Goal: Task Accomplishment & Management: Use online tool/utility

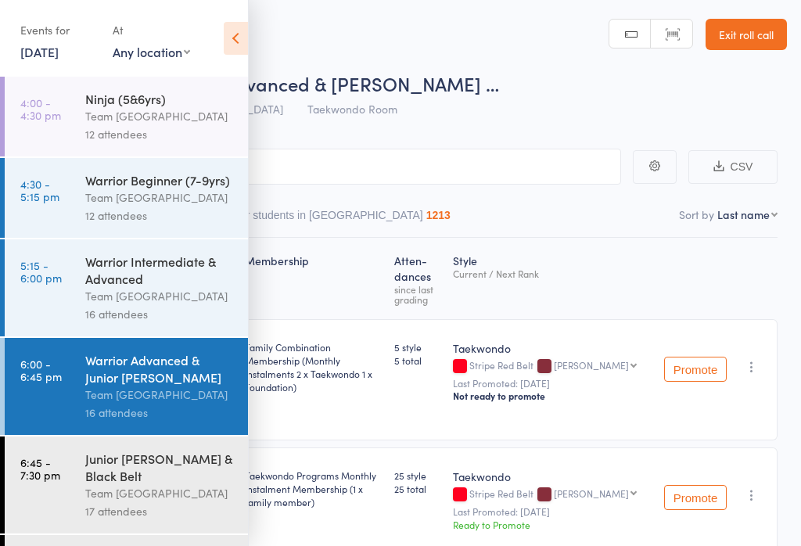
click at [140, 386] on div "Warrior Advanced & Junior Cho Dan Bo" at bounding box center [159, 368] width 149 height 34
click at [225, 48] on icon at bounding box center [236, 38] width 24 height 33
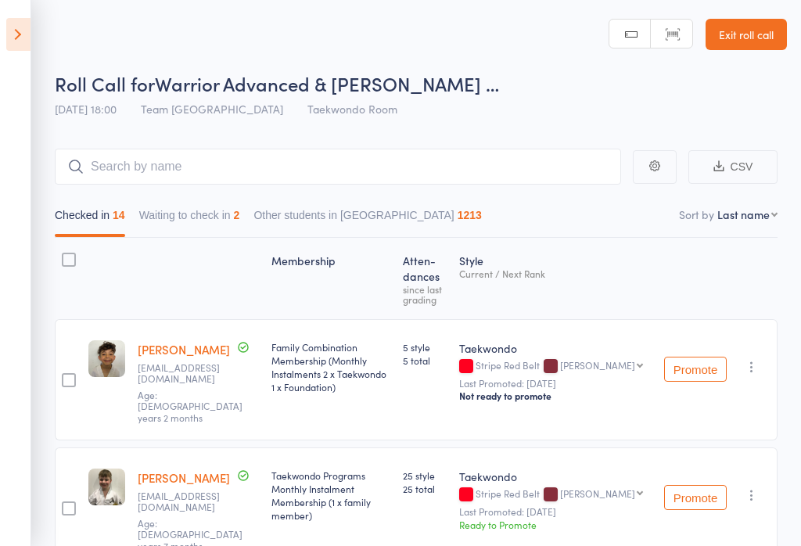
click at [743, 23] on link "Exit roll call" at bounding box center [746, 34] width 81 height 31
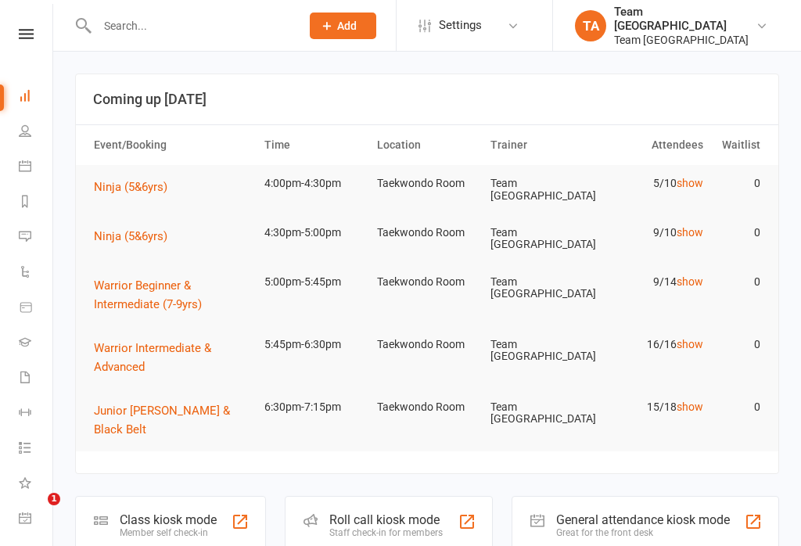
click at [23, 34] on icon at bounding box center [26, 34] width 15 height 10
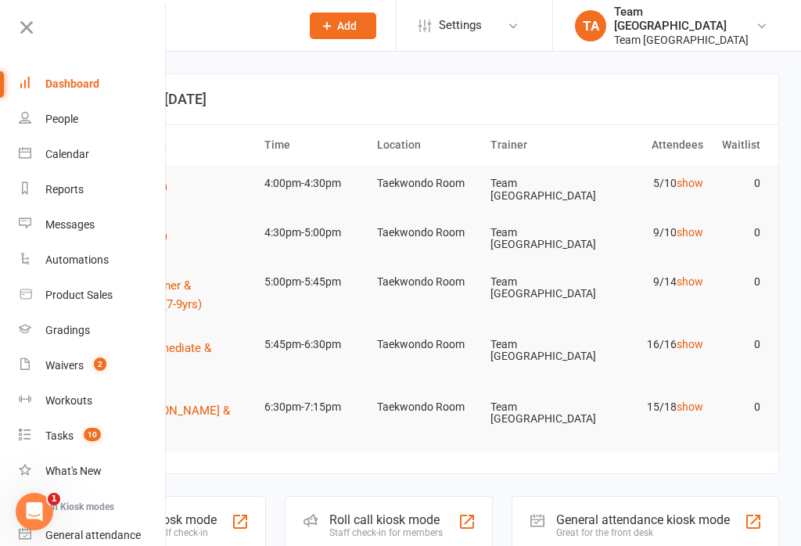
click at [79, 361] on div "Waivers" at bounding box center [64, 365] width 38 height 13
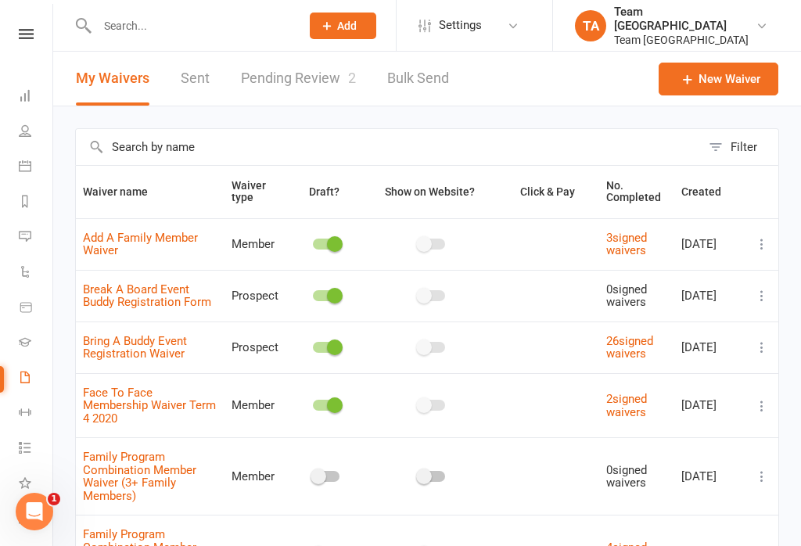
click at [294, 88] on link "Pending Review 2" at bounding box center [298, 79] width 115 height 54
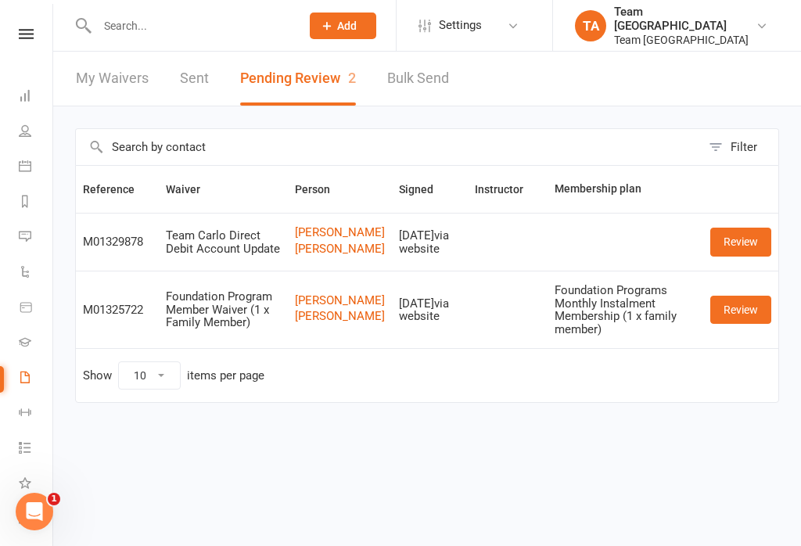
click at [340, 239] on link "[PERSON_NAME]" at bounding box center [340, 232] width 90 height 13
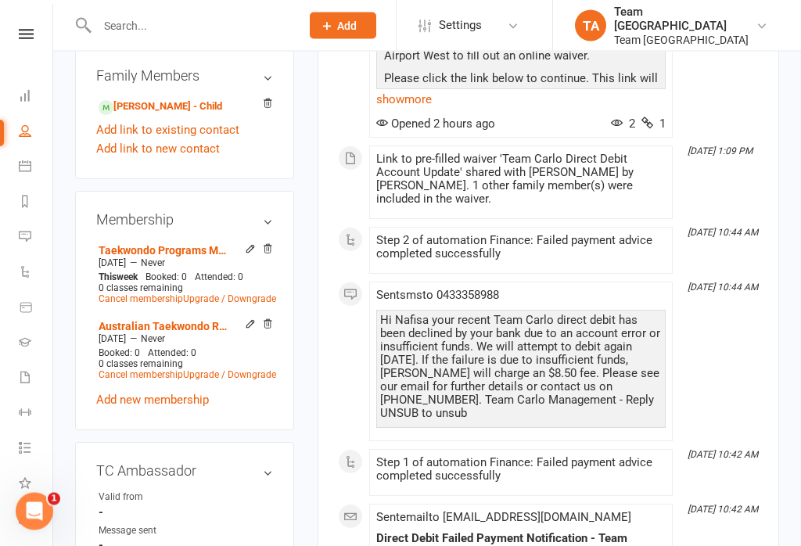
scroll to position [735, 0]
click at [27, 32] on icon at bounding box center [26, 34] width 15 height 10
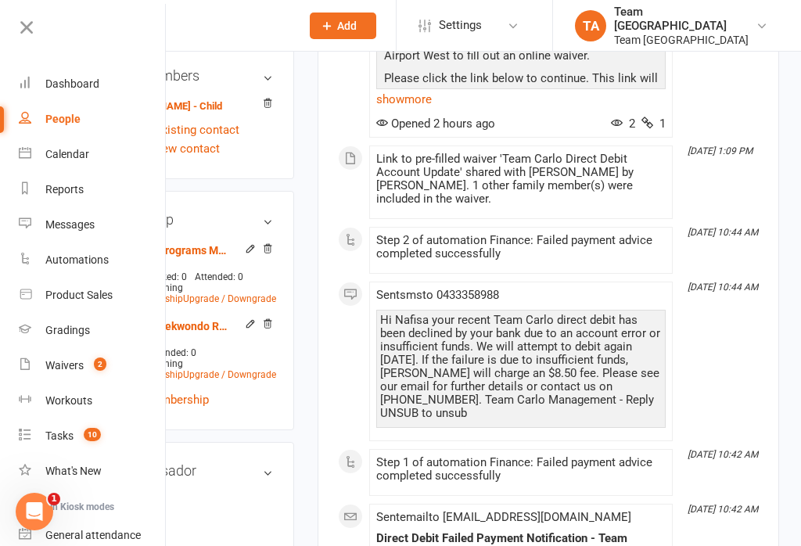
click at [92, 171] on link "Calendar" at bounding box center [93, 154] width 148 height 35
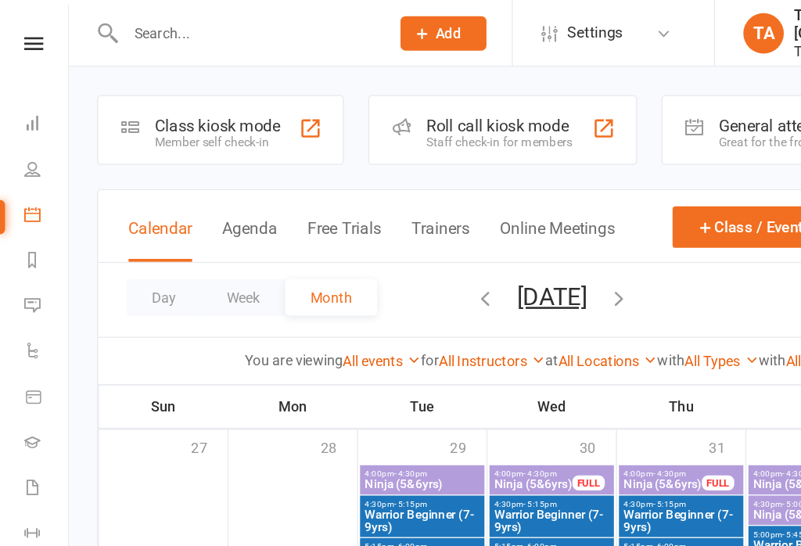
click at [23, 31] on icon at bounding box center [26, 34] width 15 height 10
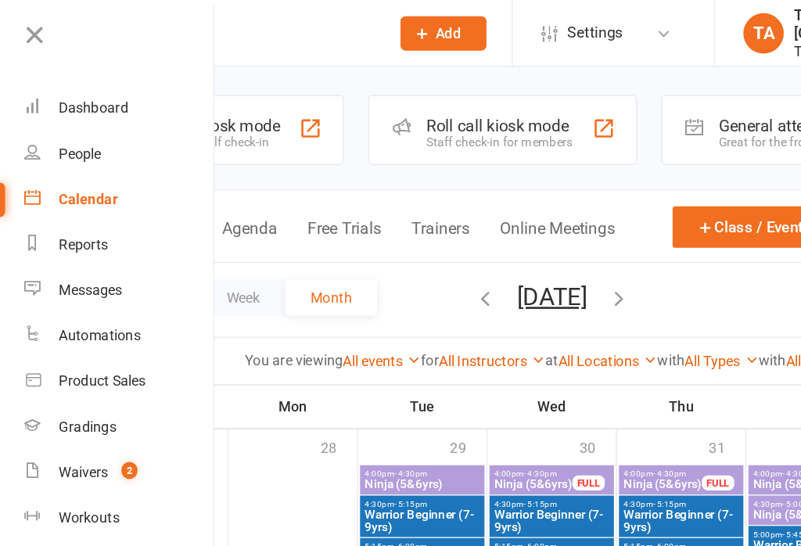
click at [88, 154] on div "Calendar" at bounding box center [67, 154] width 45 height 13
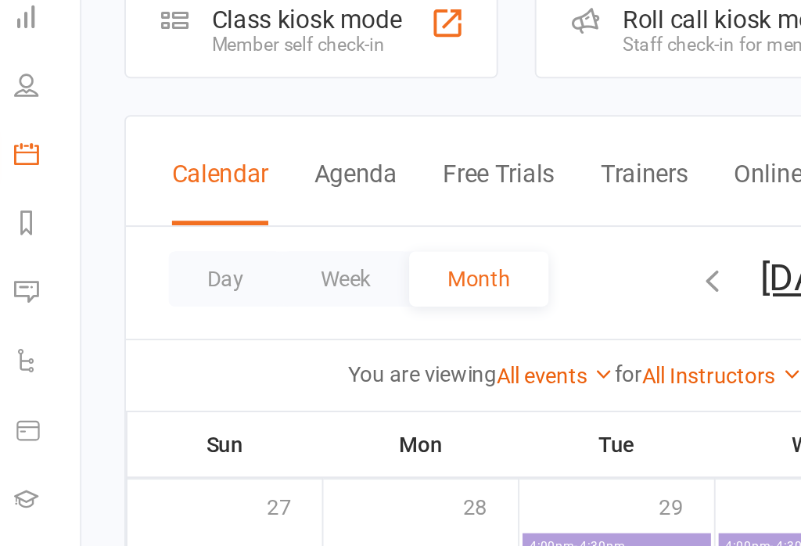
click at [113, 216] on button "Day" at bounding box center [127, 230] width 58 height 28
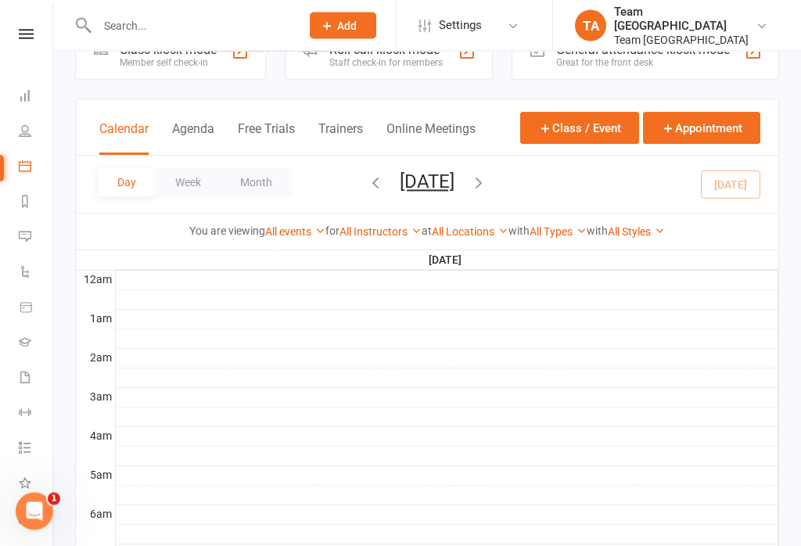
scroll to position [166, 0]
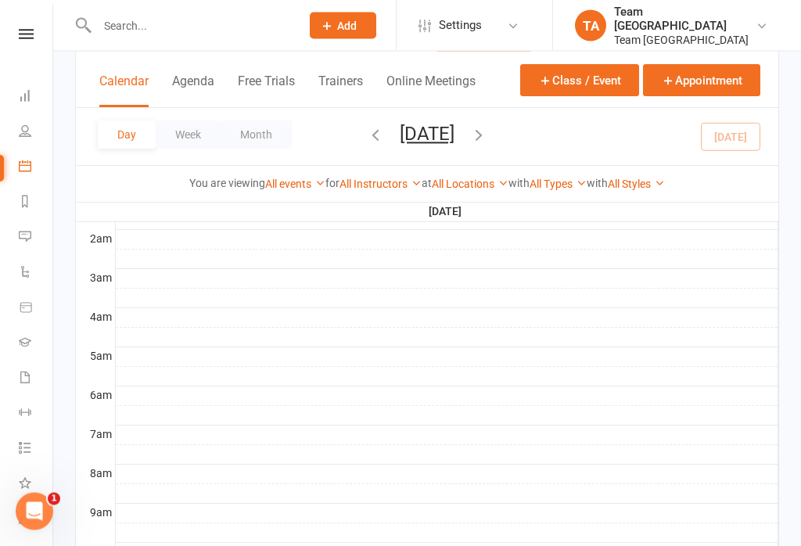
click at [12, 38] on link at bounding box center [26, 34] width 56 height 10
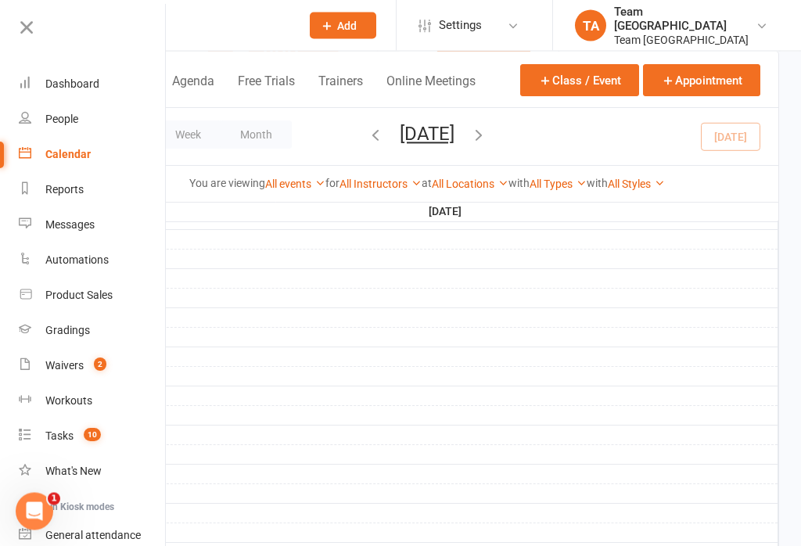
scroll to position [167, 0]
click at [65, 322] on link "Gradings" at bounding box center [93, 330] width 148 height 35
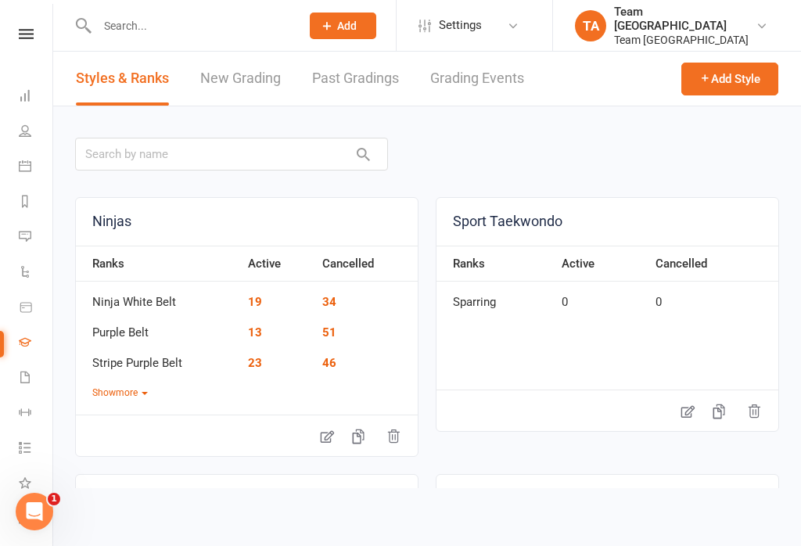
click at [480, 82] on link "Grading Events" at bounding box center [477, 79] width 94 height 54
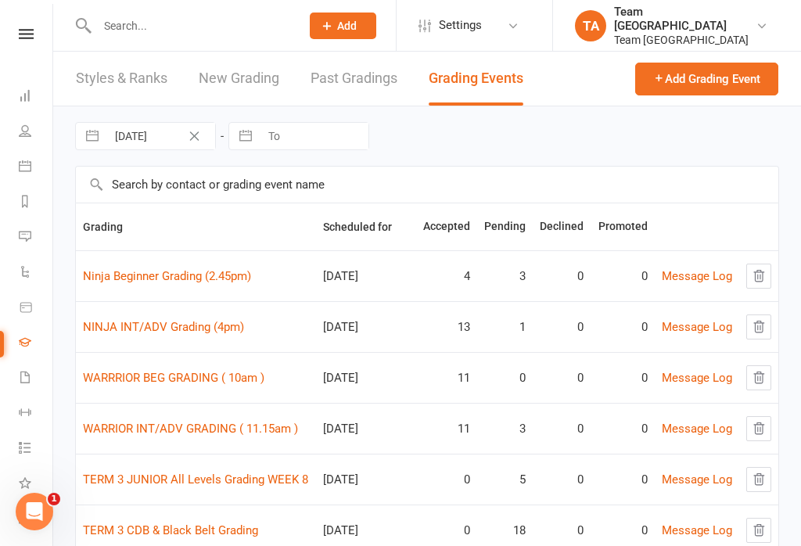
click at [174, 334] on link "NINJA INT/ADV Grading (4pm)" at bounding box center [163, 327] width 161 height 14
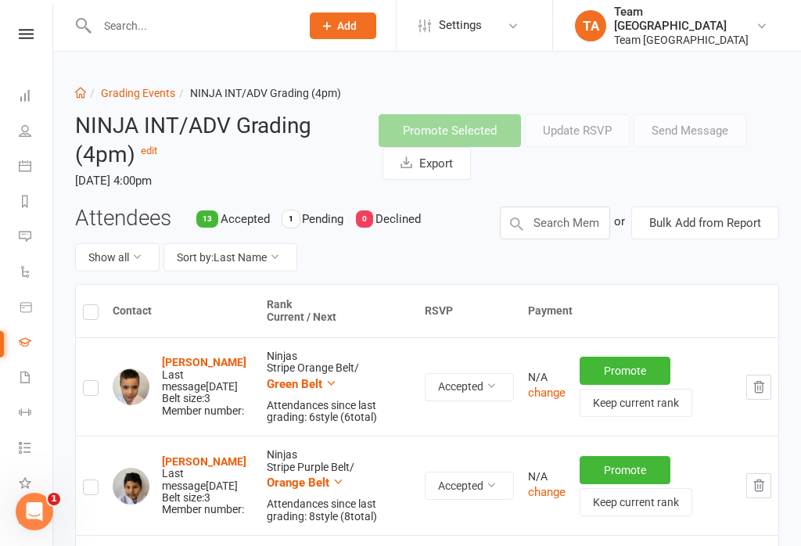
click at [153, 94] on link "Grading Events" at bounding box center [138, 93] width 74 height 13
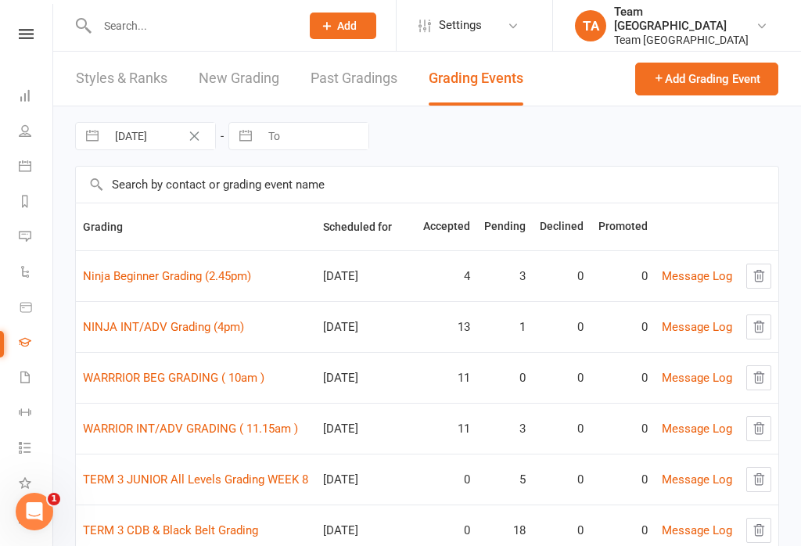
click at [197, 279] on link "Ninja Beginner Grading (2.45pm)" at bounding box center [167, 276] width 168 height 14
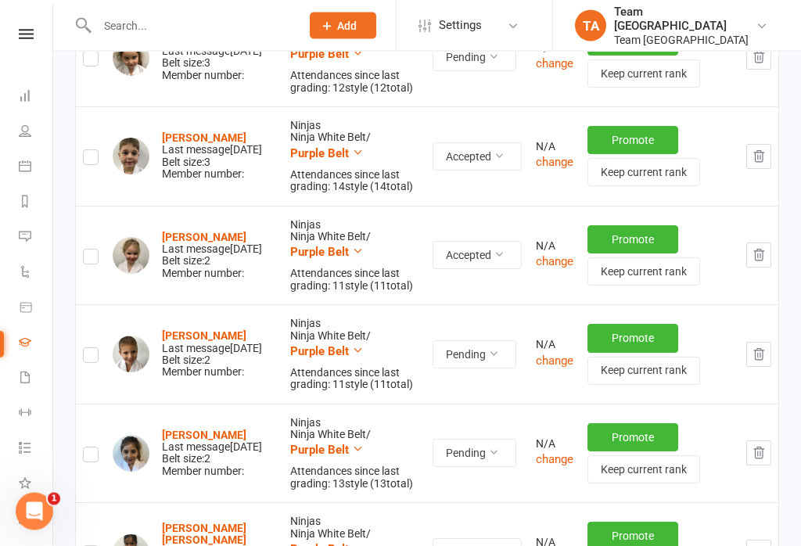
scroll to position [461, 0]
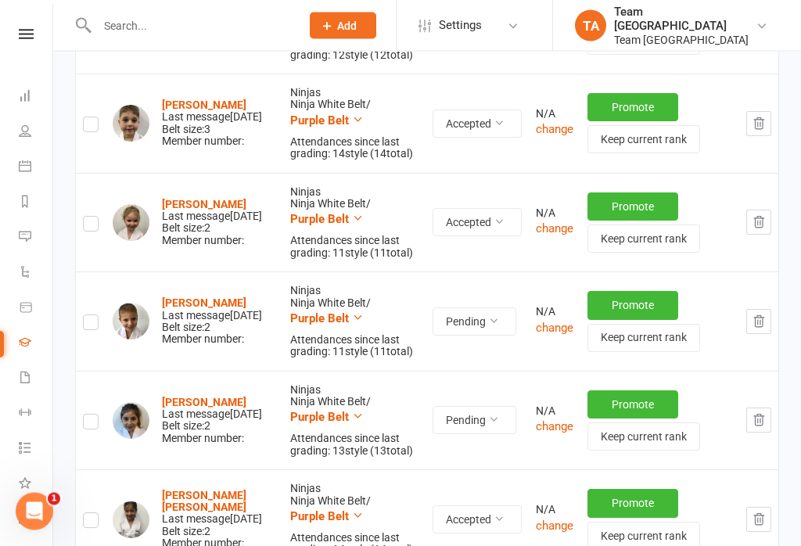
click at [188, 397] on strong "[PERSON_NAME]" at bounding box center [204, 403] width 85 height 13
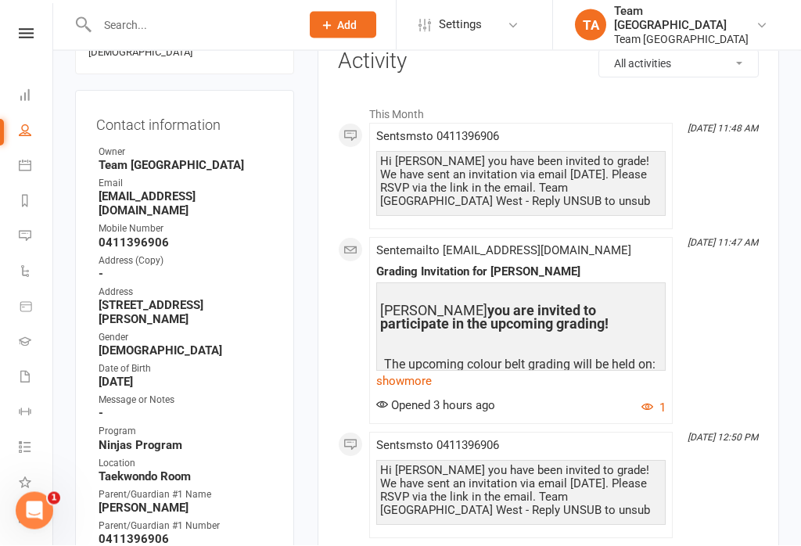
scroll to position [216, 0]
click at [397, 386] on link "show more" at bounding box center [521, 380] width 290 height 22
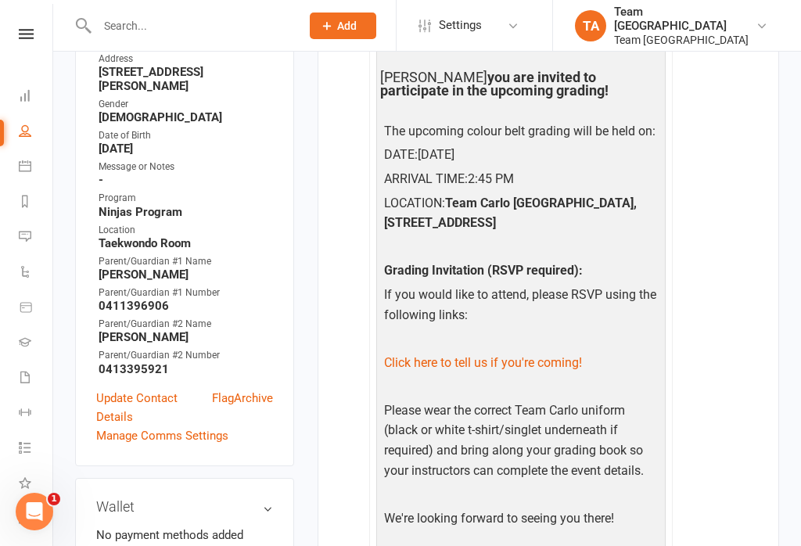
scroll to position [446, 0]
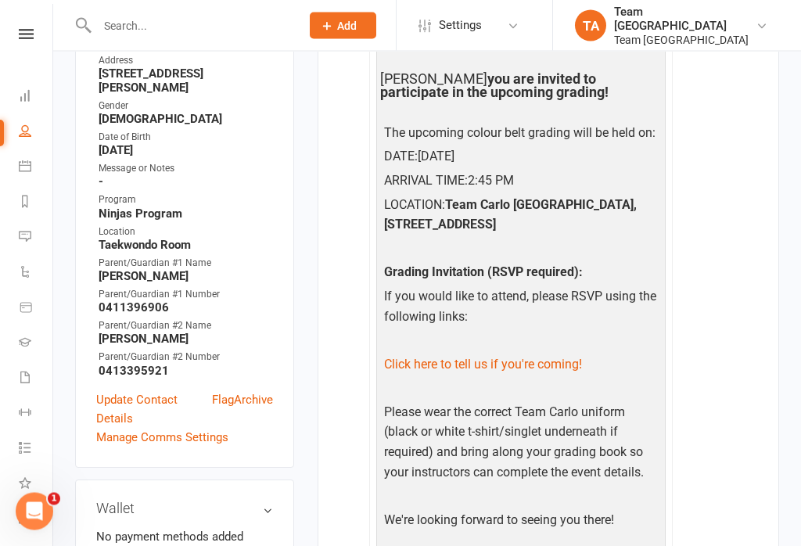
click at [219, 391] on link "Flag" at bounding box center [223, 410] width 22 height 38
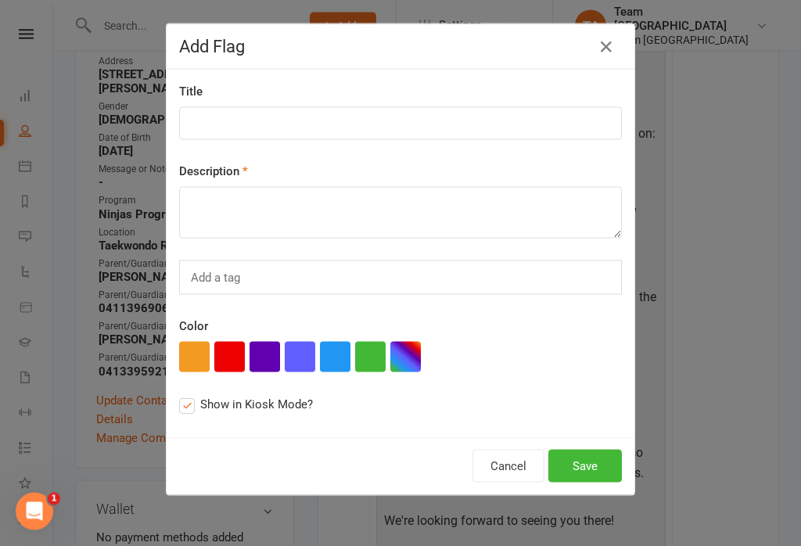
scroll to position [447, 0]
click at [612, 59] on button "button" at bounding box center [606, 46] width 25 height 25
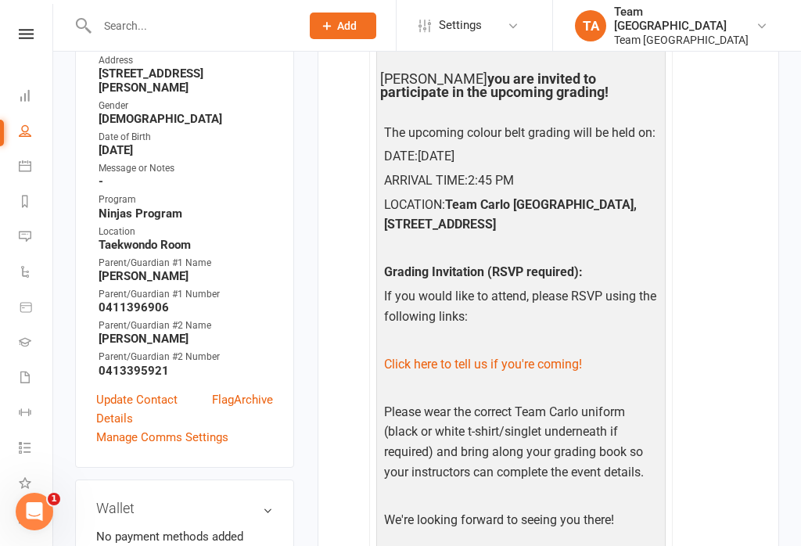
click at [172, 428] on link "Manage Comms Settings" at bounding box center [162, 437] width 132 height 19
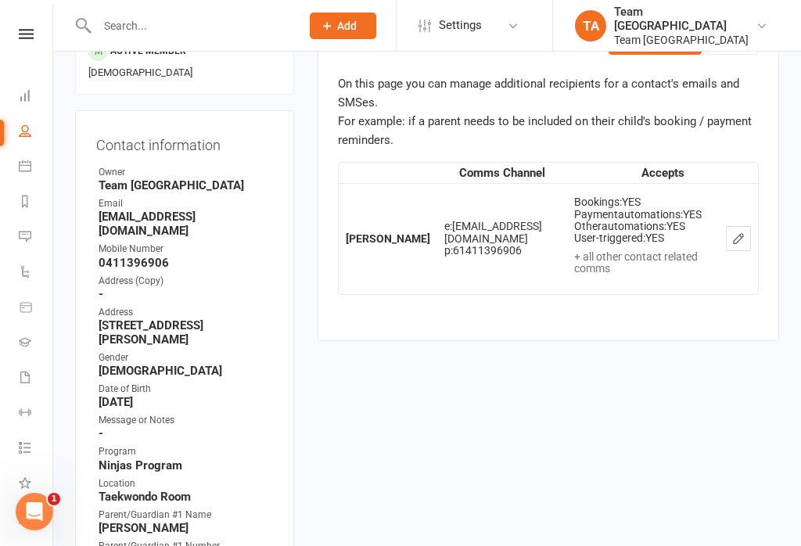
scroll to position [133, 0]
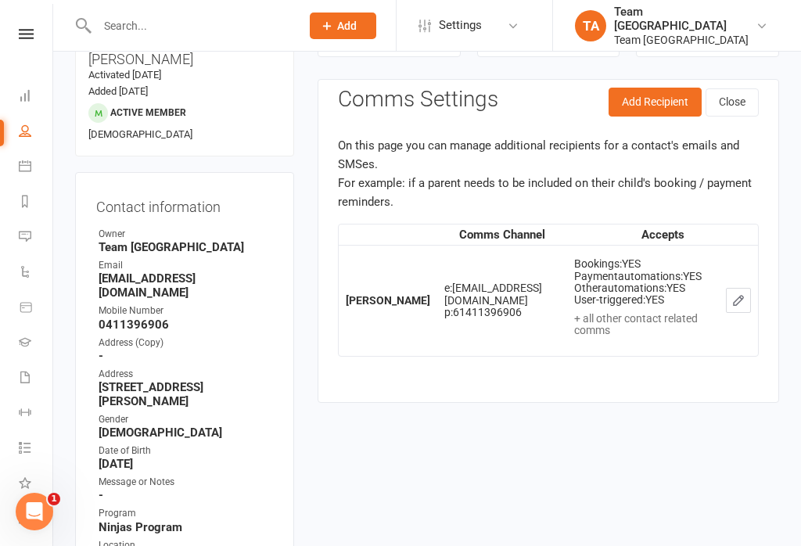
click at [649, 92] on button "Add Recipient" at bounding box center [655, 102] width 93 height 28
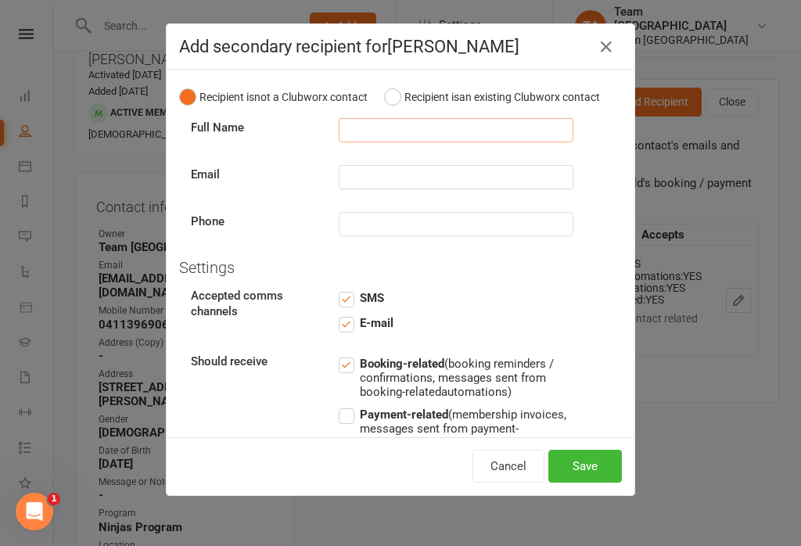
click at [524, 124] on input "text" at bounding box center [456, 130] width 235 height 24
type input "[PERSON_NAME]"
click at [412, 173] on input "text" at bounding box center [456, 177] width 235 height 24
type input "[EMAIL_ADDRESS][DOMAIN_NAME]"
click at [473, 227] on input "text" at bounding box center [456, 224] width 235 height 24
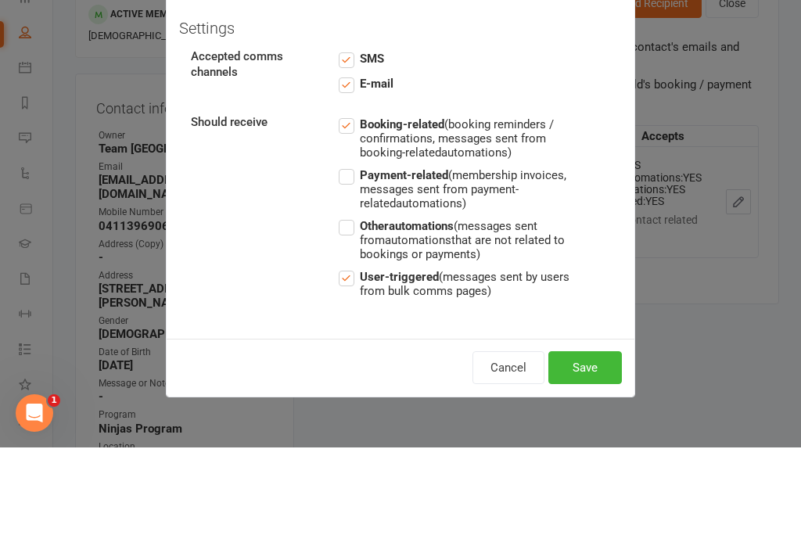
scroll to position [141, 0]
type input "0413395921"
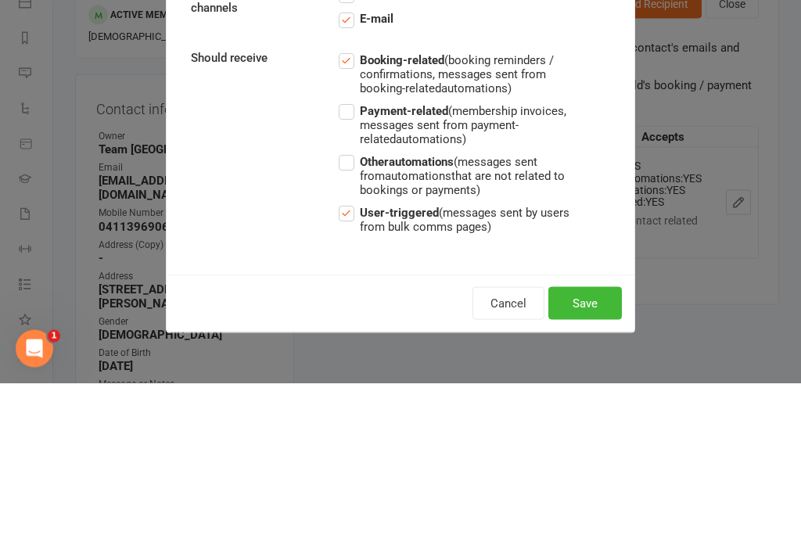
scroll to position [57, 0]
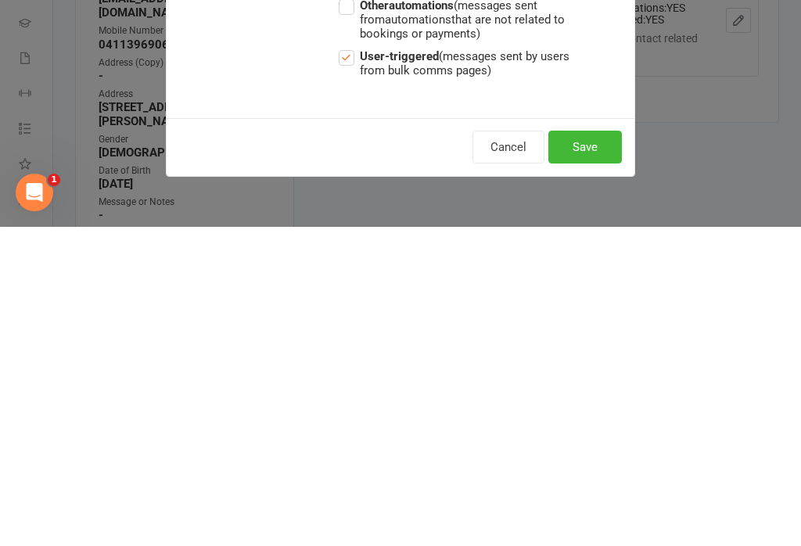
click at [594, 450] on button "Save" at bounding box center [585, 466] width 74 height 33
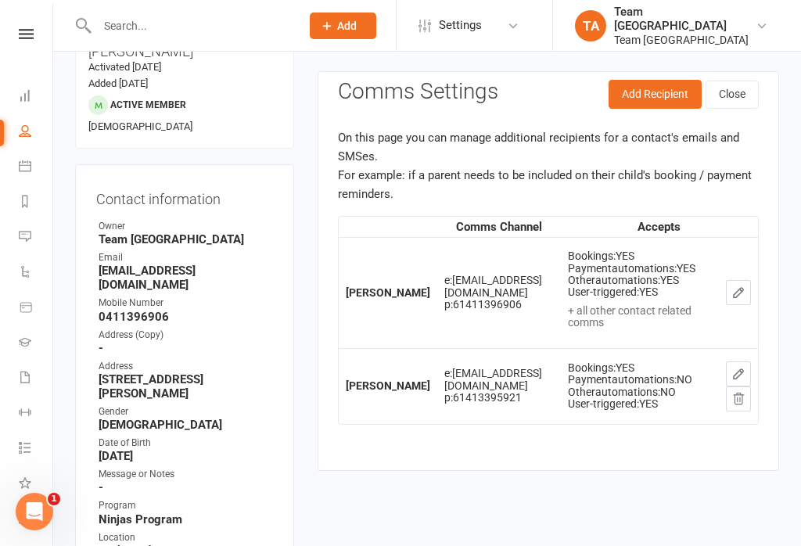
scroll to position [133, 0]
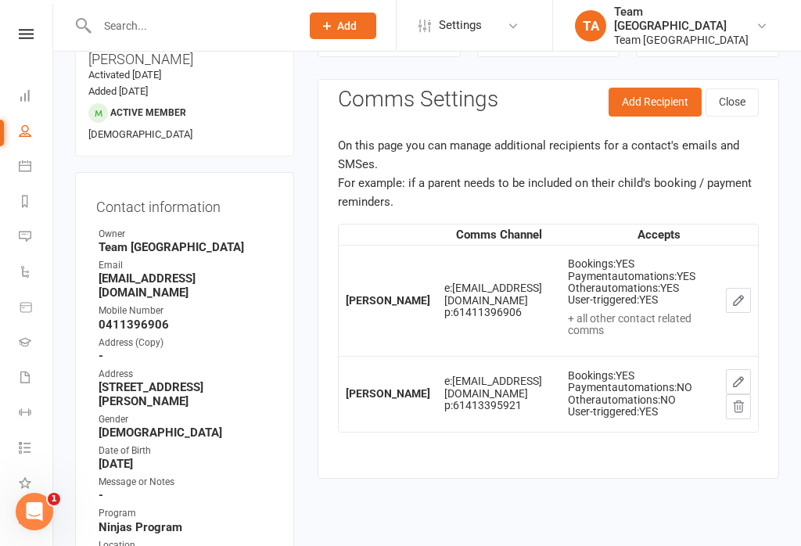
click at [31, 33] on icon at bounding box center [26, 34] width 15 height 10
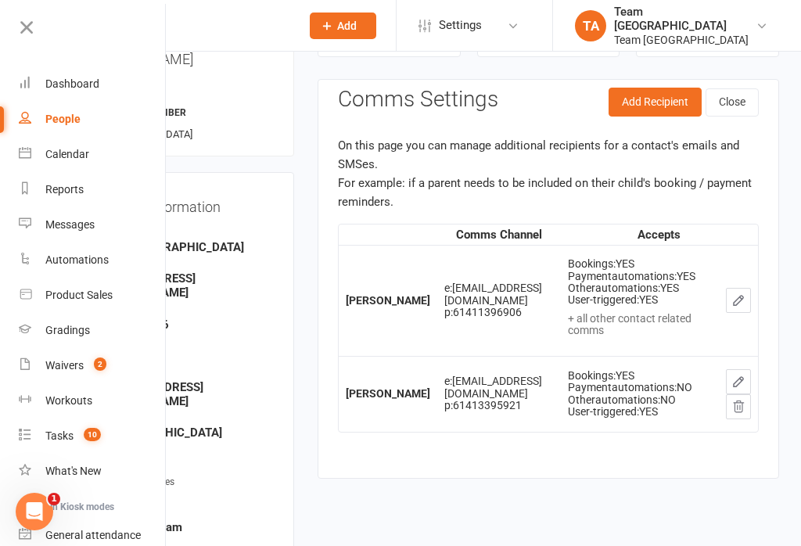
click at [95, 154] on link "Calendar" at bounding box center [93, 154] width 148 height 35
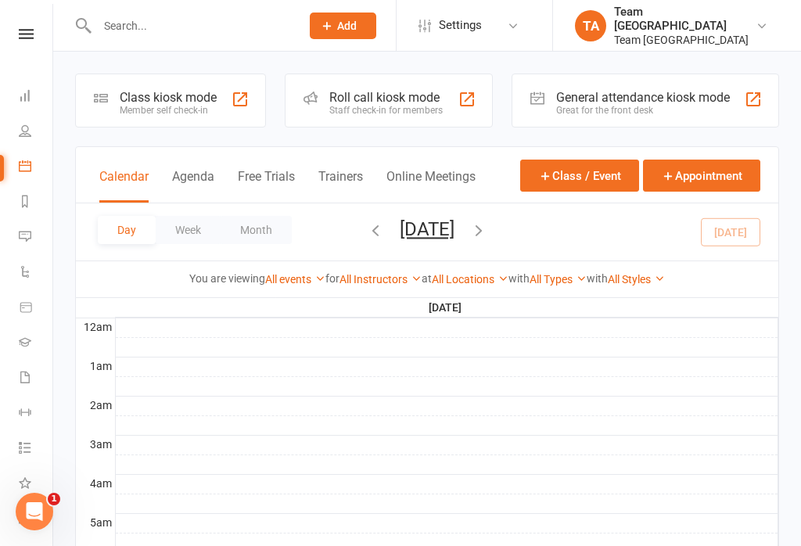
scroll to position [199, 0]
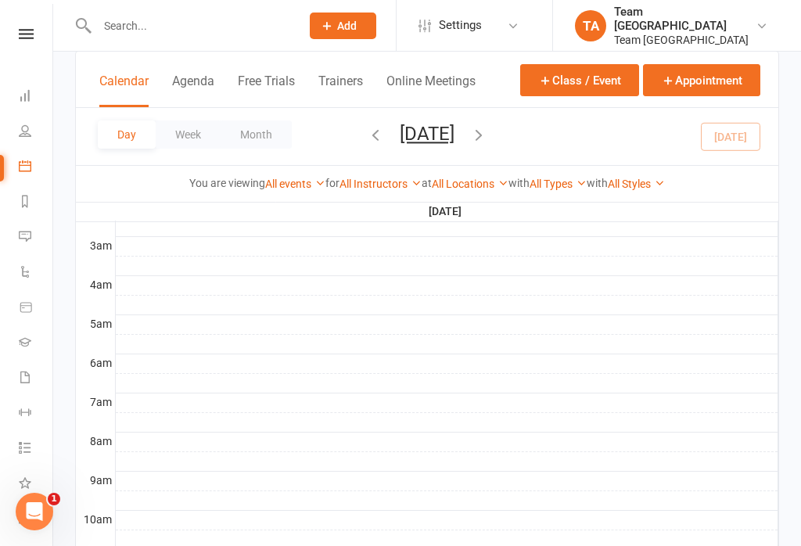
click at [455, 144] on button "[DATE]" at bounding box center [427, 134] width 55 height 22
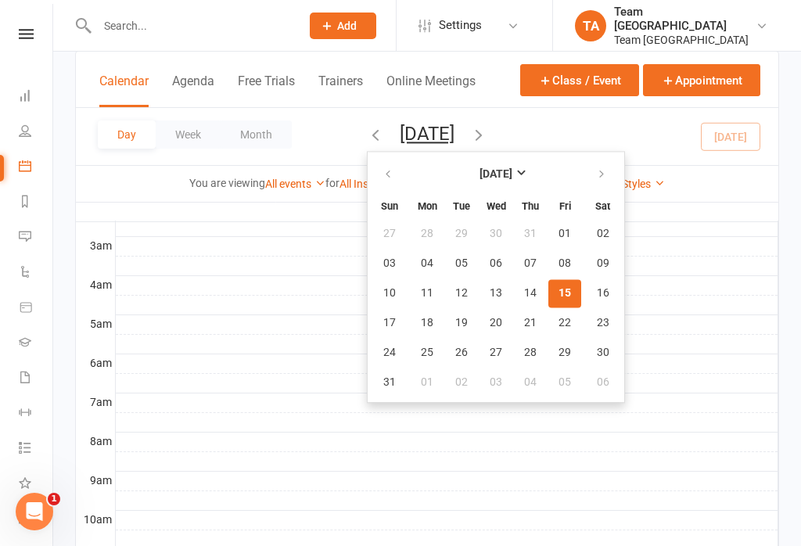
click at [559, 297] on span "15" at bounding box center [565, 293] width 13 height 13
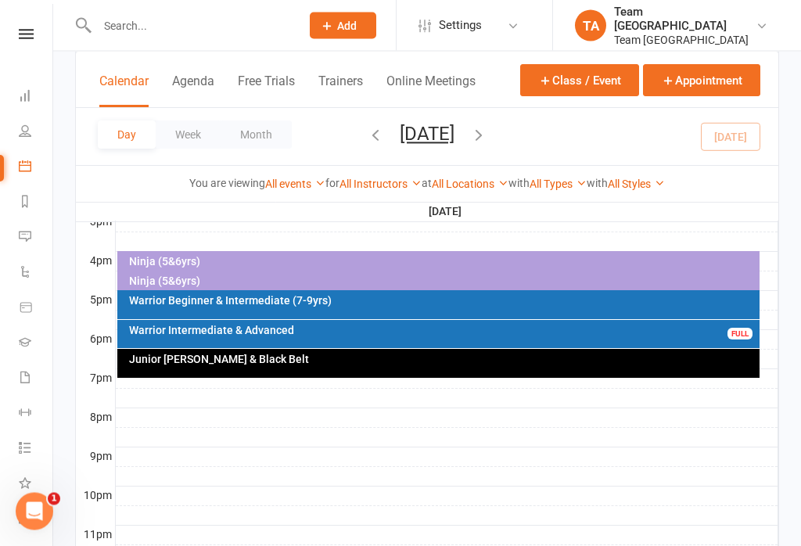
scroll to position [692, 0]
click at [286, 257] on div "Ninja (5&6yrs)" at bounding box center [442, 261] width 629 height 11
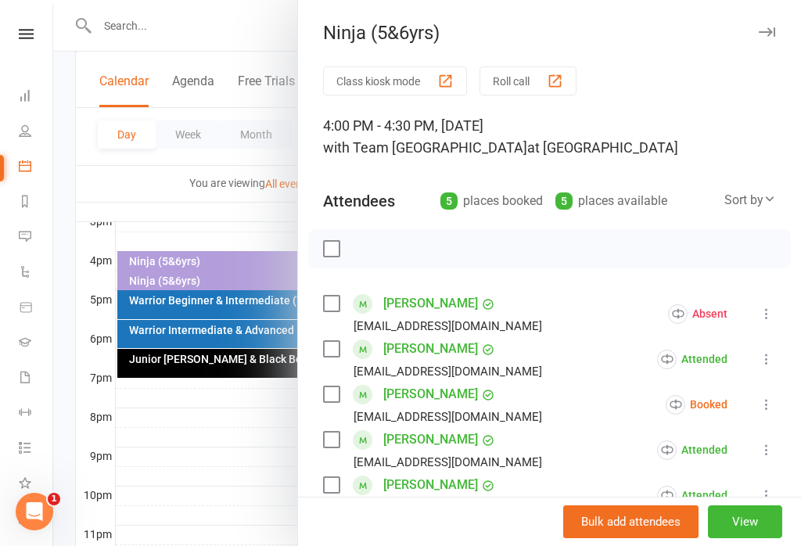
scroll to position [131, 0]
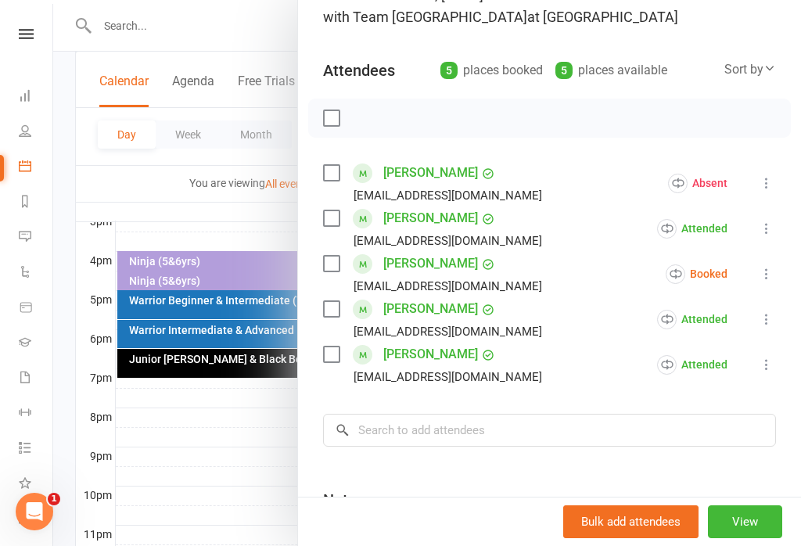
click at [762, 276] on icon at bounding box center [767, 274] width 16 height 16
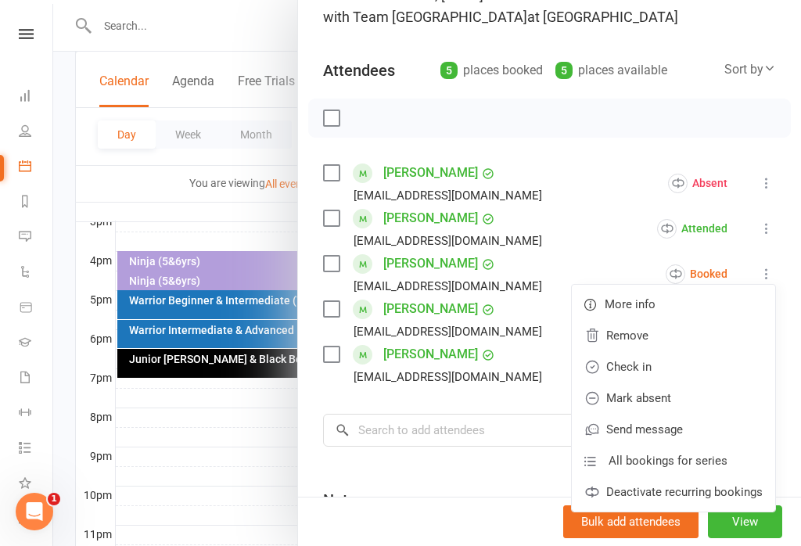
click at [654, 374] on link "Check in" at bounding box center [673, 366] width 203 height 31
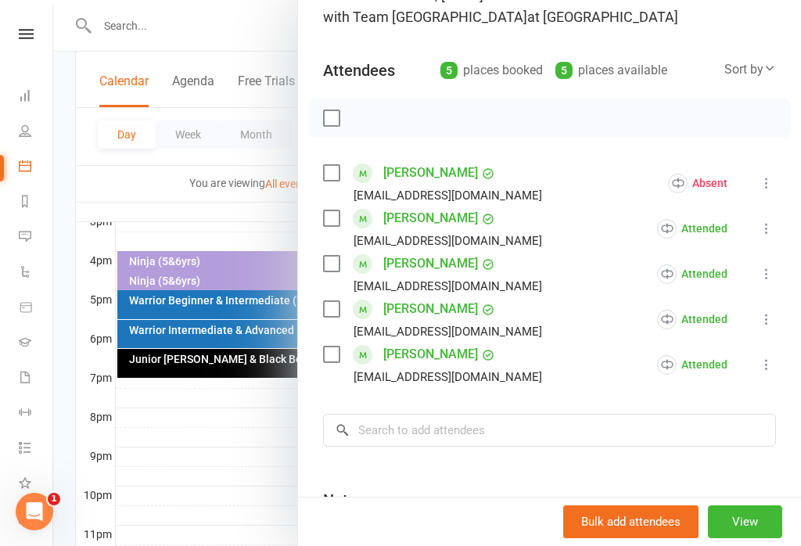
click at [749, 538] on button "View" at bounding box center [745, 521] width 74 height 33
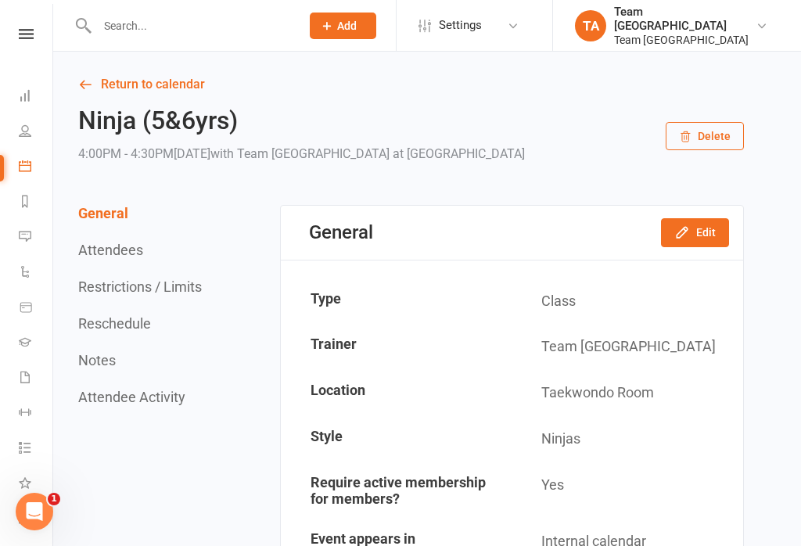
click at [13, 38] on link at bounding box center [26, 34] width 56 height 10
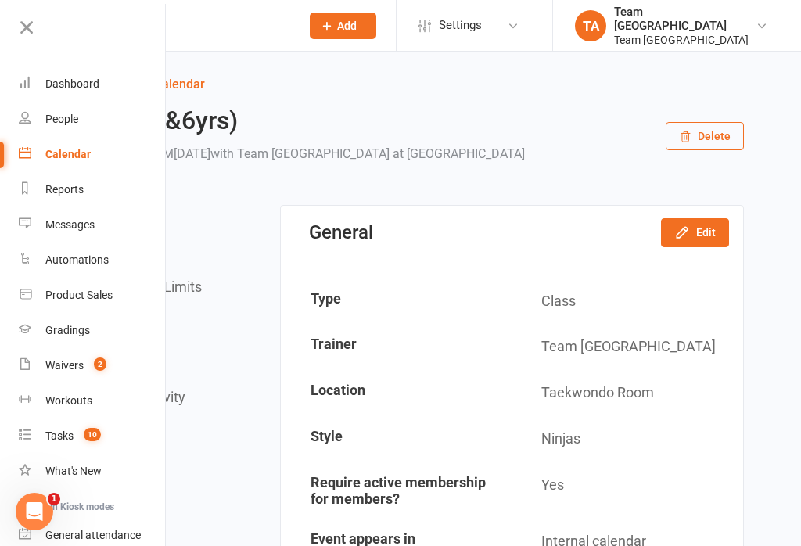
click at [100, 153] on link "Calendar" at bounding box center [93, 154] width 148 height 35
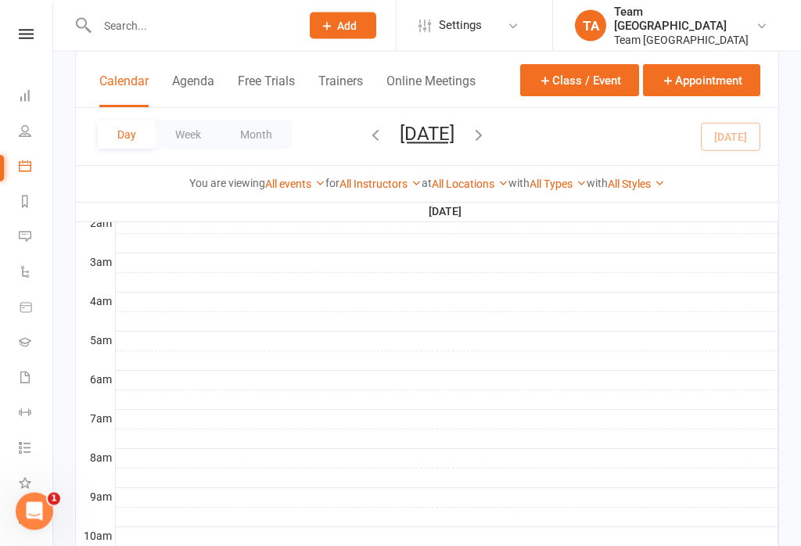
click at [455, 131] on button "[DATE]" at bounding box center [427, 134] width 55 height 22
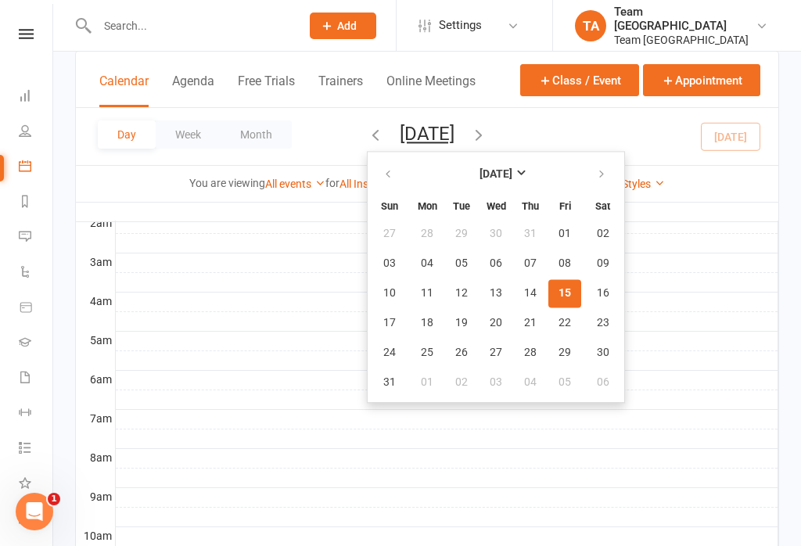
click at [20, 20] on nav "Clubworx Dashboard People Calendar Reports Messages Automations Product Sales G…" at bounding box center [26, 277] width 53 height 546
click at [49, 37] on link at bounding box center [26, 34] width 56 height 10
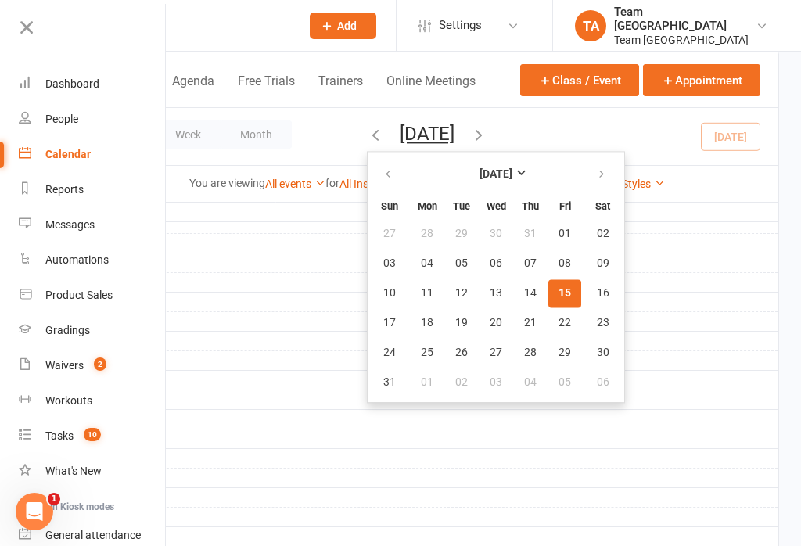
click at [81, 327] on div "Gradings" at bounding box center [67, 330] width 45 height 13
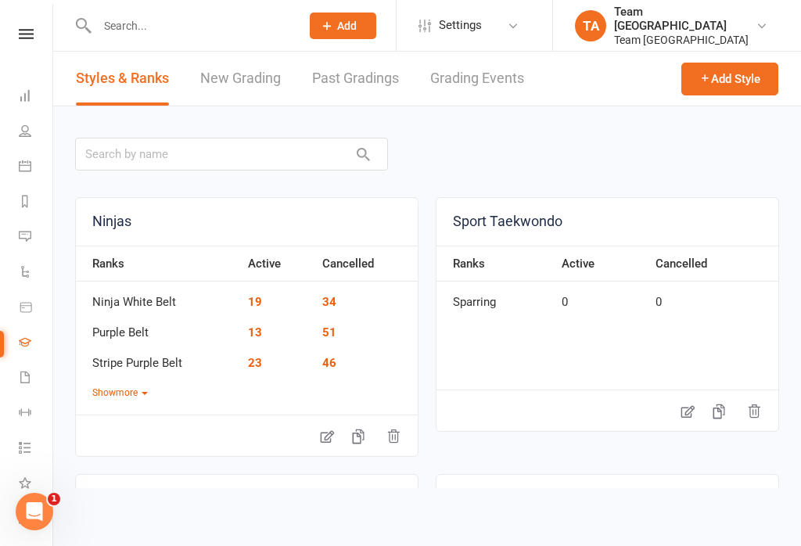
click at [487, 85] on link "Grading Events" at bounding box center [477, 79] width 94 height 54
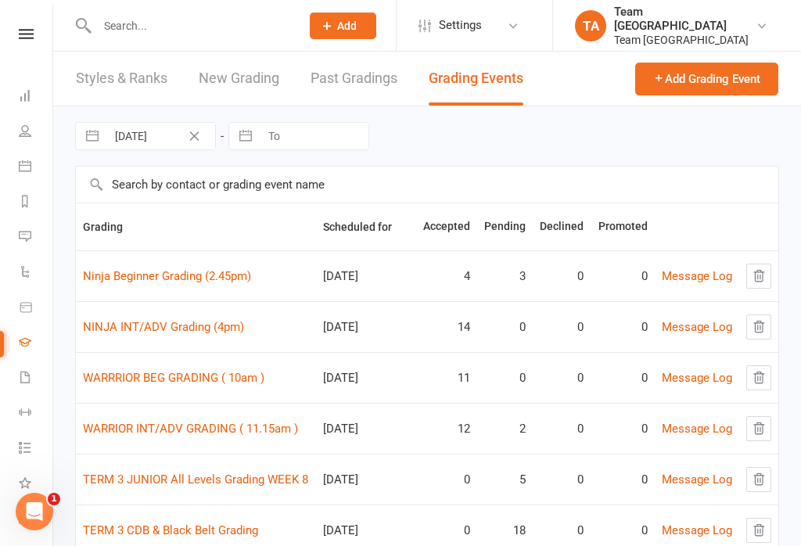
click at [174, 278] on link "Ninja Beginner Grading (2.45pm)" at bounding box center [167, 276] width 168 height 14
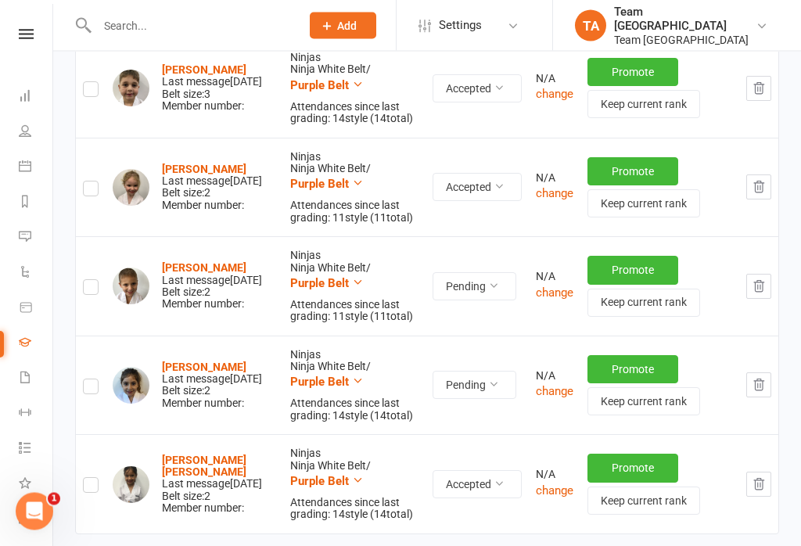
scroll to position [522, 0]
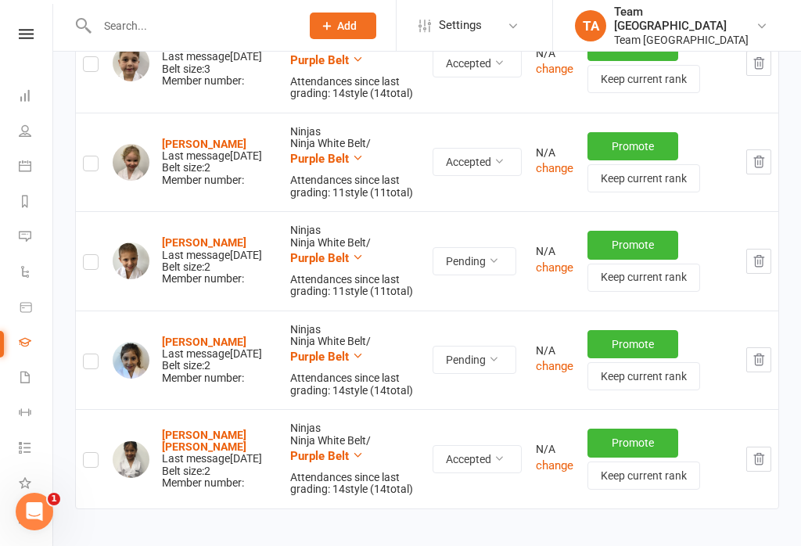
click at [91, 364] on label at bounding box center [91, 364] width 16 height 0
click at [91, 354] on input "checkbox" at bounding box center [91, 354] width 16 height 0
checkbox input "true"
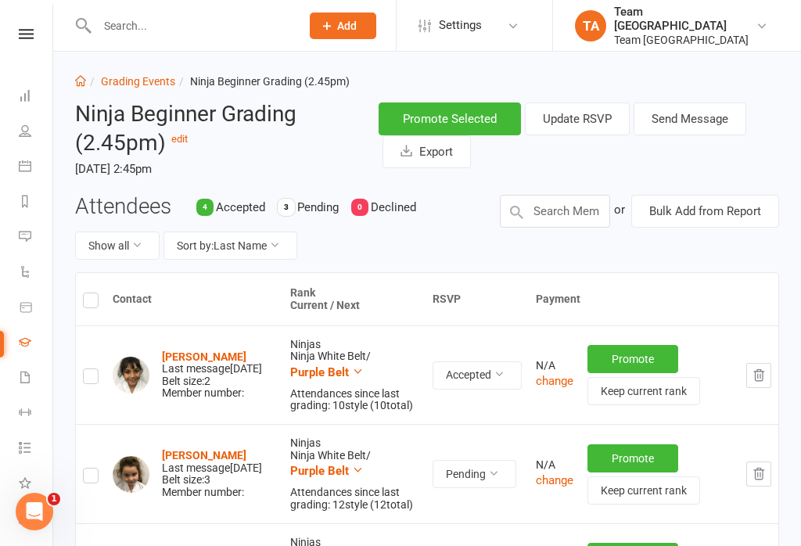
scroll to position [0, 0]
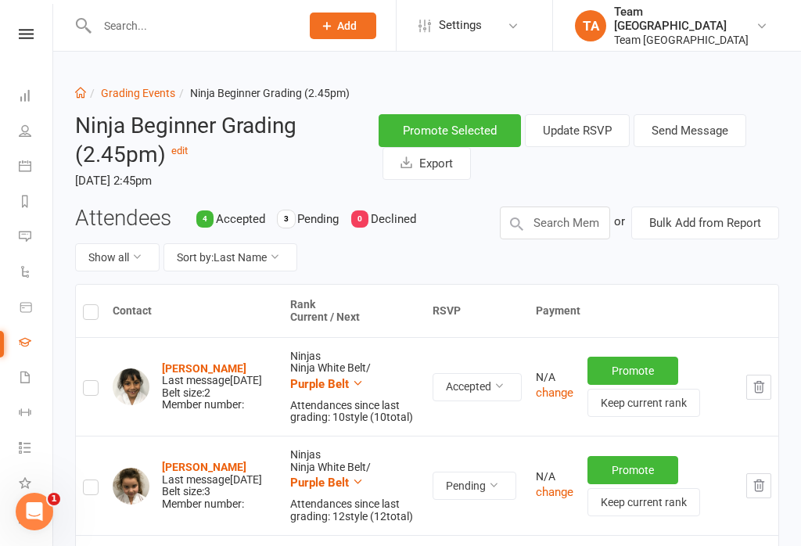
click at [684, 128] on button "Send Message" at bounding box center [690, 130] width 113 height 33
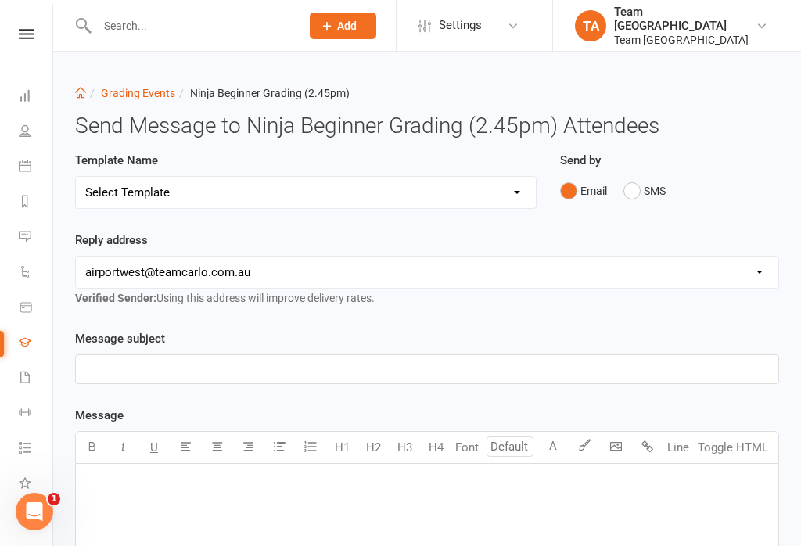
click at [464, 199] on select "Select Template [SMS] Black Belt Payment Advice (Black Belt & Kukkiwon) [SMS] B…" at bounding box center [306, 192] width 460 height 31
select select "18"
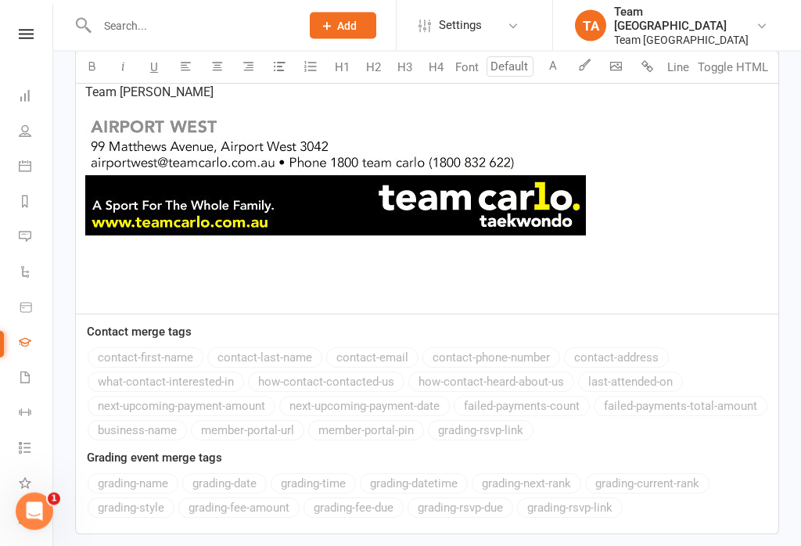
scroll to position [1026, 0]
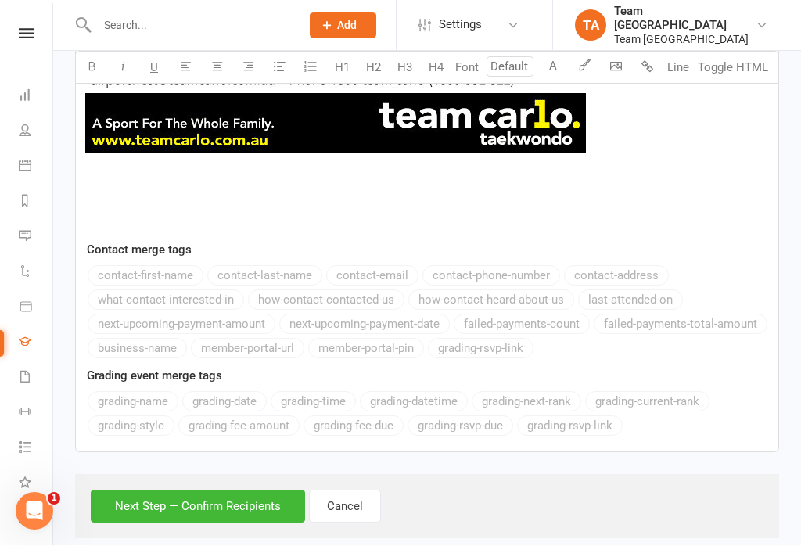
click at [189, 496] on button "Next Step — Confirm Recipients" at bounding box center [198, 507] width 214 height 33
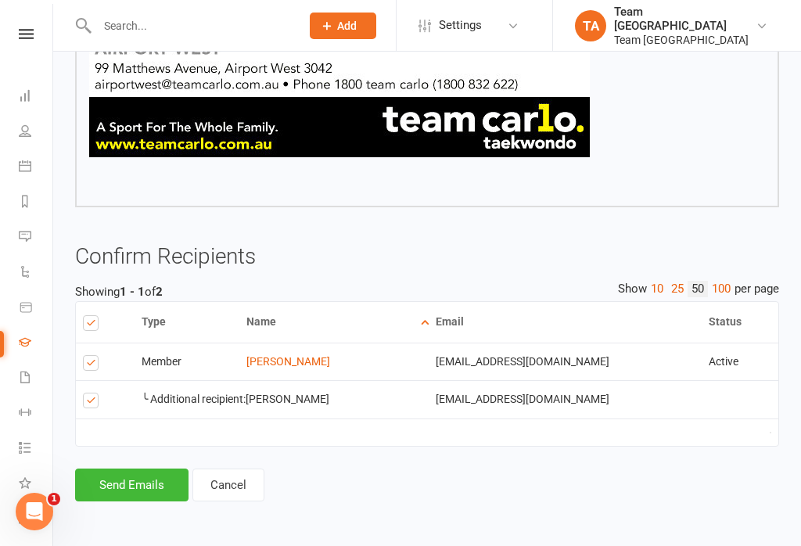
scroll to position [872, 0]
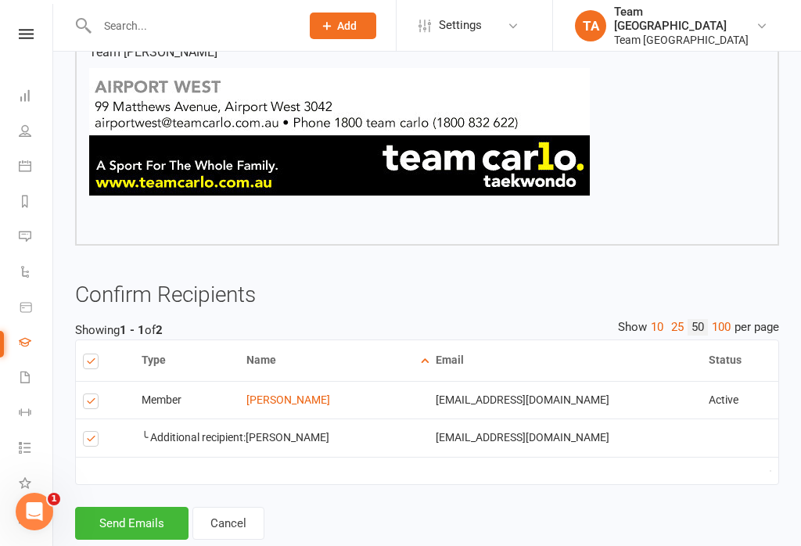
click at [136, 507] on button "Send Emails" at bounding box center [131, 523] width 113 height 33
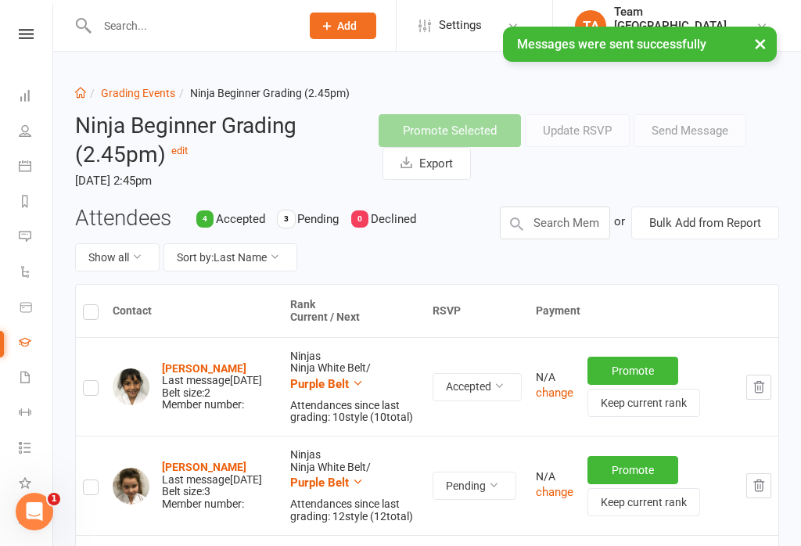
click at [86, 315] on label at bounding box center [91, 315] width 16 height 0
click at [86, 305] on input "checkbox" at bounding box center [91, 305] width 16 height 0
checkbox input "true"
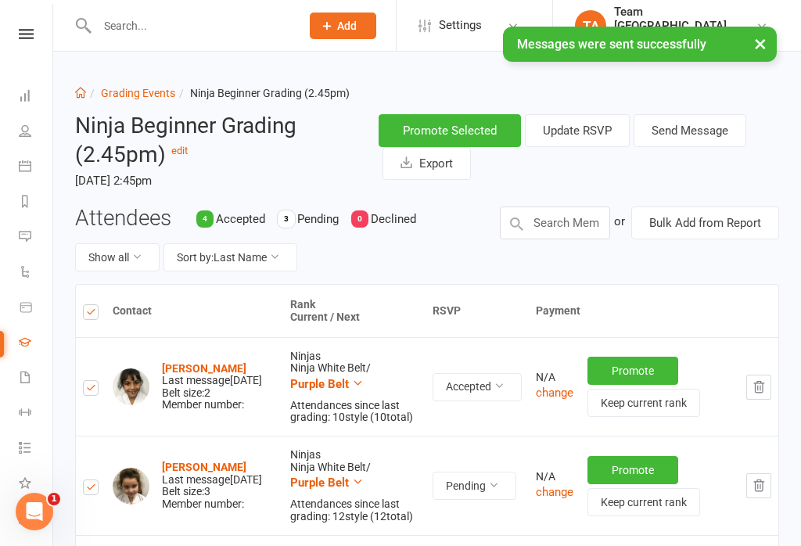
checkbox input "true"
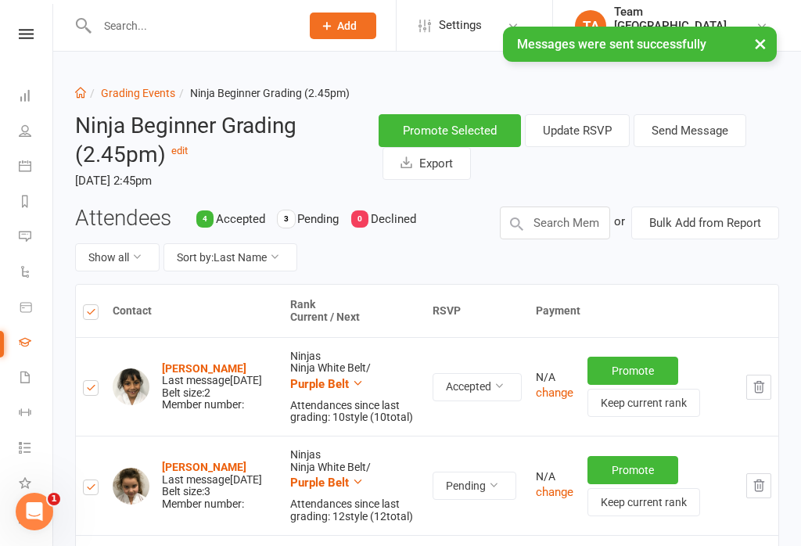
checkbox input "true"
click at [85, 315] on label at bounding box center [91, 315] width 16 height 0
click at [85, 305] on input "checkbox" at bounding box center [91, 305] width 16 height 0
checkbox input "false"
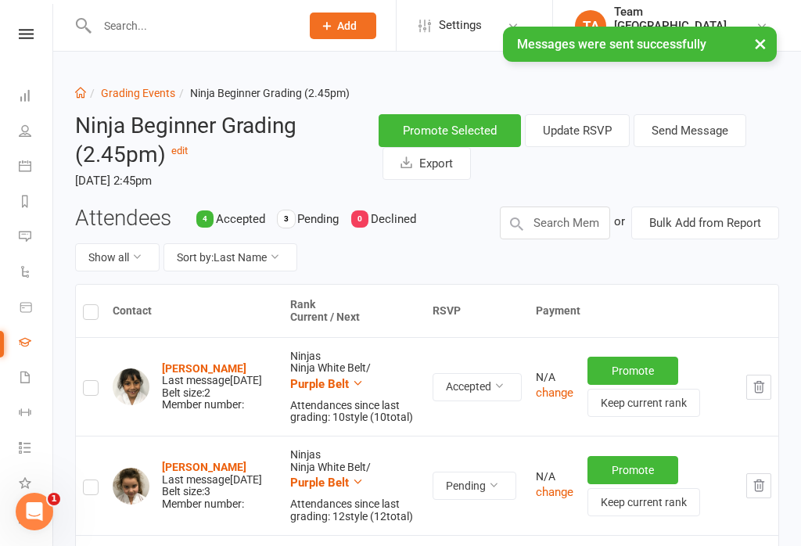
checkbox input "false"
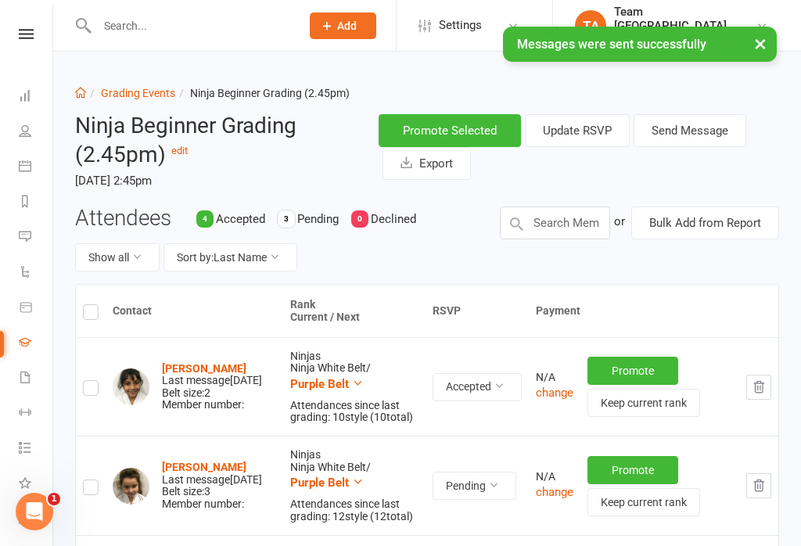
checkbox input "false"
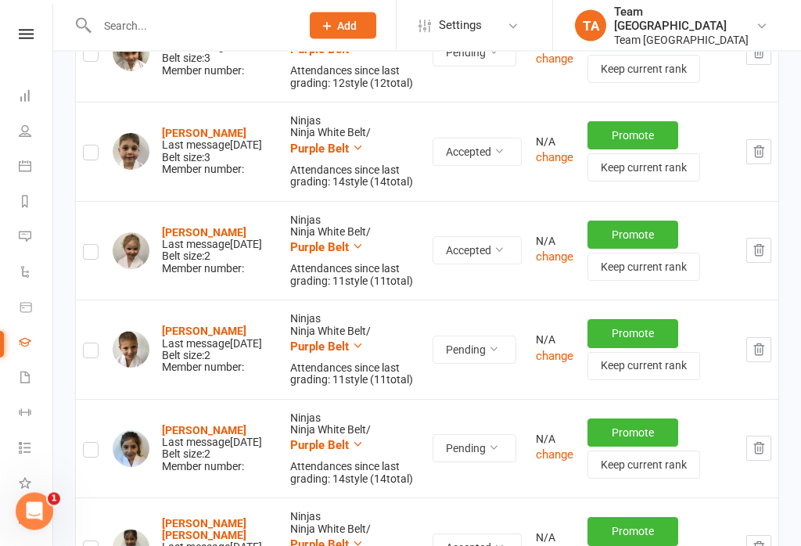
scroll to position [522, 0]
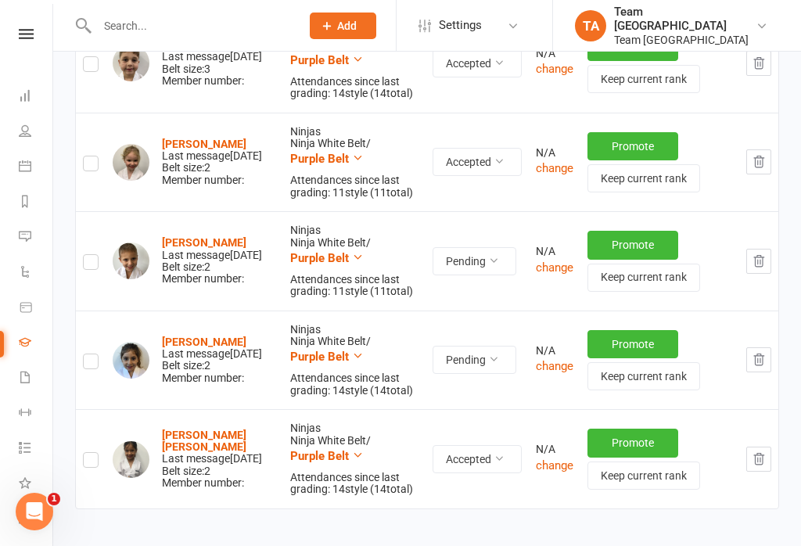
click at [87, 364] on label at bounding box center [91, 364] width 16 height 0
click at [87, 354] on input "checkbox" at bounding box center [91, 354] width 16 height 0
checkbox input "true"
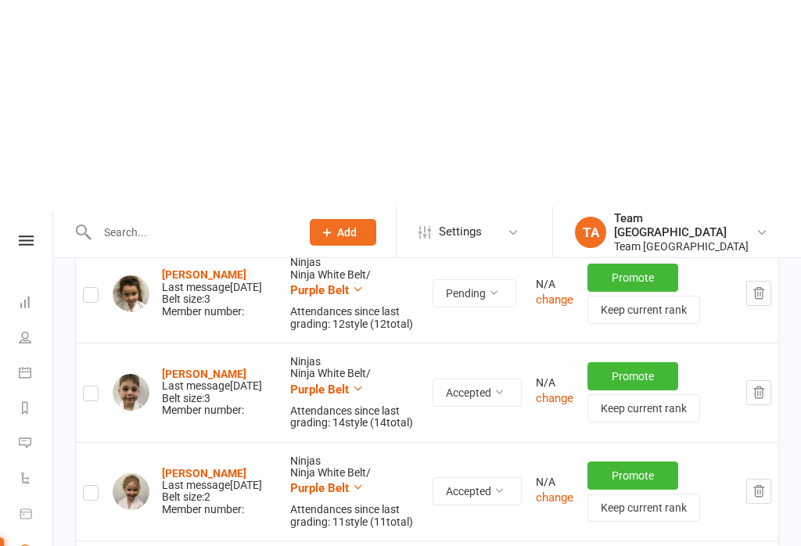
scroll to position [0, 0]
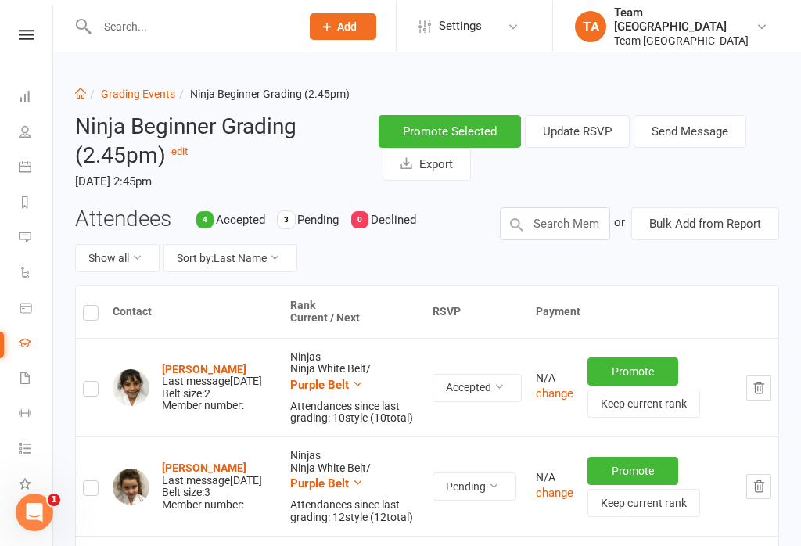
click at [693, 128] on button "Send Message" at bounding box center [690, 130] width 113 height 33
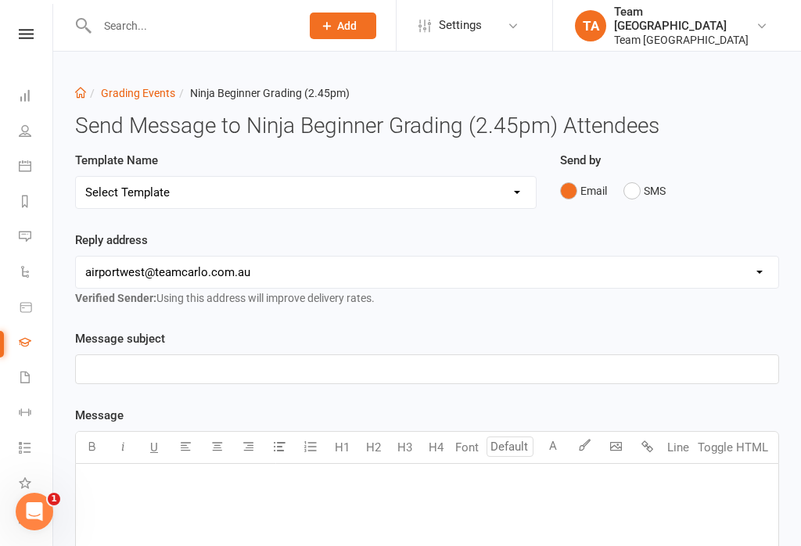
click at [307, 196] on select "Select Template [SMS] Black Belt Payment Advice (Black Belt & Kukkiwon) [SMS] B…" at bounding box center [306, 192] width 460 height 31
select select "20"
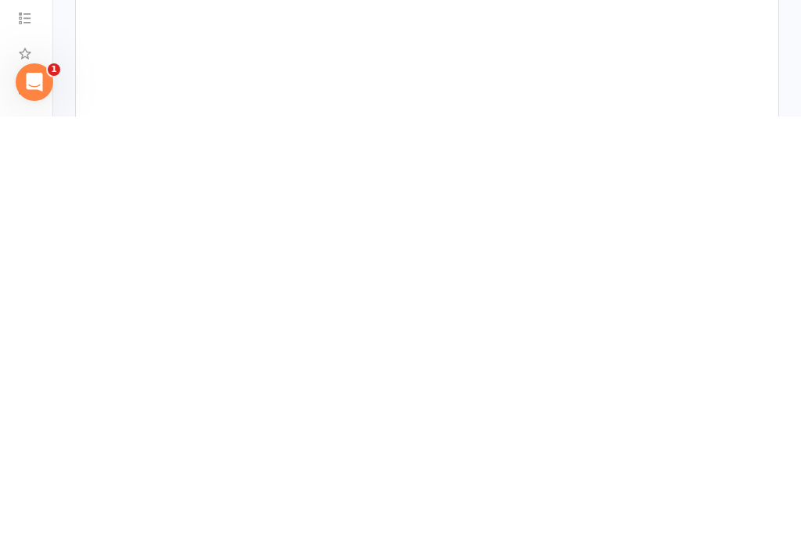
scroll to position [390, 0]
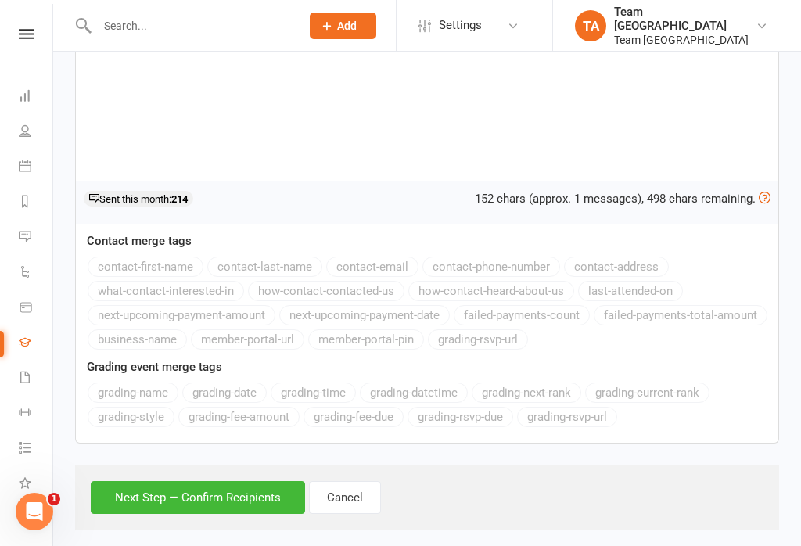
click at [165, 503] on button "Next Step — Confirm Recipients" at bounding box center [198, 497] width 214 height 33
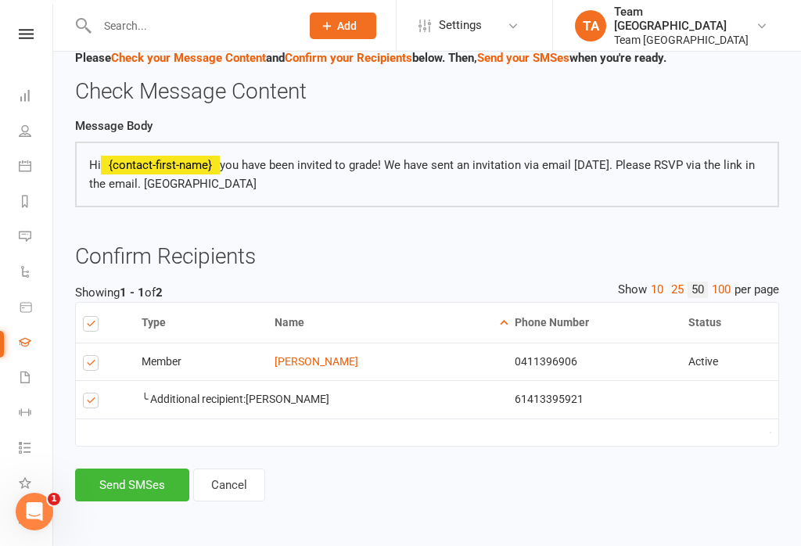
scroll to position [111, 0]
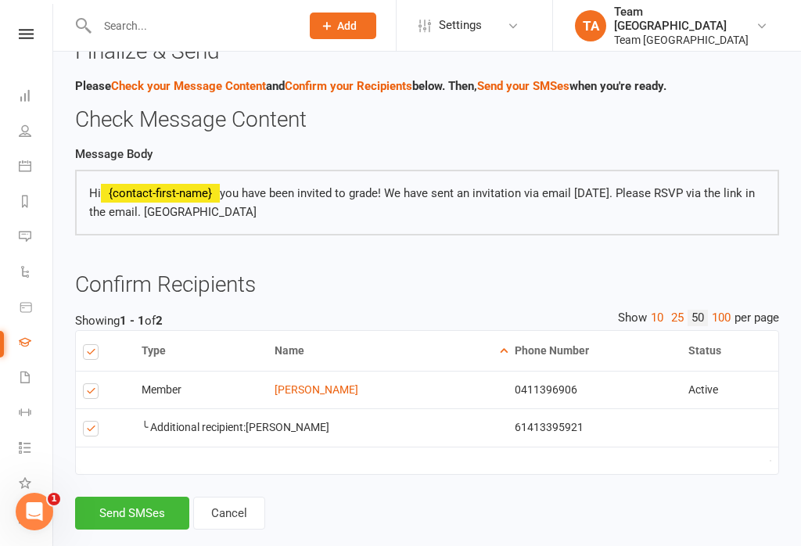
click at [134, 505] on button "Send SMSes" at bounding box center [132, 513] width 114 height 33
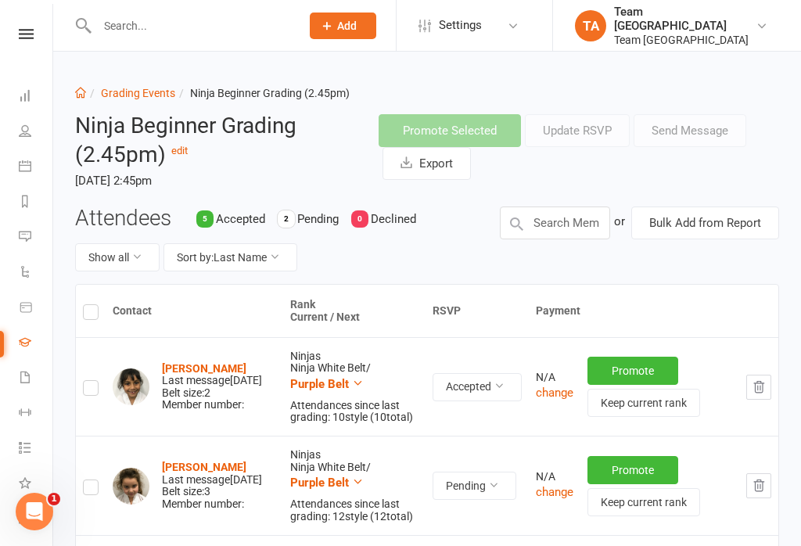
click at [40, 32] on link at bounding box center [26, 34] width 56 height 10
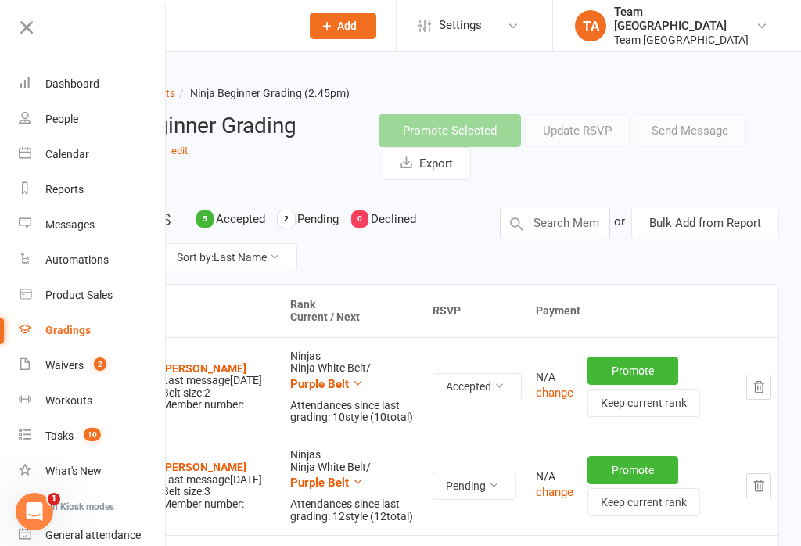
click at [88, 153] on div "Calendar" at bounding box center [67, 154] width 44 height 13
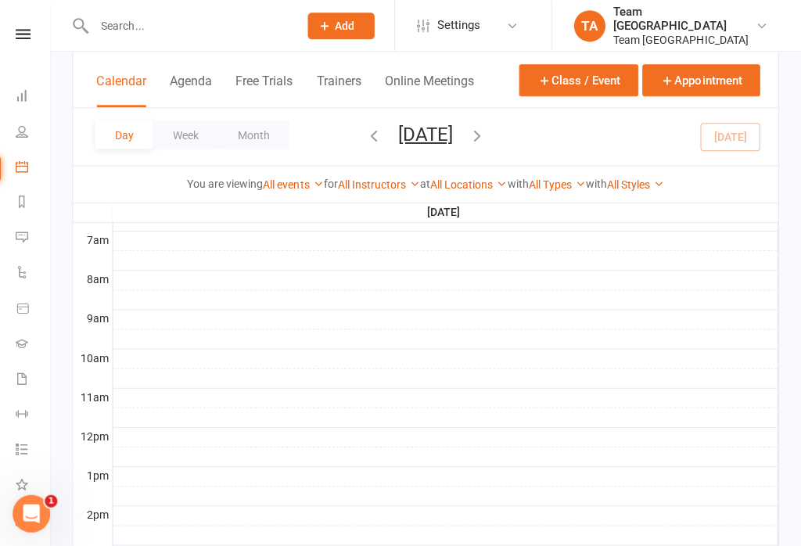
scroll to position [361, 0]
click at [31, 31] on link at bounding box center [26, 34] width 56 height 10
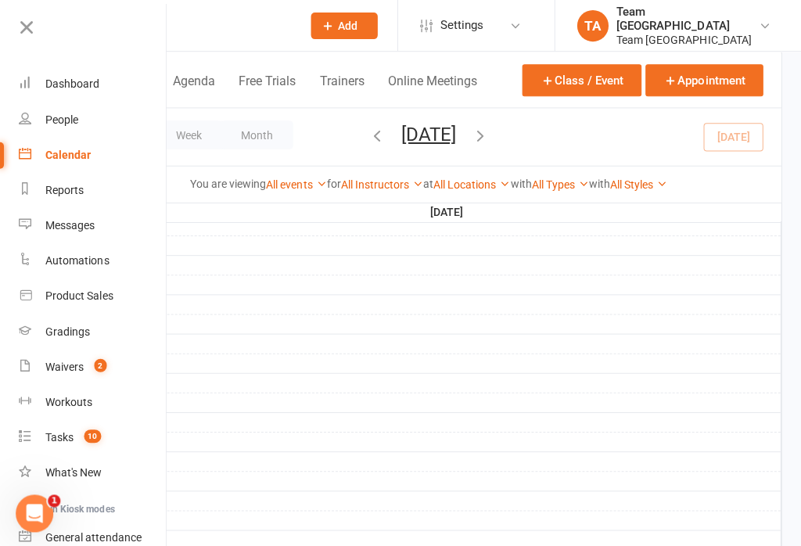
scroll to position [377, 0]
click at [9, 33] on div at bounding box center [82, 33] width 165 height 35
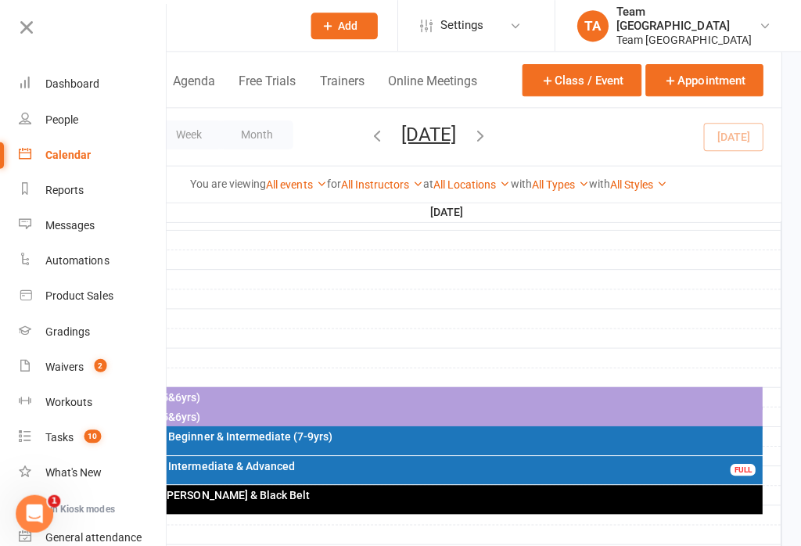
scroll to position [558, 0]
click at [20, 23] on icon at bounding box center [27, 27] width 22 height 22
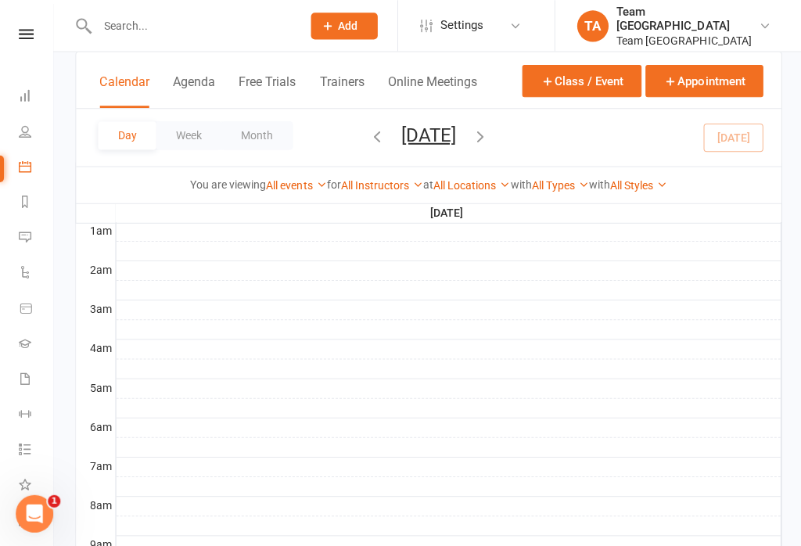
scroll to position [141, 0]
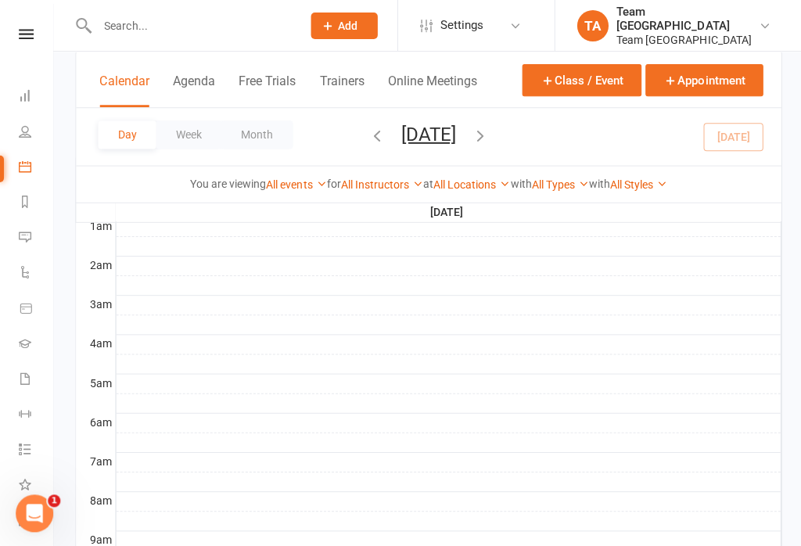
click at [27, 25] on nav "Clubworx Dashboard People Calendar Reports Messages Automations Product Sales G…" at bounding box center [26, 277] width 53 height 546
click at [23, 34] on icon at bounding box center [26, 34] width 15 height 10
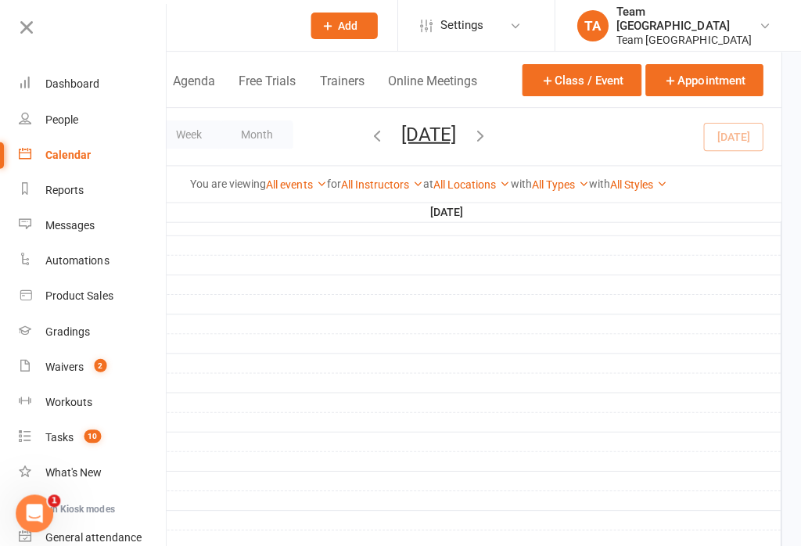
scroll to position [331, 0]
click at [18, 29] on icon at bounding box center [27, 27] width 22 height 22
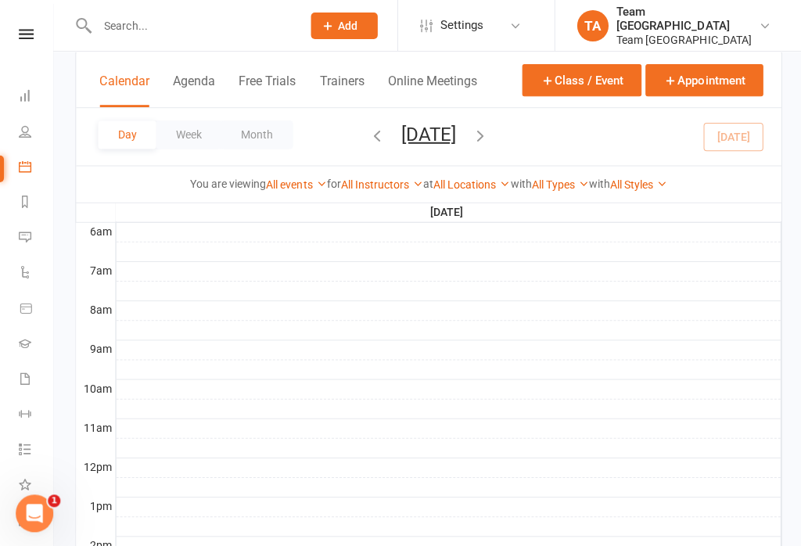
click at [454, 140] on button "[DATE]" at bounding box center [427, 134] width 55 height 22
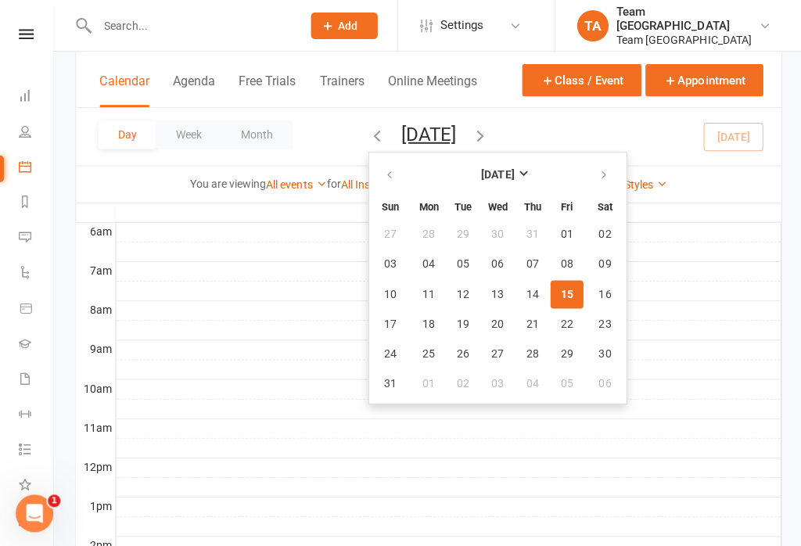
click at [28, 36] on icon at bounding box center [26, 34] width 15 height 10
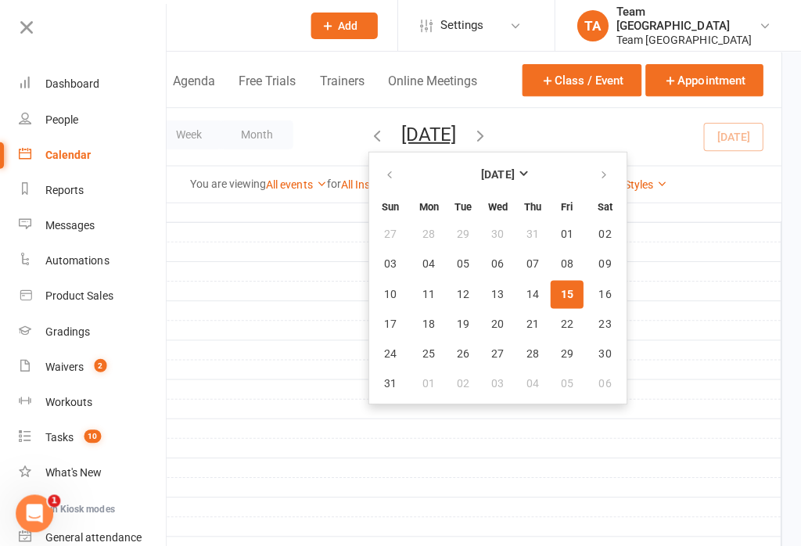
click at [70, 330] on div "Gradings" at bounding box center [67, 330] width 45 height 13
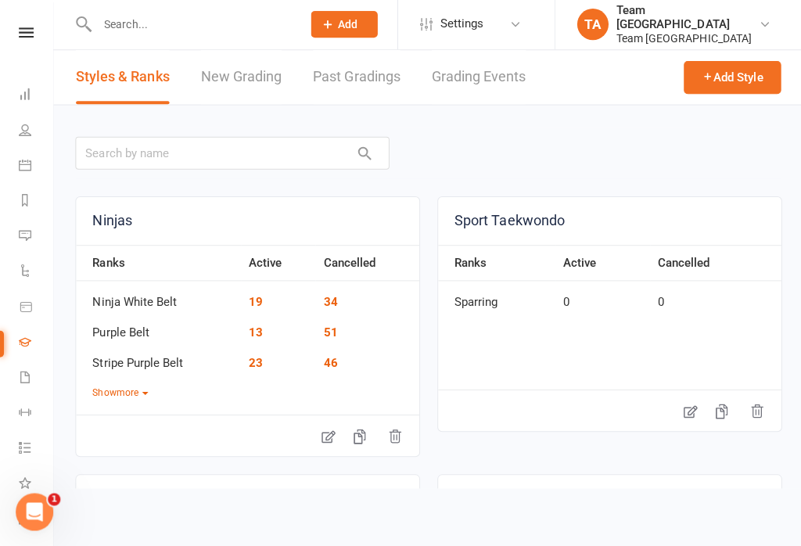
click at [471, 78] on link "Grading Events" at bounding box center [477, 79] width 94 height 54
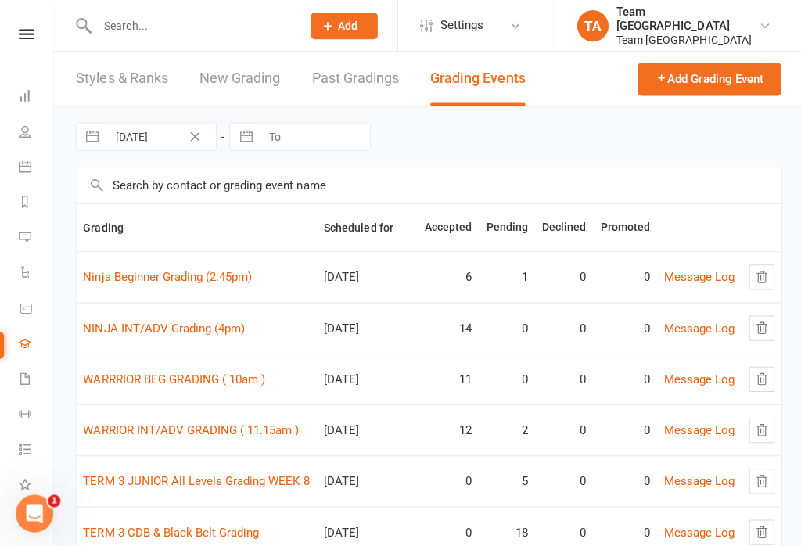
click at [187, 283] on link "Ninja Beginner Grading (2.45pm)" at bounding box center [167, 276] width 168 height 14
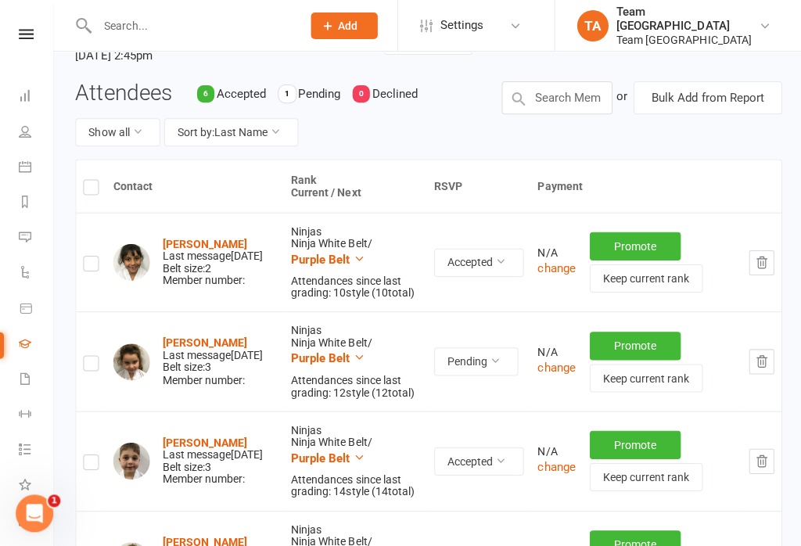
scroll to position [127, 0]
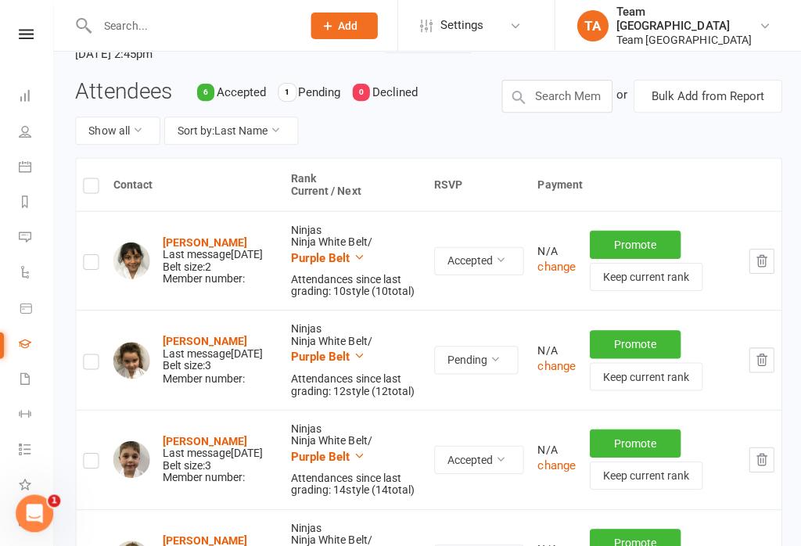
click at [230, 334] on strong "[PERSON_NAME]" at bounding box center [204, 340] width 85 height 13
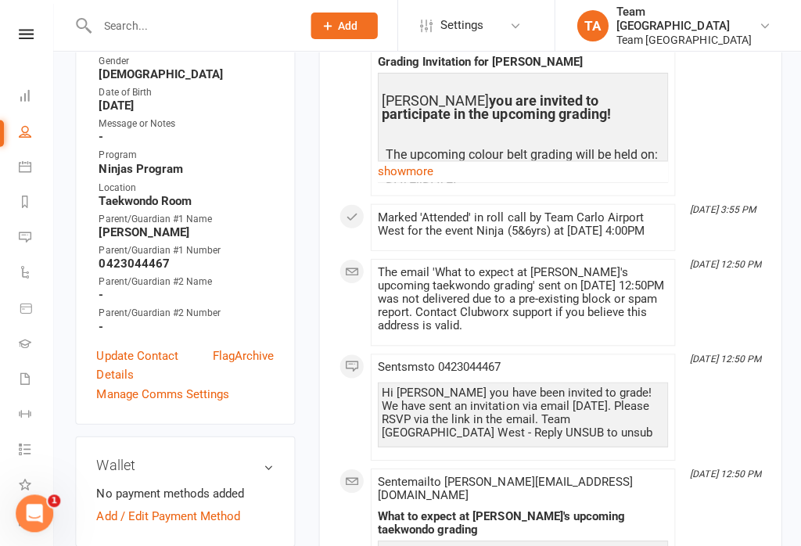
scroll to position [491, 0]
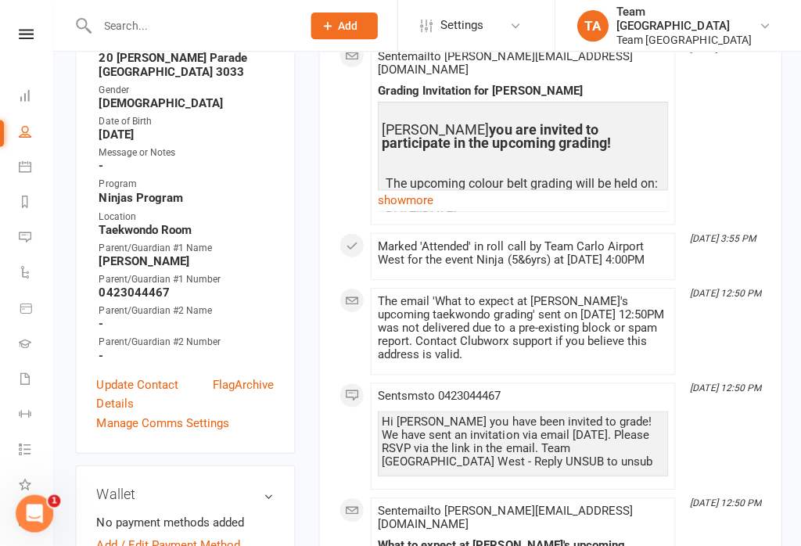
click at [187, 412] on link "Manage Comms Settings" at bounding box center [162, 421] width 132 height 19
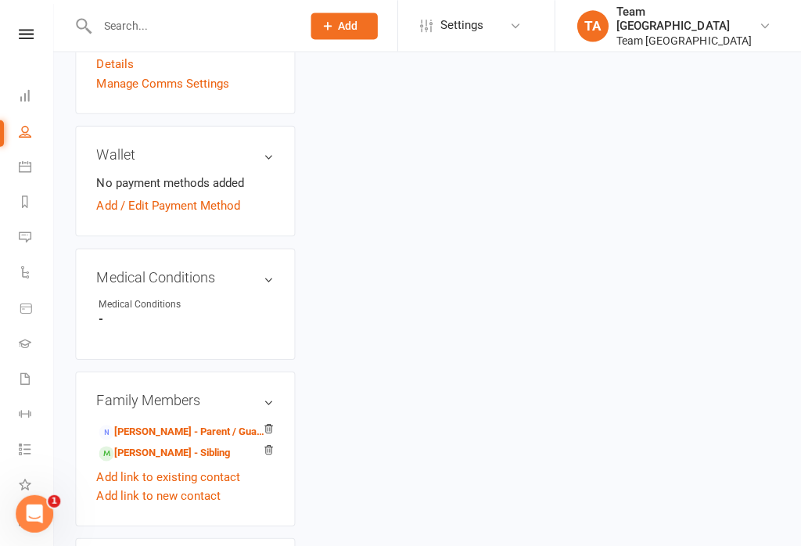
scroll to position [829, 0]
click at [164, 444] on link "[PERSON_NAME] - Sibling" at bounding box center [164, 452] width 131 height 16
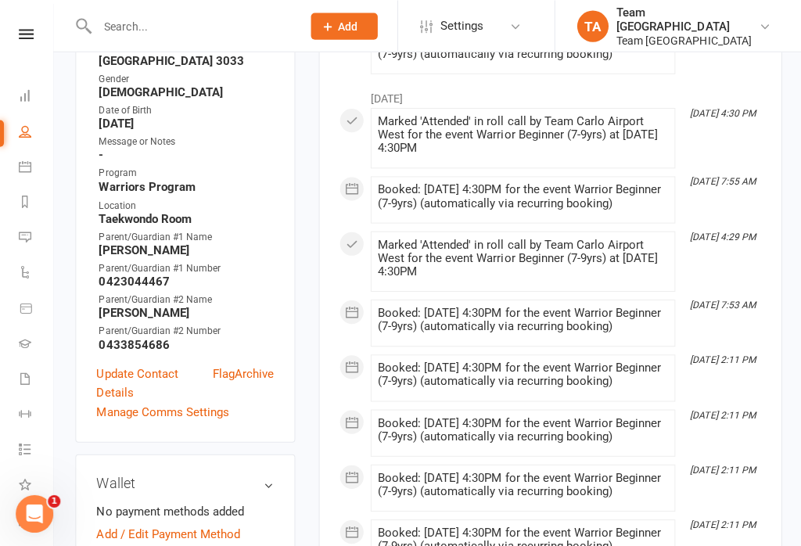
scroll to position [504, 0]
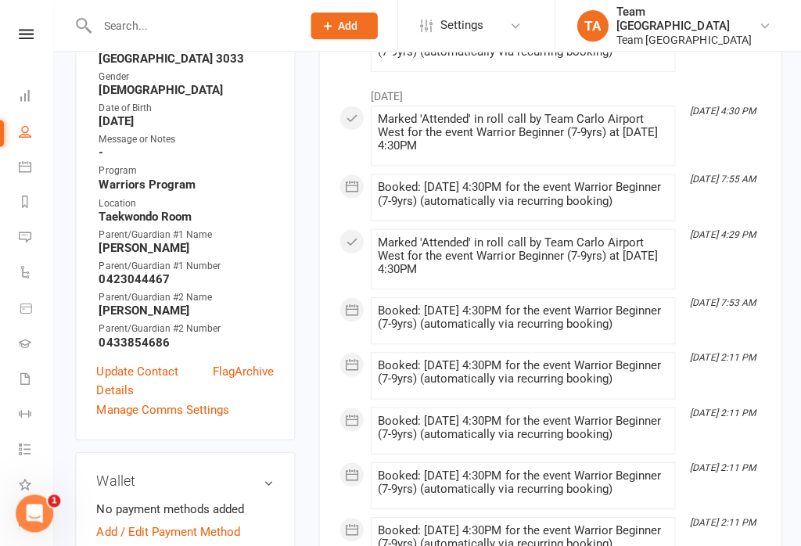
click at [169, 399] on link "Manage Comms Settings" at bounding box center [162, 408] width 132 height 19
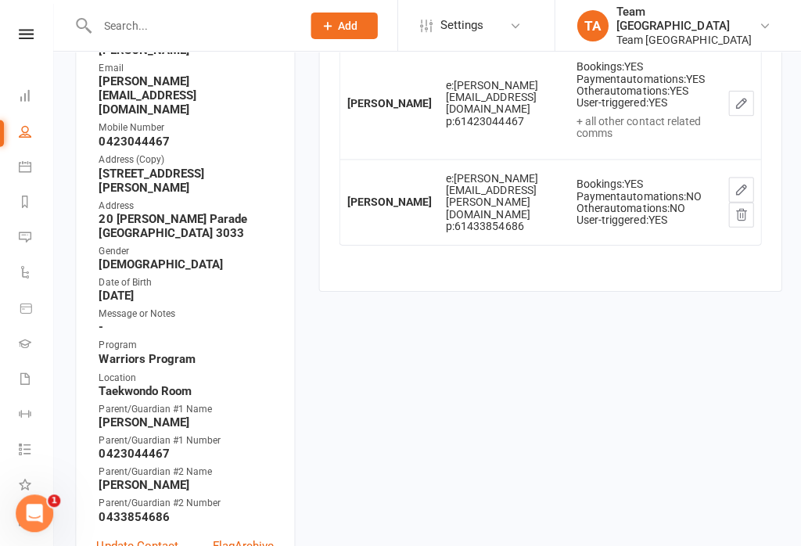
scroll to position [301, 0]
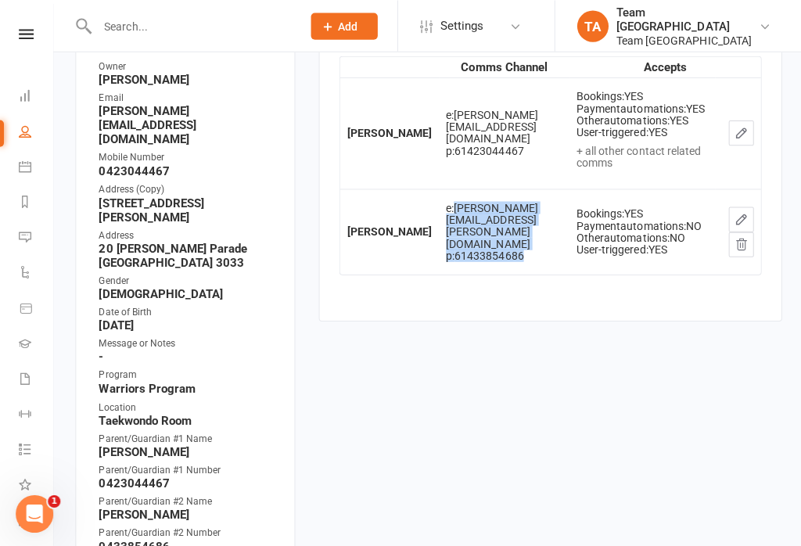
copy td "[PERSON_NAME][EMAIL_ADDRESS][PERSON_NAME][DOMAIN_NAME] p: 61433854686"
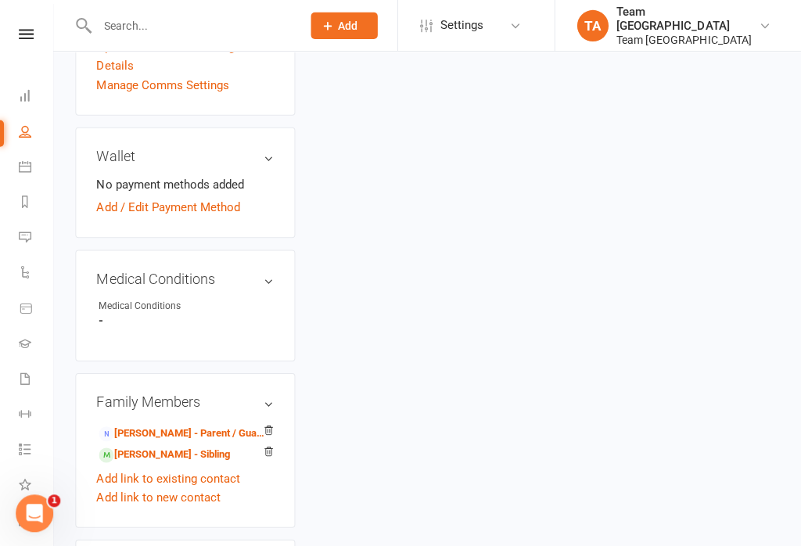
scroll to position [828, 0]
click at [157, 445] on link "[PERSON_NAME] - Sibling" at bounding box center [164, 453] width 131 height 16
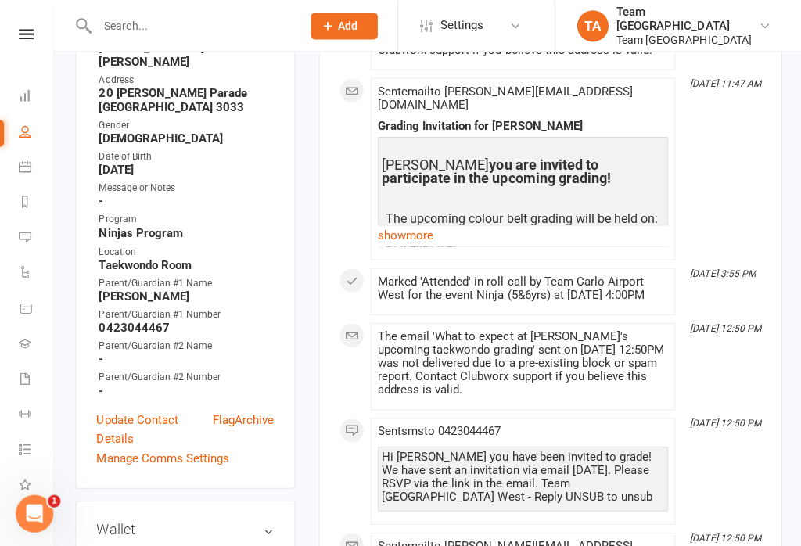
scroll to position [460, 0]
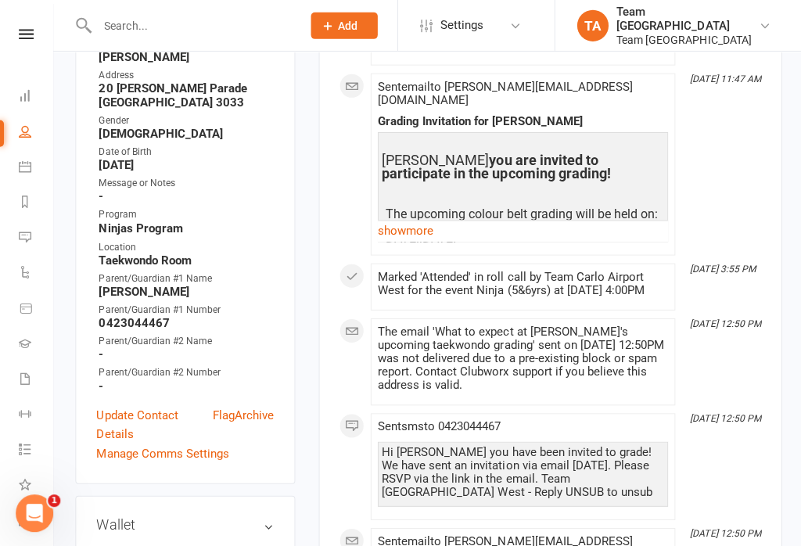
click at [199, 443] on link "Manage Comms Settings" at bounding box center [162, 452] width 132 height 19
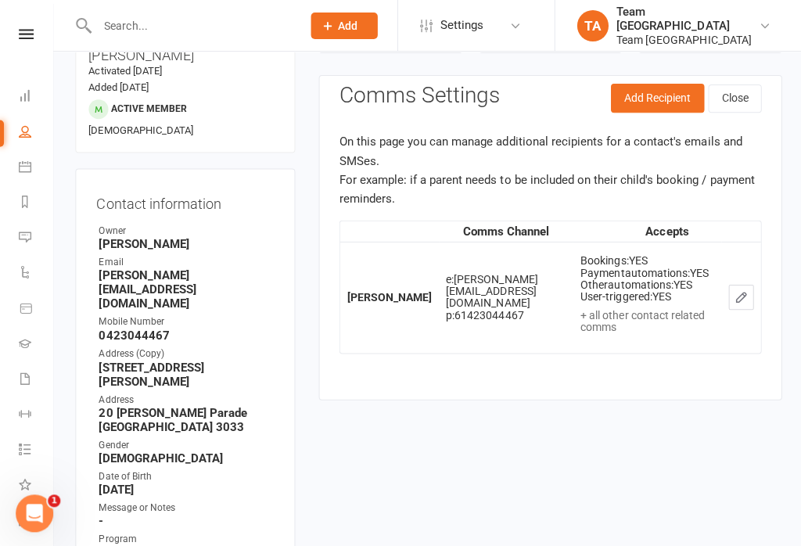
scroll to position [132, 0]
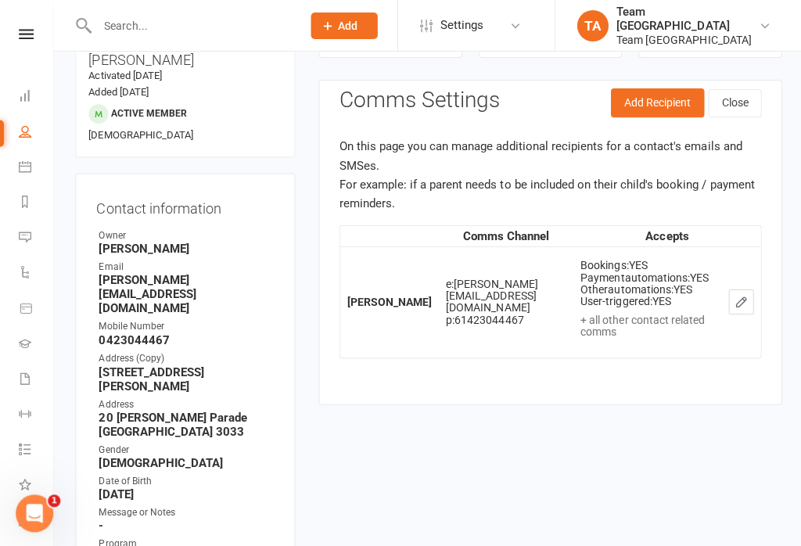
click at [645, 95] on button "Add Recipient" at bounding box center [655, 102] width 93 height 28
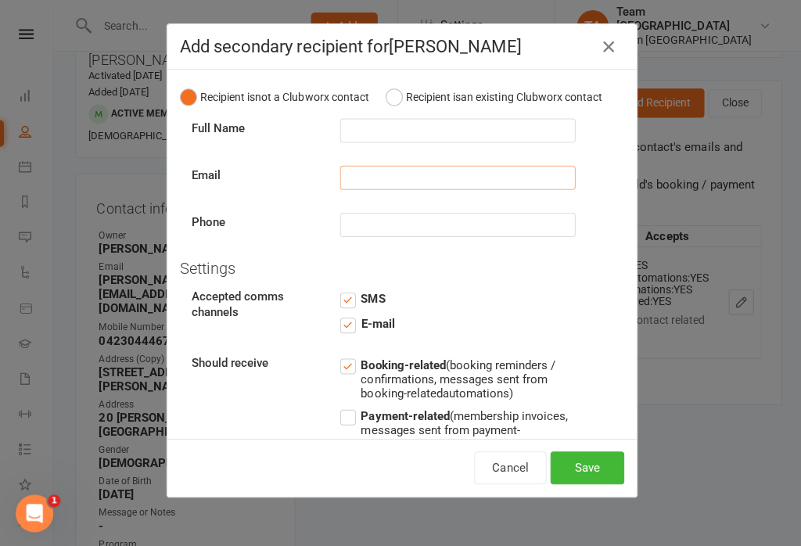
click at [411, 182] on input "text" at bounding box center [456, 177] width 235 height 24
click at [416, 179] on input "text" at bounding box center [456, 177] width 235 height 24
click at [368, 189] on input "text" at bounding box center [456, 177] width 235 height 24
click at [370, 174] on input "text" at bounding box center [456, 177] width 235 height 24
paste input "[PERSON_NAME][EMAIL_ADDRESS][PERSON_NAME][DOMAIN_NAME] p: 61433854686"
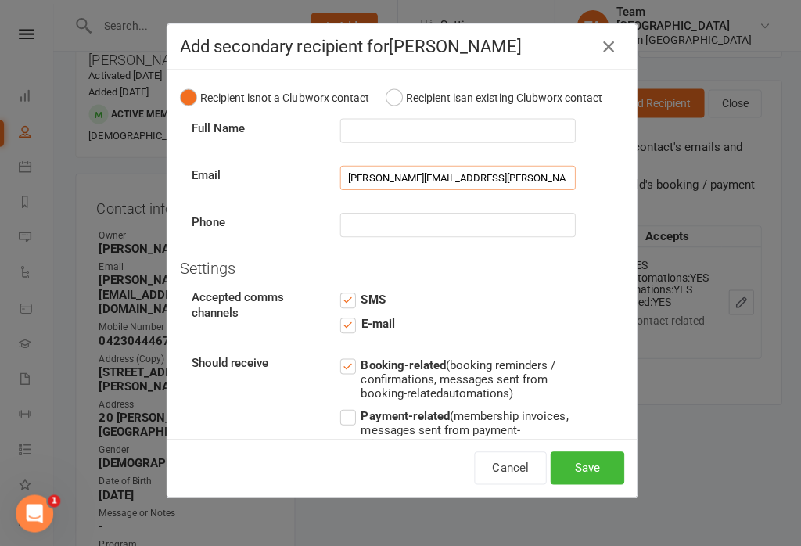
type input "[PERSON_NAME][EMAIL_ADDRESS][PERSON_NAME][DOMAIN_NAME] p: 61433854686"
click at [374, 131] on input "text" at bounding box center [456, 130] width 235 height 24
type input "[PERSON_NAME]"
click at [478, 181] on input "[PERSON_NAME][EMAIL_ADDRESS][PERSON_NAME][DOMAIN_NAME] p: 61433854686" at bounding box center [456, 177] width 235 height 24
click at [489, 182] on input "[PERSON_NAME][EMAIL_ADDRESS][PERSON_NAME][DOMAIN_NAME] p: 61433854686" at bounding box center [456, 177] width 235 height 24
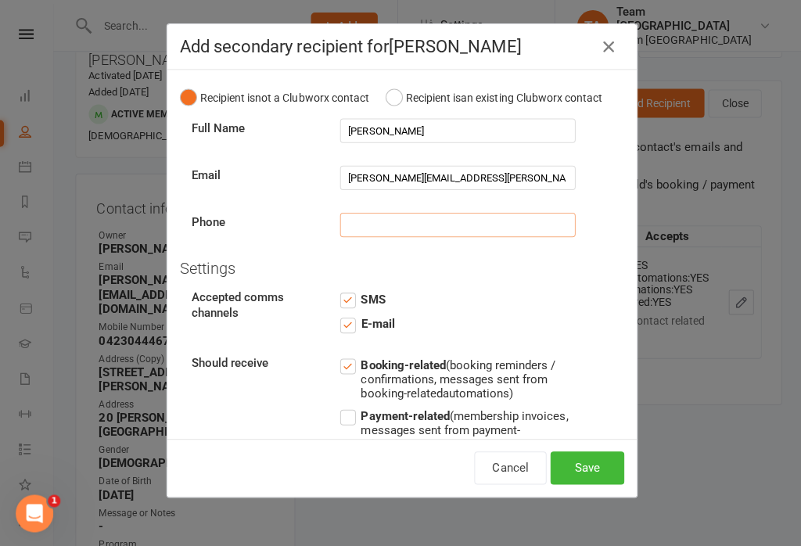
click at [379, 221] on input "text" at bounding box center [456, 224] width 235 height 24
click at [380, 316] on strong "E-mail" at bounding box center [377, 323] width 34 height 14
click at [380, 314] on input "E-mail" at bounding box center [366, 314] width 55 height 0
checkbox input "false"
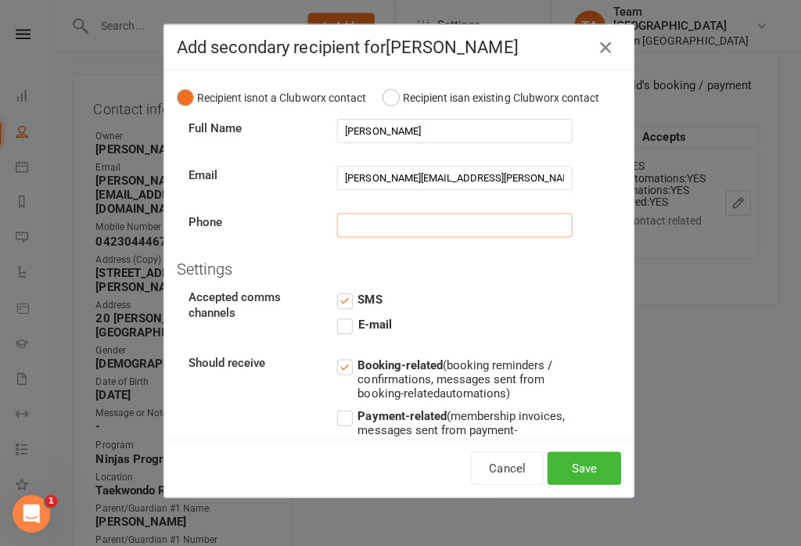
click at [367, 220] on input "text" at bounding box center [456, 224] width 235 height 24
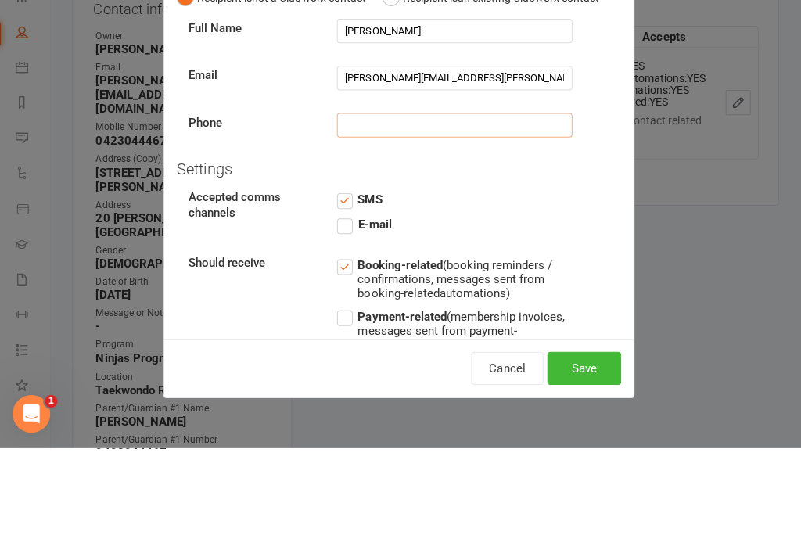
click at [372, 212] on input "text" at bounding box center [456, 224] width 235 height 24
paste input "61433854686"
type input "61433854686"
click at [563, 165] on input "[PERSON_NAME][EMAIL_ADDRESS][PERSON_NAME][DOMAIN_NAME] p: 61433854686" at bounding box center [456, 177] width 235 height 24
type input "[PERSON_NAME][EMAIL_ADDRESS][PERSON_NAME][DOMAIN_NAME]"
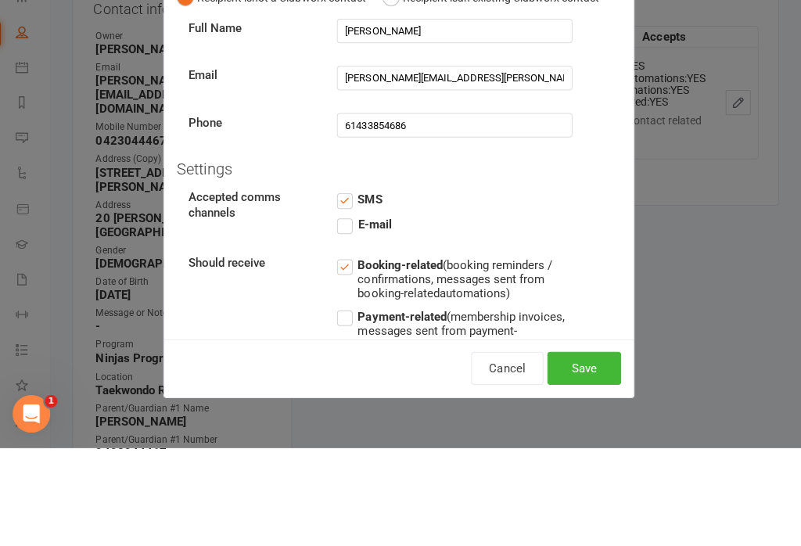
click at [339, 314] on label "E-mail" at bounding box center [366, 323] width 55 height 19
click at [339, 314] on input "E-mail" at bounding box center [366, 314] width 55 height 0
checkbox input "true"
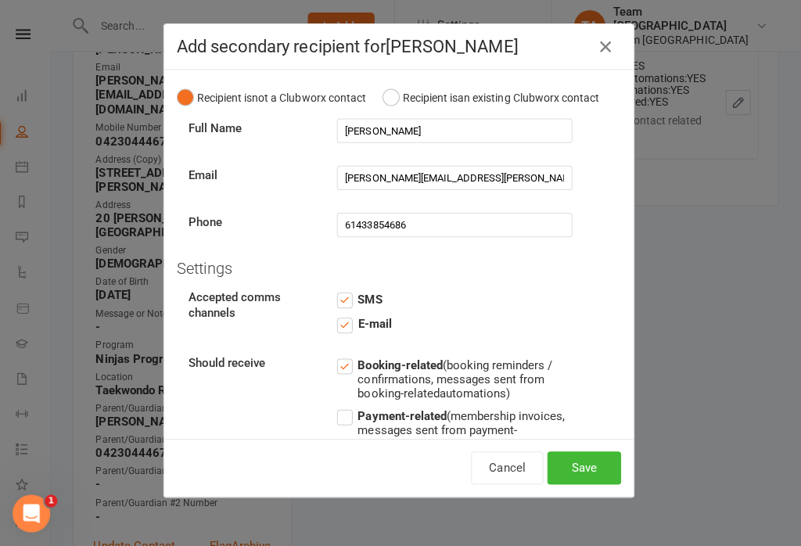
click at [592, 470] on button "Save" at bounding box center [585, 466] width 74 height 33
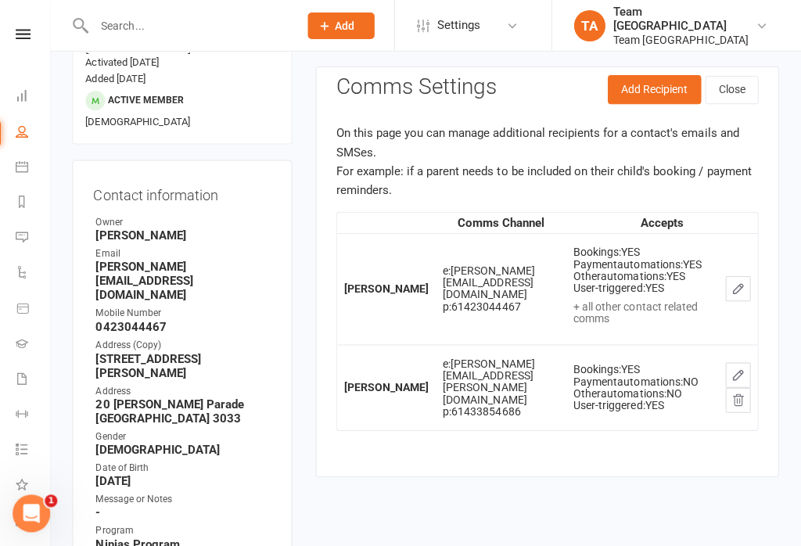
scroll to position [132, 0]
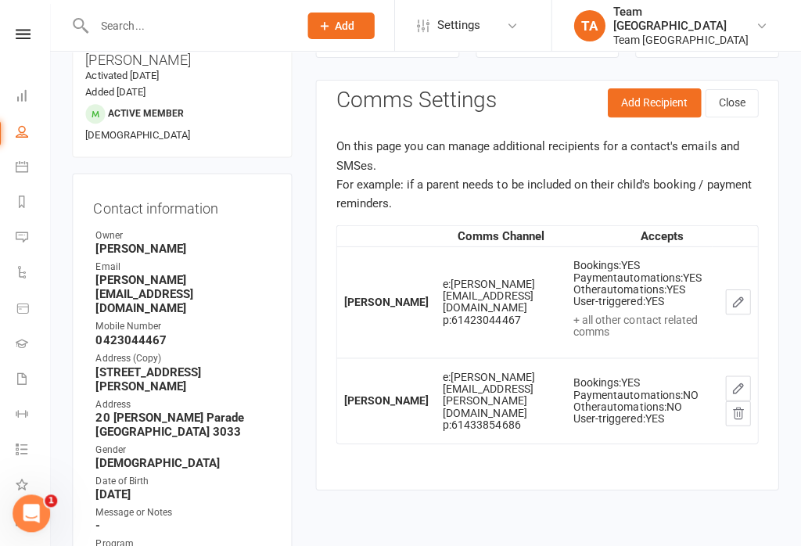
click at [34, 34] on link at bounding box center [26, 34] width 56 height 10
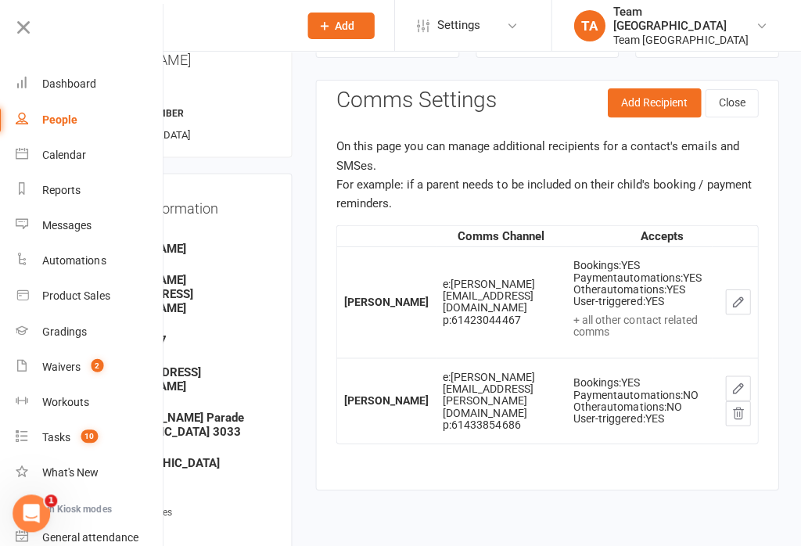
click at [74, 334] on div "Gradings" at bounding box center [67, 330] width 45 height 13
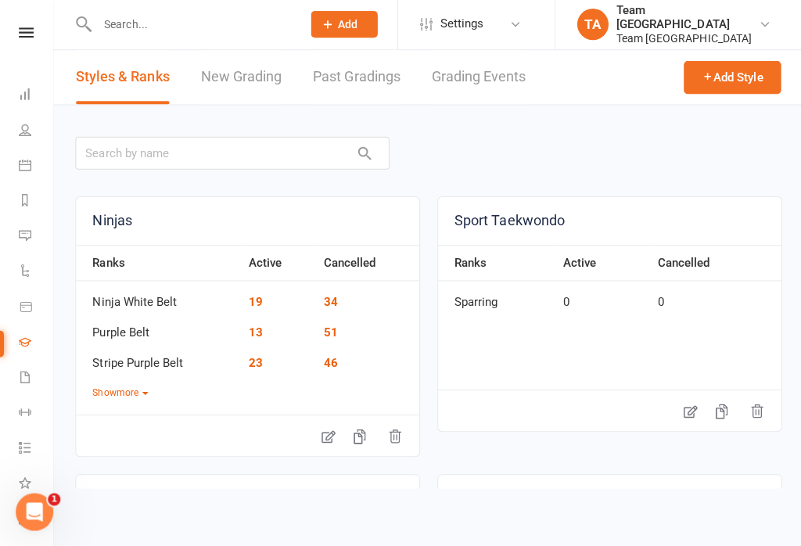
click at [471, 78] on link "Grading Events" at bounding box center [477, 79] width 94 height 54
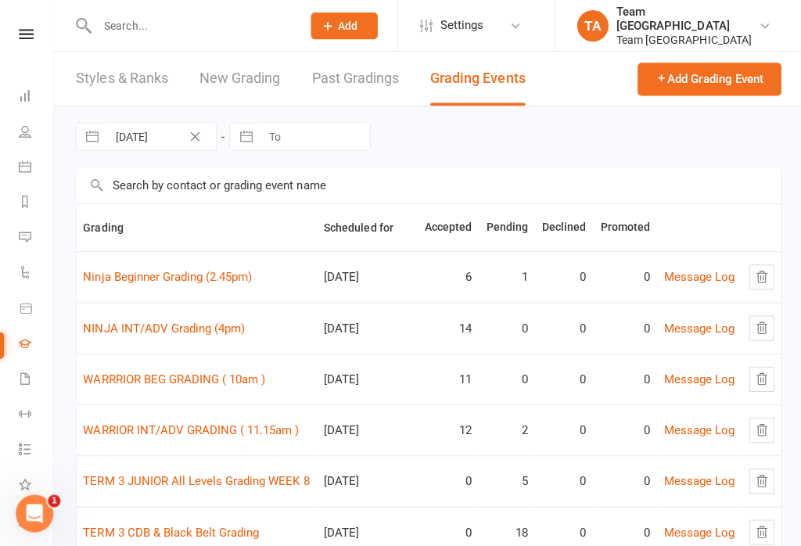
click at [171, 283] on link "Ninja Beginner Grading (2.45pm)" at bounding box center [167, 276] width 168 height 14
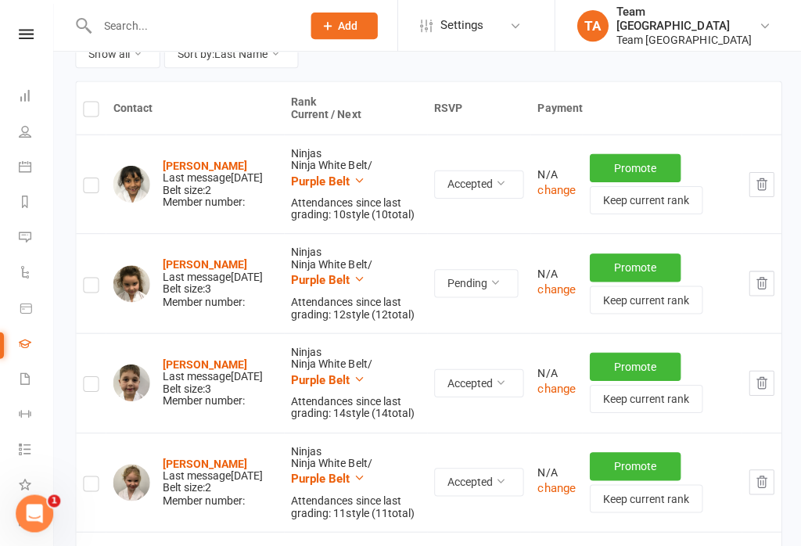
scroll to position [207, 0]
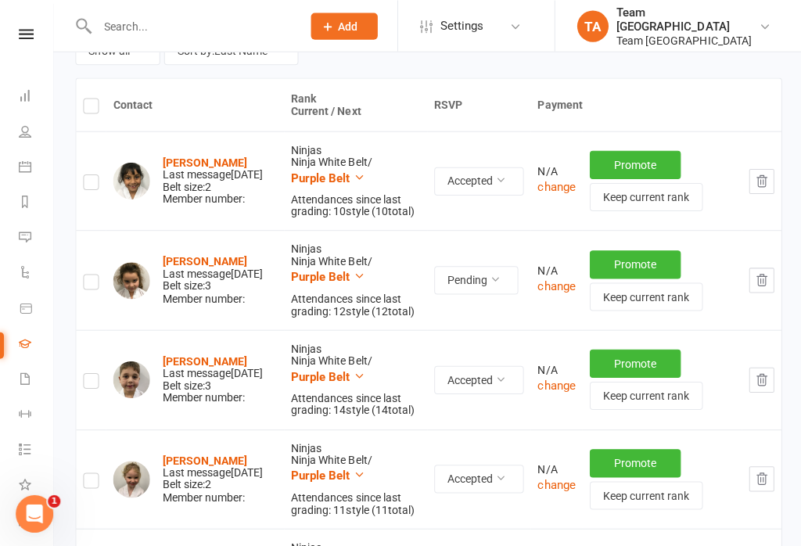
click at [86, 283] on label at bounding box center [91, 283] width 16 height 0
click at [86, 274] on input "checkbox" at bounding box center [91, 274] width 16 height 0
checkbox input "true"
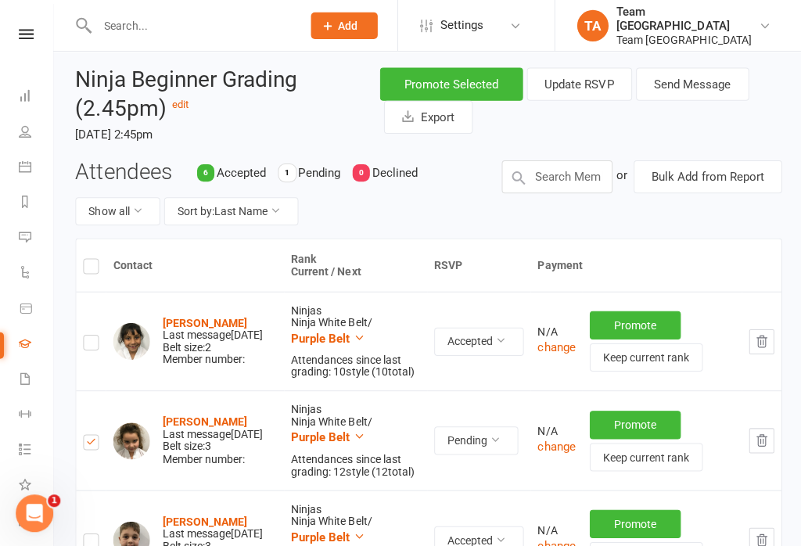
scroll to position [0, 0]
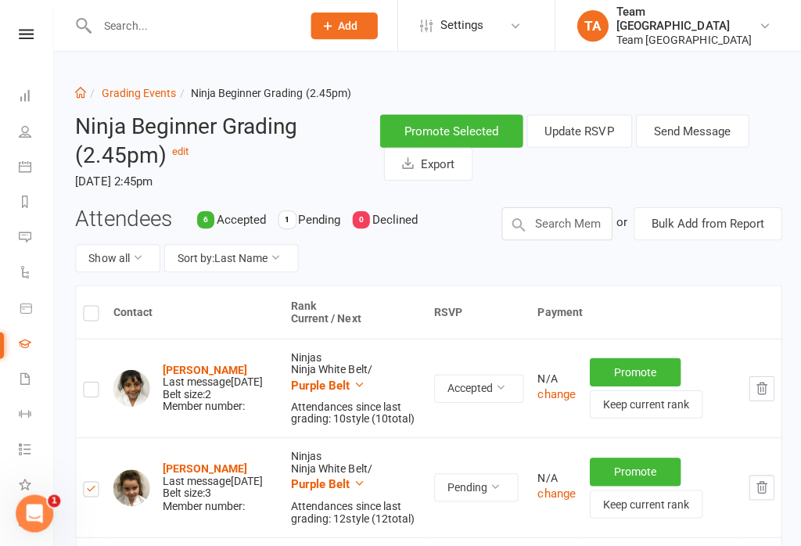
click at [708, 135] on button "Send Message" at bounding box center [690, 130] width 113 height 33
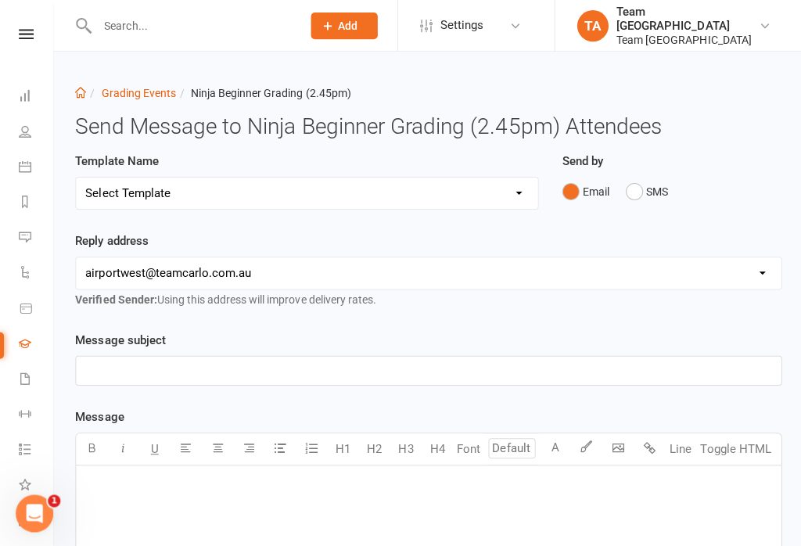
click at [513, 199] on select "Select Template [SMS] Black Belt Payment Advice (Black Belt & Kukkiwon) [SMS] B…" at bounding box center [306, 192] width 460 height 31
select select "18"
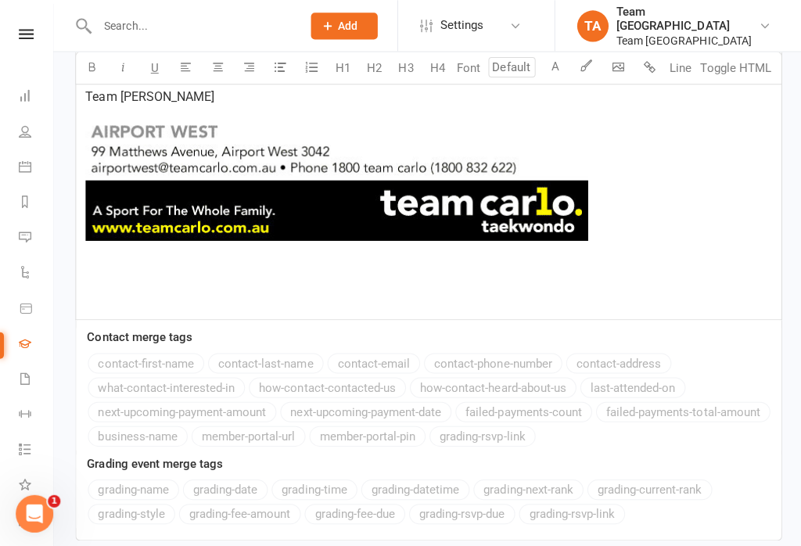
scroll to position [1027, 0]
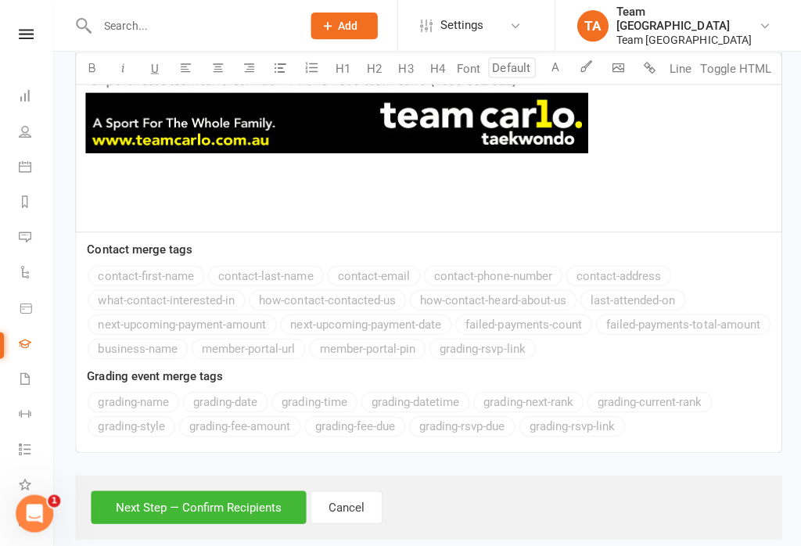
click at [178, 498] on button "Next Step — Confirm Recipients" at bounding box center [198, 505] width 214 height 33
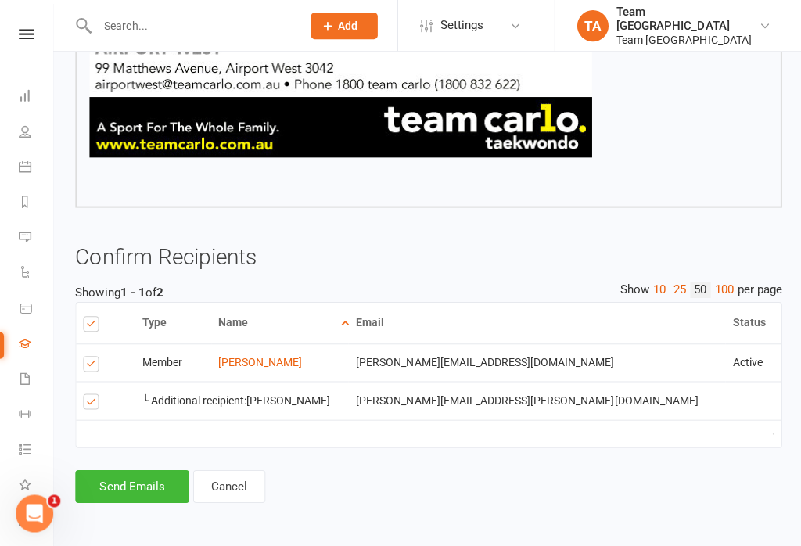
scroll to position [874, 0]
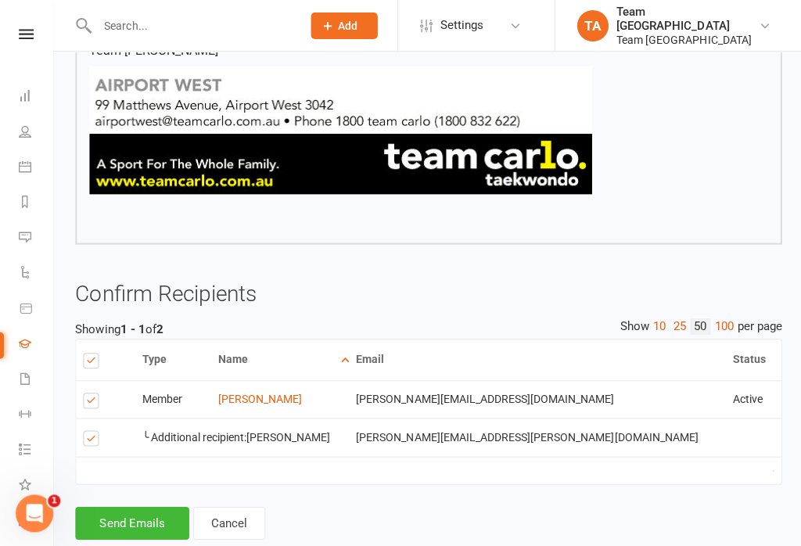
click at [125, 512] on button "Send Emails" at bounding box center [131, 521] width 113 height 33
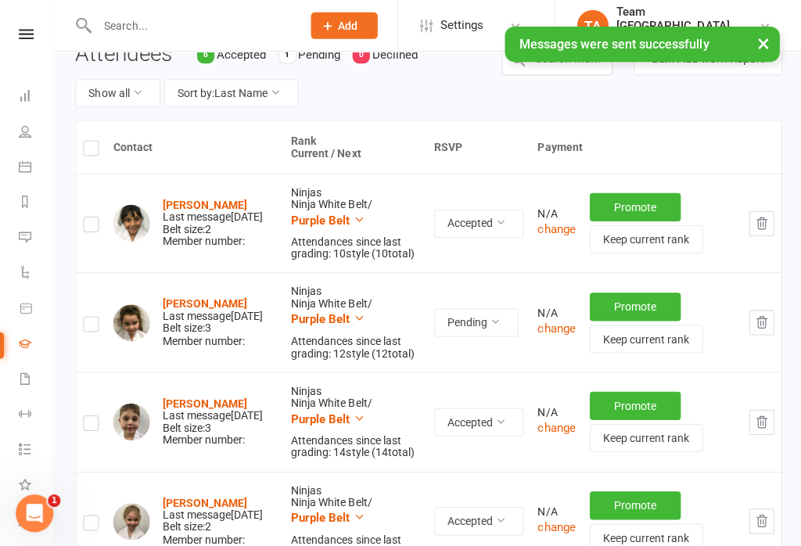
click at [93, 325] on label at bounding box center [91, 325] width 16 height 0
click at [93, 316] on input "checkbox" at bounding box center [91, 316] width 16 height 0
checkbox input "true"
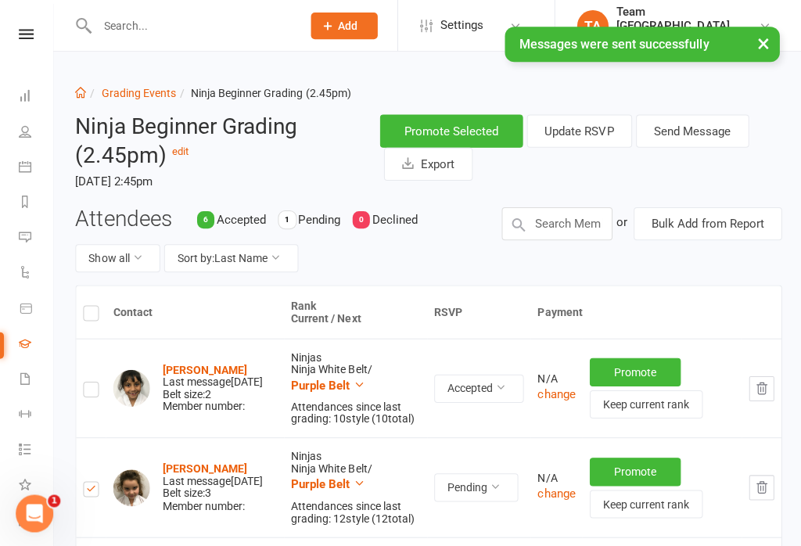
click at [703, 131] on button "Send Message" at bounding box center [690, 130] width 113 height 33
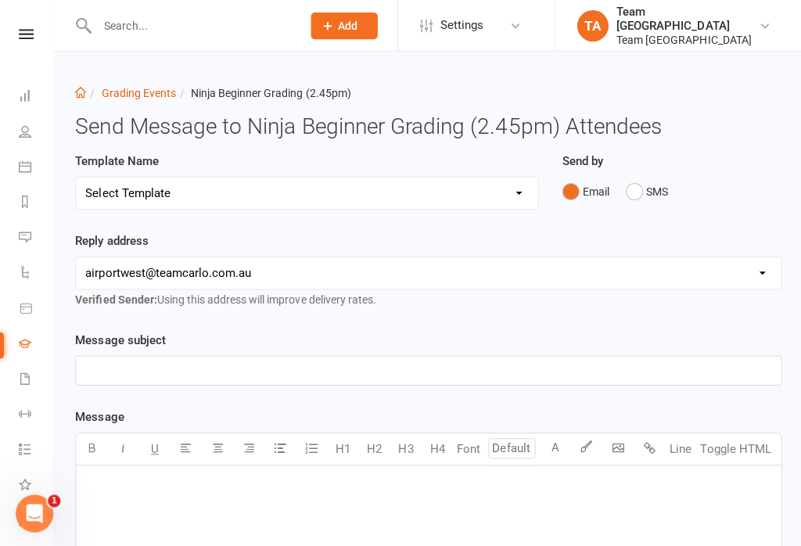
click at [516, 200] on select "Select Template [SMS] Black Belt Payment Advice (Black Belt & Kukkiwon) [SMS] B…" at bounding box center [306, 192] width 460 height 31
select select "20"
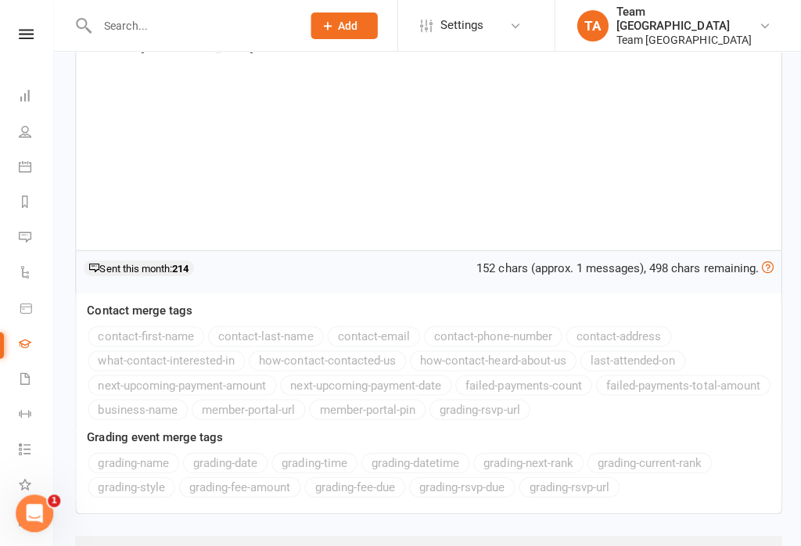
scroll to position [331, 0]
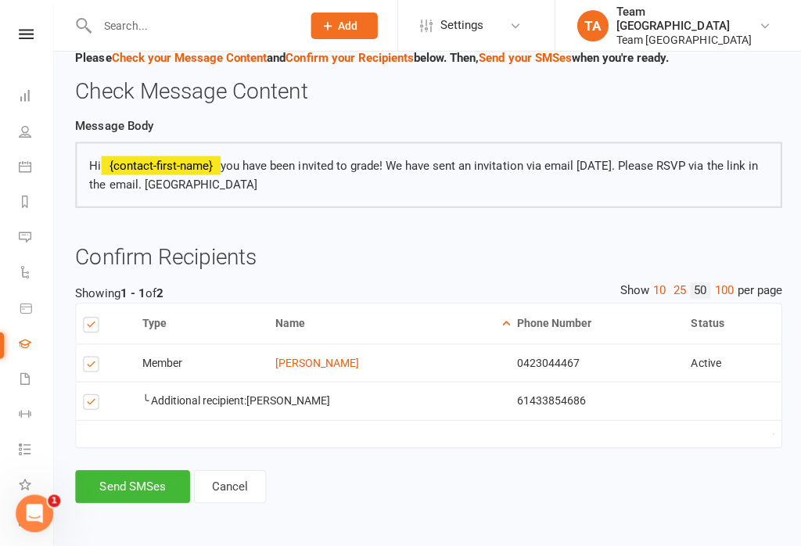
scroll to position [113, 0]
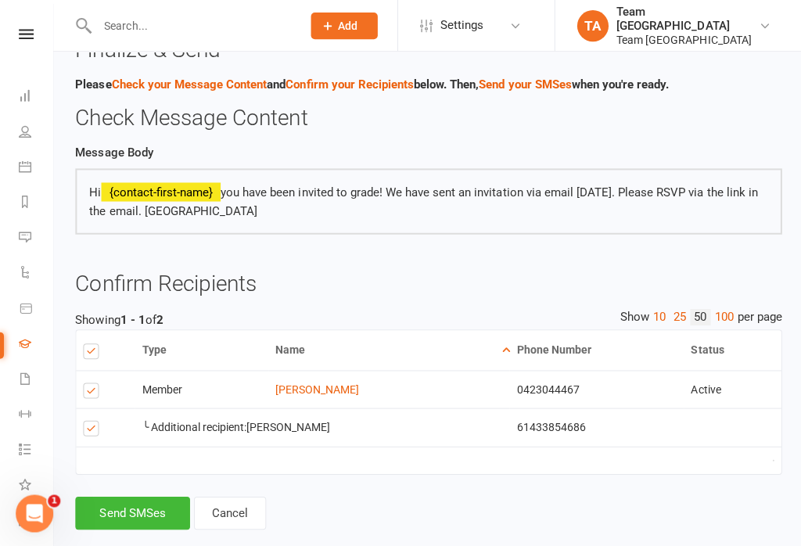
click at [120, 513] on button "Send SMSes" at bounding box center [132, 511] width 114 height 33
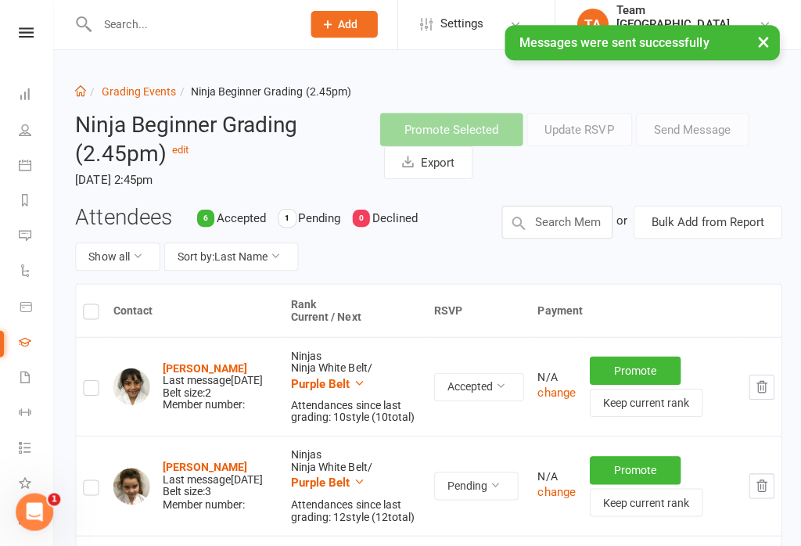
click at [29, 27] on div "× Messages were sent successfully" at bounding box center [390, 27] width 781 height 0
click at [136, 87] on link "Grading Events" at bounding box center [138, 93] width 74 height 13
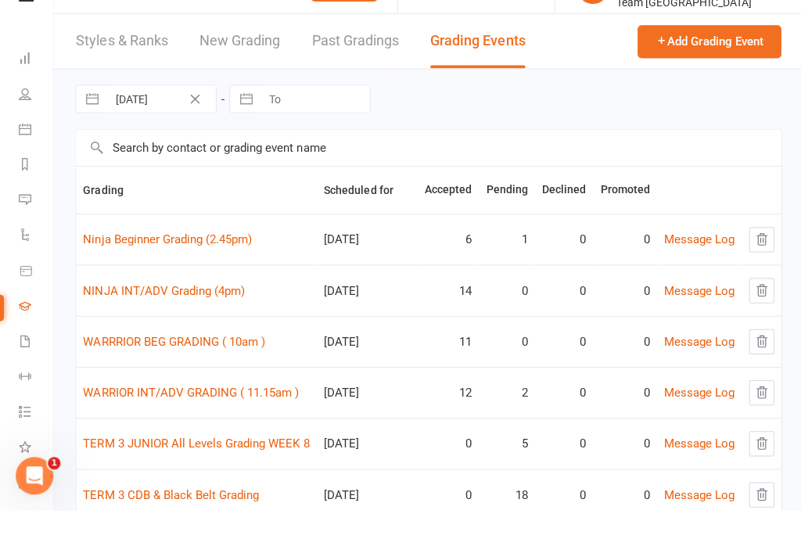
scroll to position [92, 0]
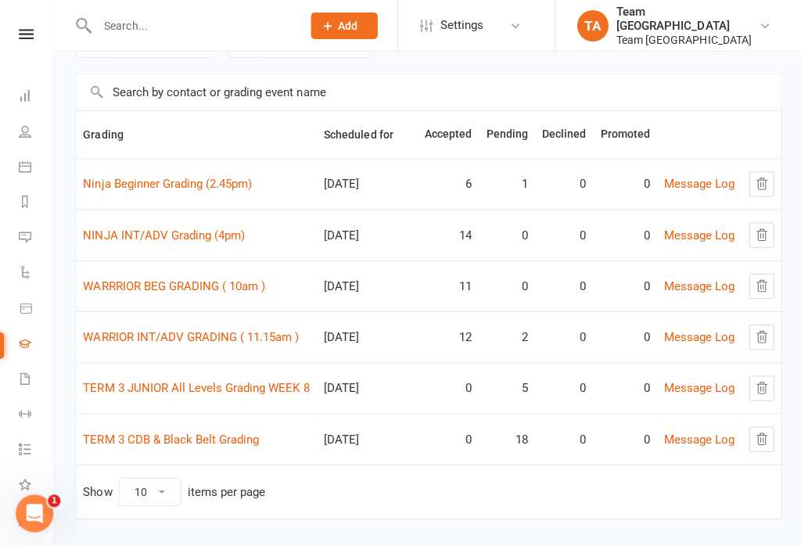
click at [221, 343] on link "WARRIOR INT/ADV GRADING ( 11.15am )" at bounding box center [190, 336] width 215 height 14
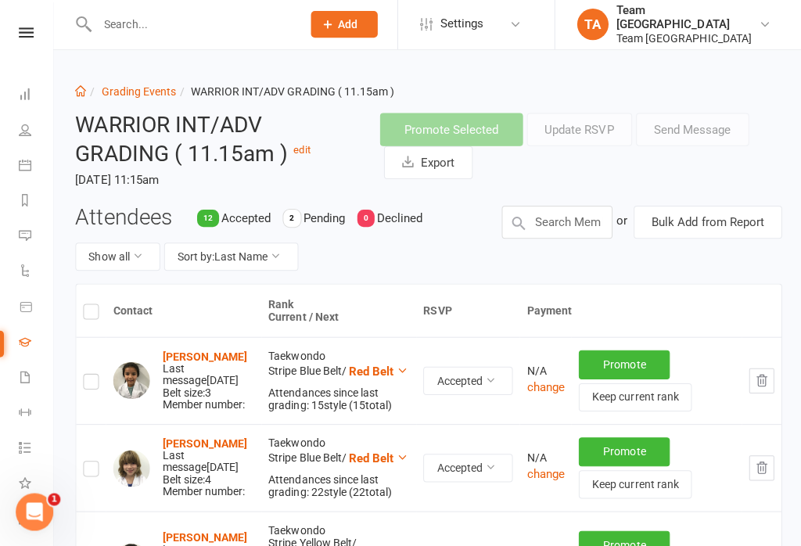
click at [267, 268] on button "Sort by: Last Name" at bounding box center [231, 257] width 134 height 28
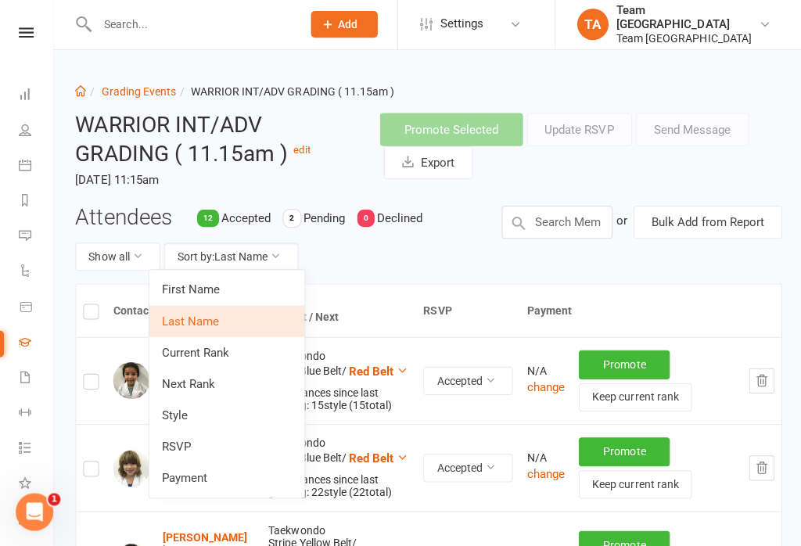
click at [226, 378] on link "Next Rank" at bounding box center [226, 384] width 155 height 31
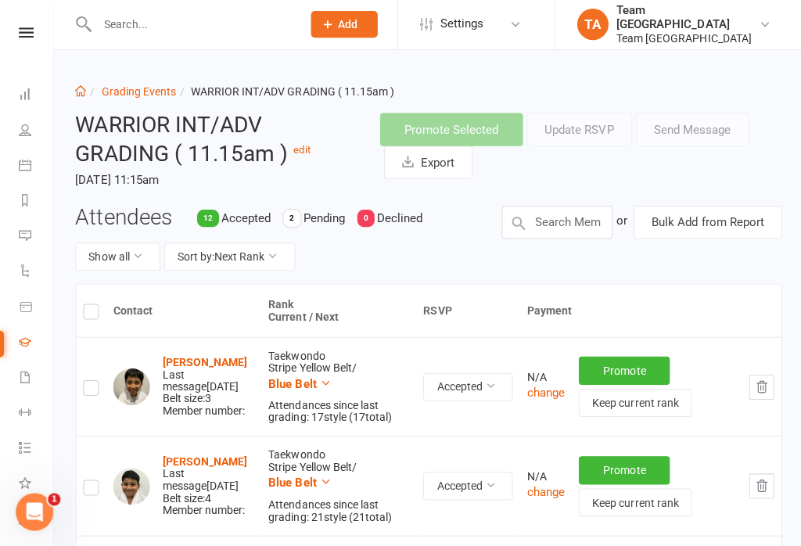
click at [274, 262] on button "Sort by: Next Rank" at bounding box center [229, 257] width 131 height 28
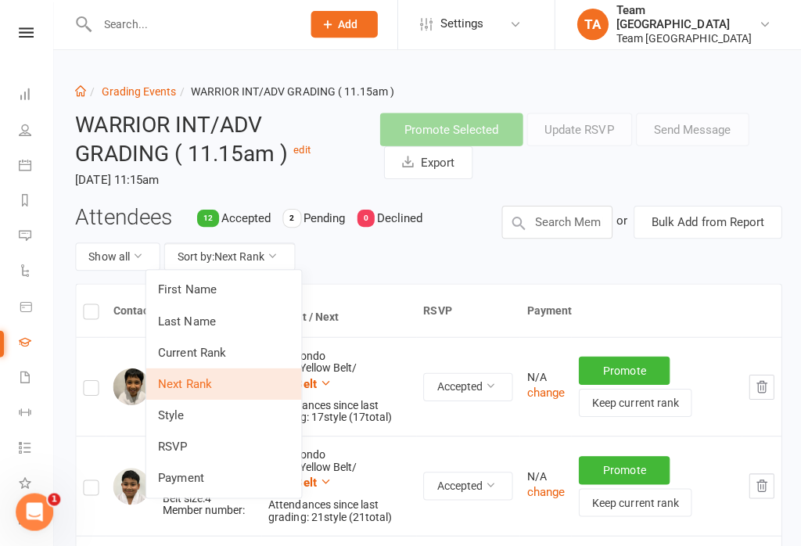
click at [214, 444] on link "RSVP" at bounding box center [223, 446] width 155 height 31
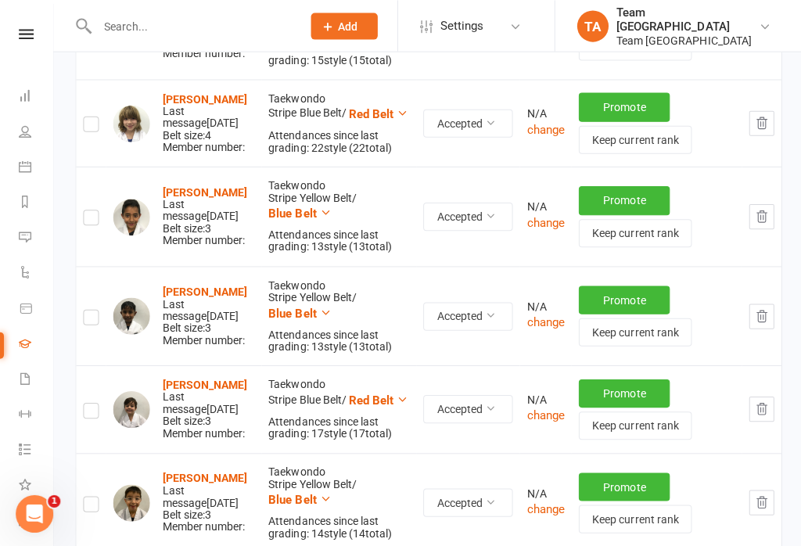
scroll to position [1136, 0]
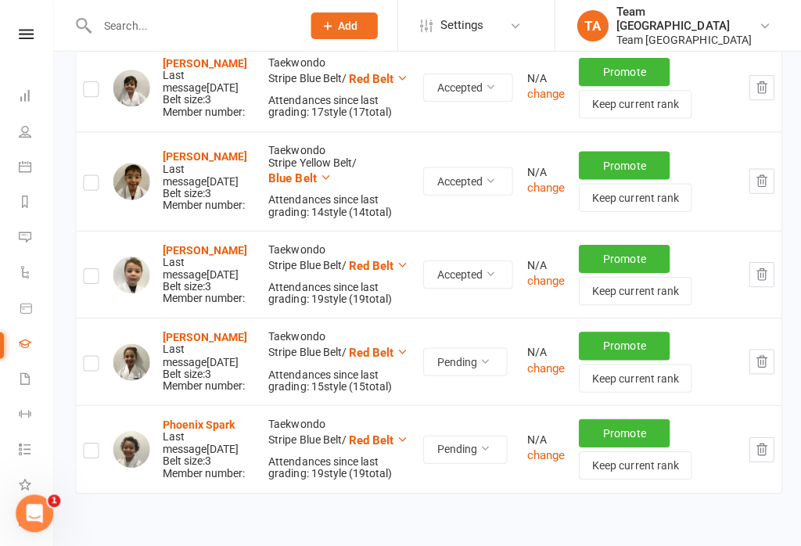
click at [228, 330] on strong "[PERSON_NAME]" at bounding box center [204, 336] width 85 height 13
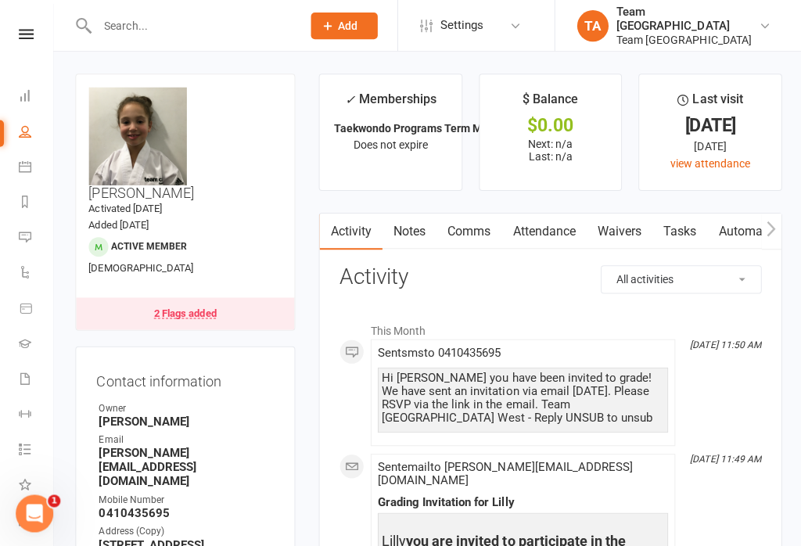
click at [23, 32] on icon at bounding box center [26, 34] width 15 height 10
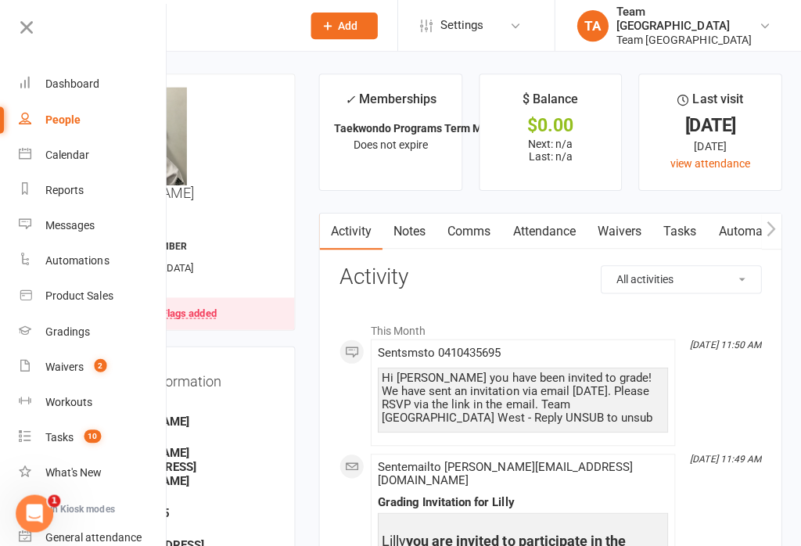
click at [77, 334] on div "Gradings" at bounding box center [67, 330] width 45 height 13
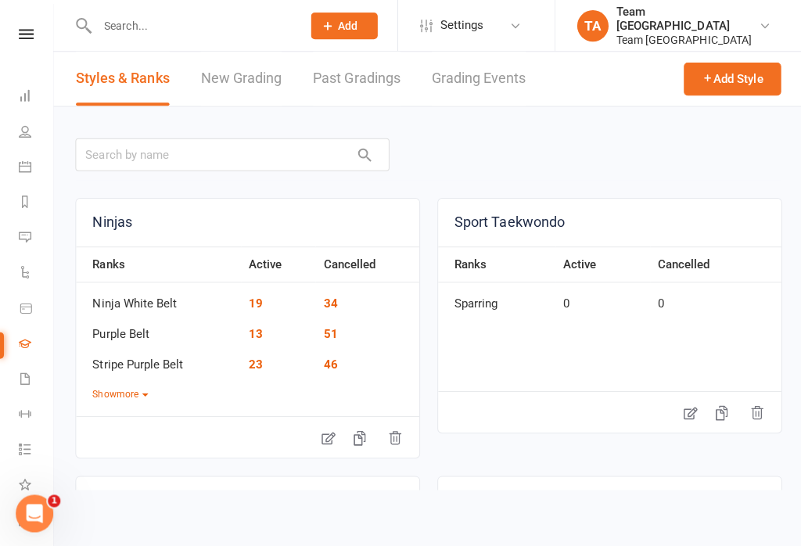
click at [480, 72] on link "Grading Events" at bounding box center [477, 79] width 94 height 54
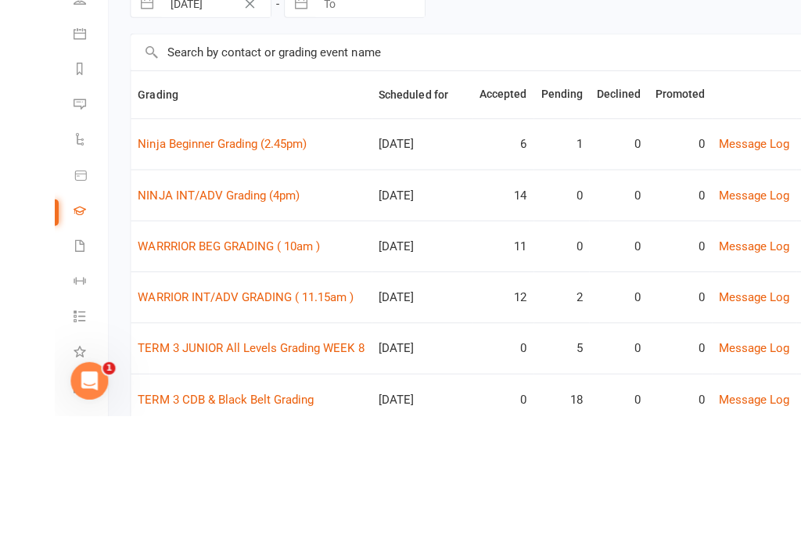
scroll to position [92, 0]
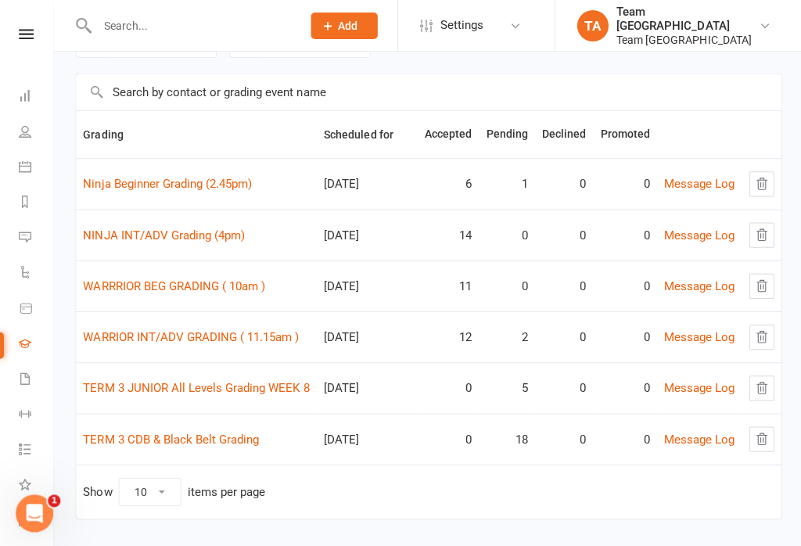
click at [234, 343] on link "WARRIOR INT/ADV GRADING ( 11.15am )" at bounding box center [190, 336] width 215 height 14
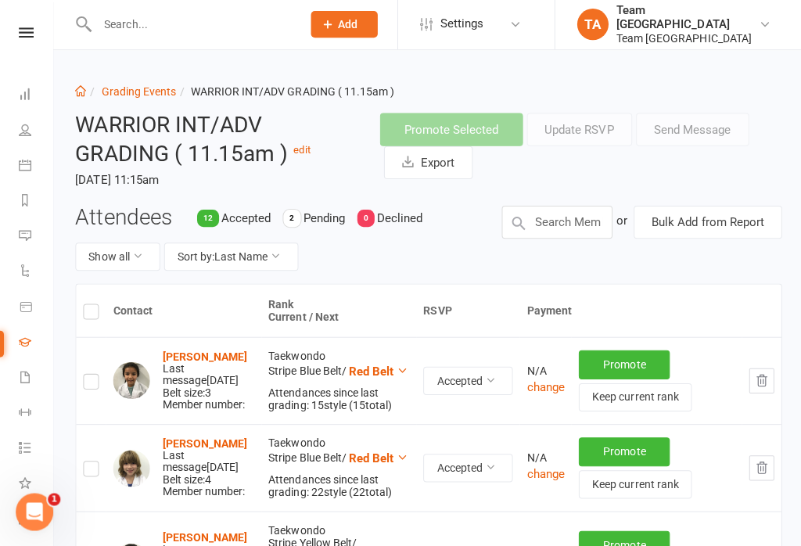
click at [285, 257] on button "Sort by: Last Name" at bounding box center [231, 257] width 134 height 28
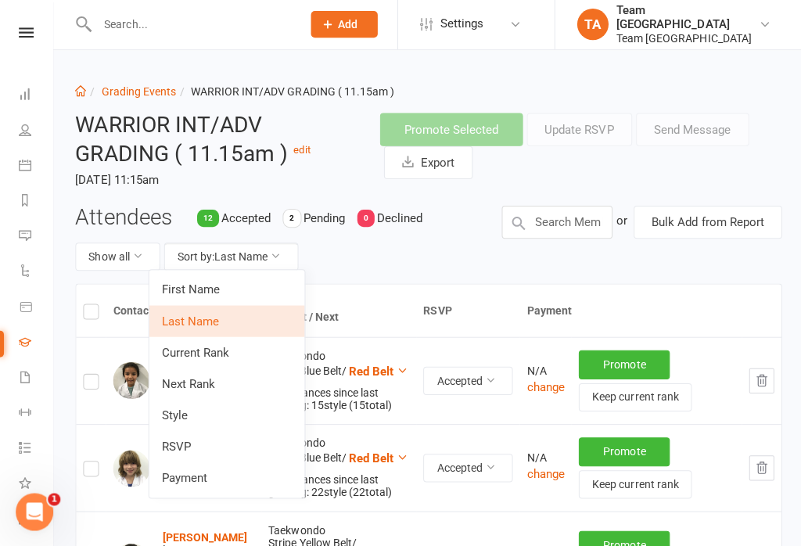
click at [114, 17] on input "text" at bounding box center [190, 26] width 197 height 22
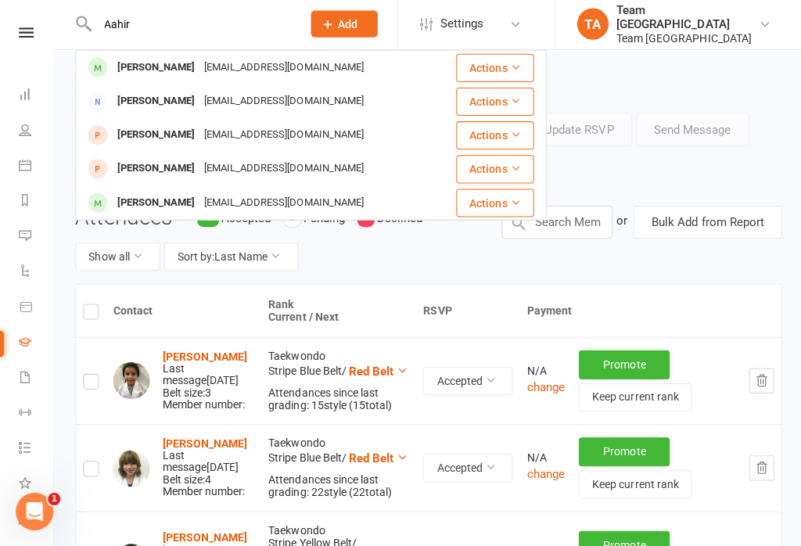
type input "Aahir"
click at [163, 63] on div "[PERSON_NAME]" at bounding box center [155, 69] width 87 height 23
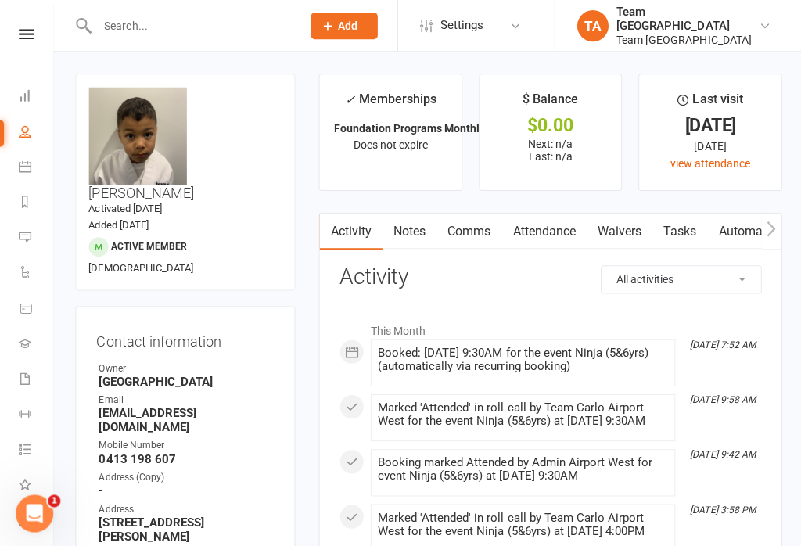
click at [34, 30] on link at bounding box center [26, 34] width 56 height 10
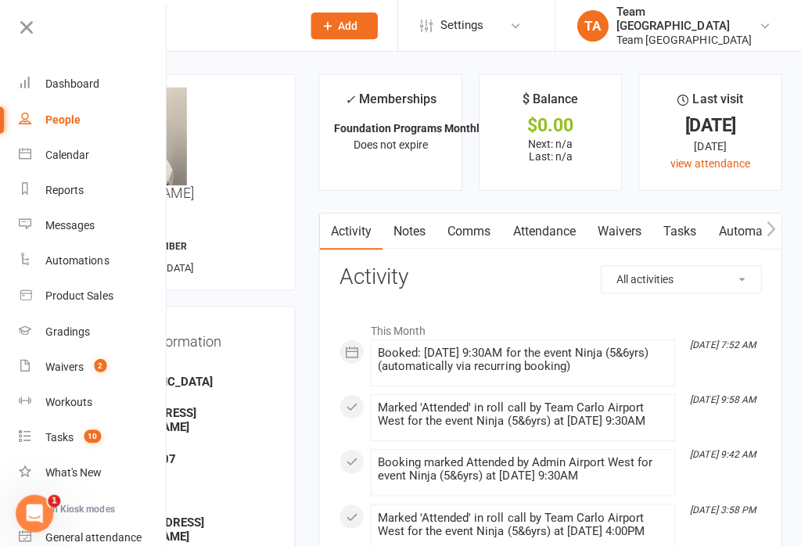
click at [98, 157] on link "Calendar" at bounding box center [93, 154] width 148 height 35
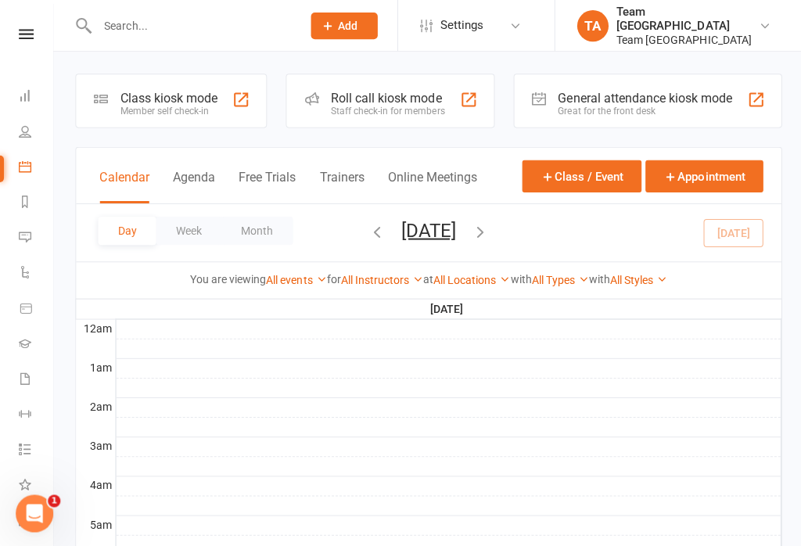
click at [455, 238] on button "[DATE]" at bounding box center [427, 229] width 55 height 22
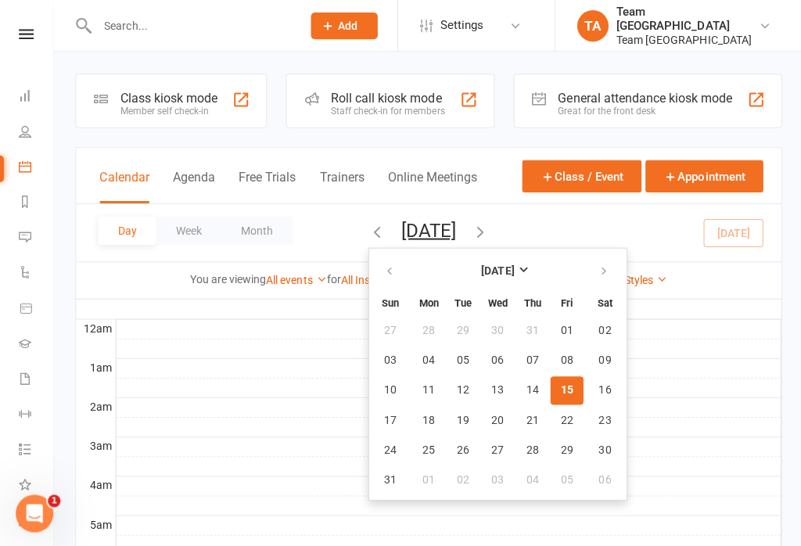
click at [548, 394] on button "15" at bounding box center [564, 389] width 33 height 28
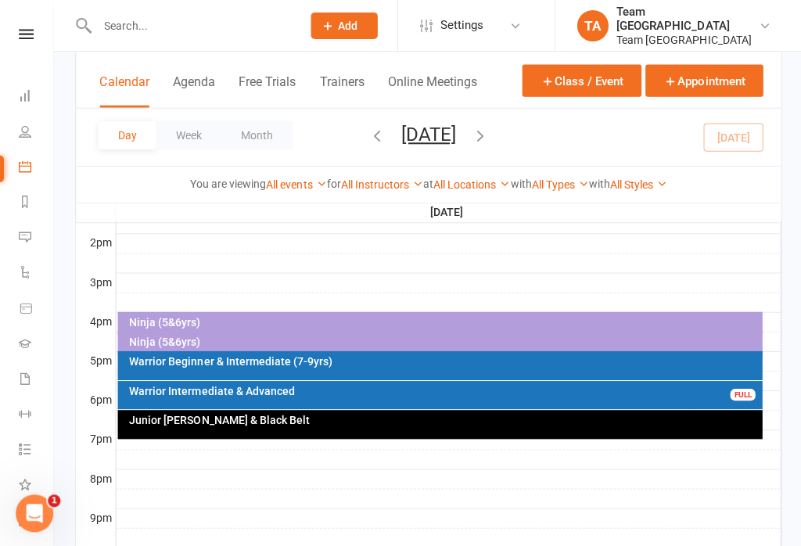
scroll to position [636, 0]
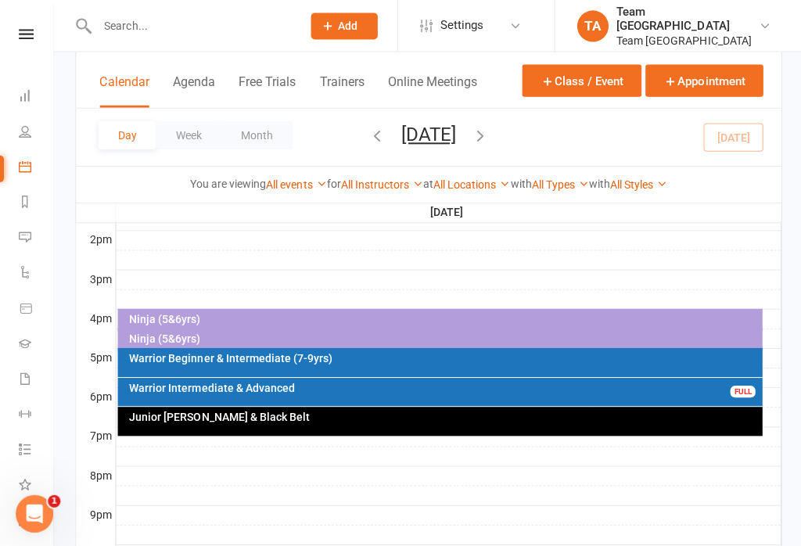
click at [274, 340] on div "Ninja (5&6yrs)" at bounding box center [442, 337] width 629 height 11
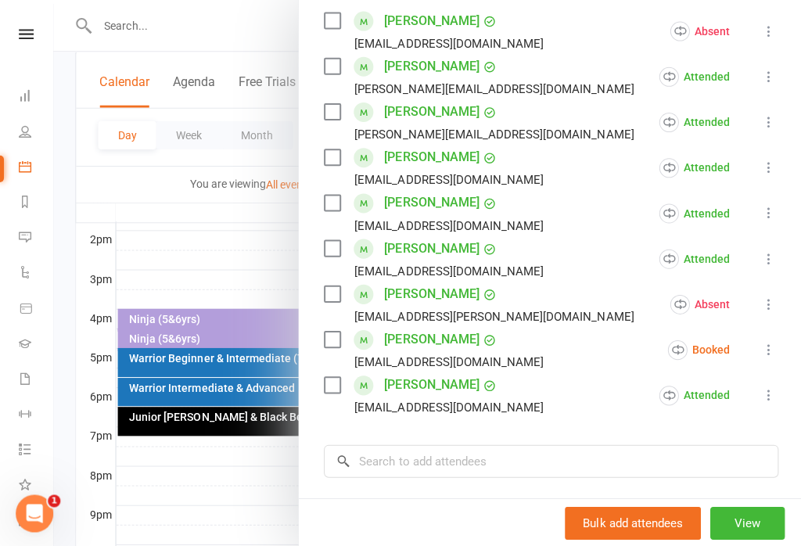
scroll to position [286, 0]
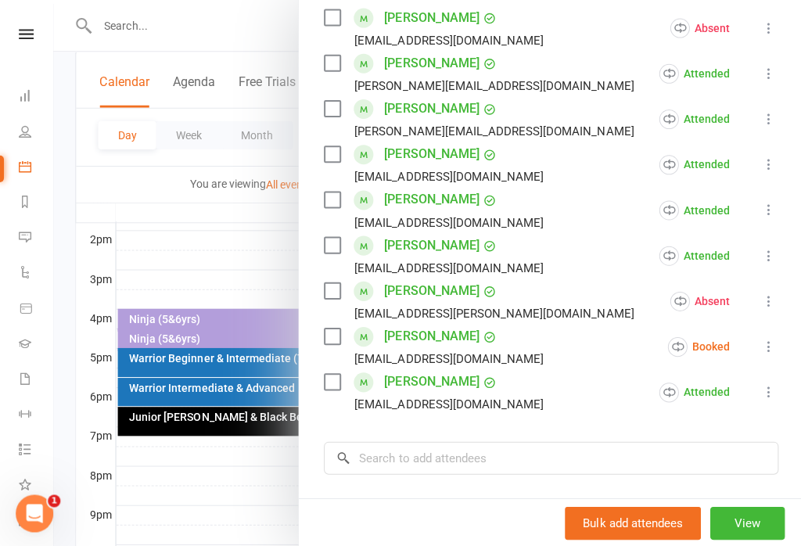
click at [772, 353] on icon at bounding box center [767, 345] width 16 height 16
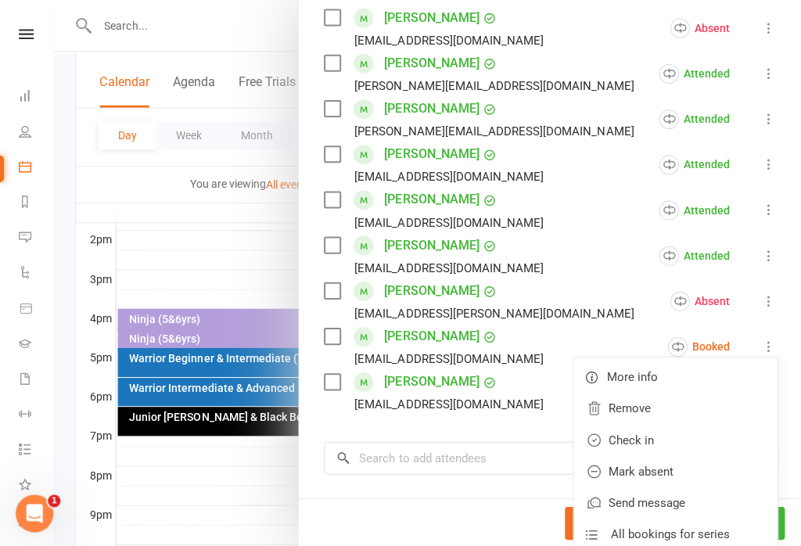
click at [655, 469] on link "Mark absent" at bounding box center [673, 469] width 203 height 31
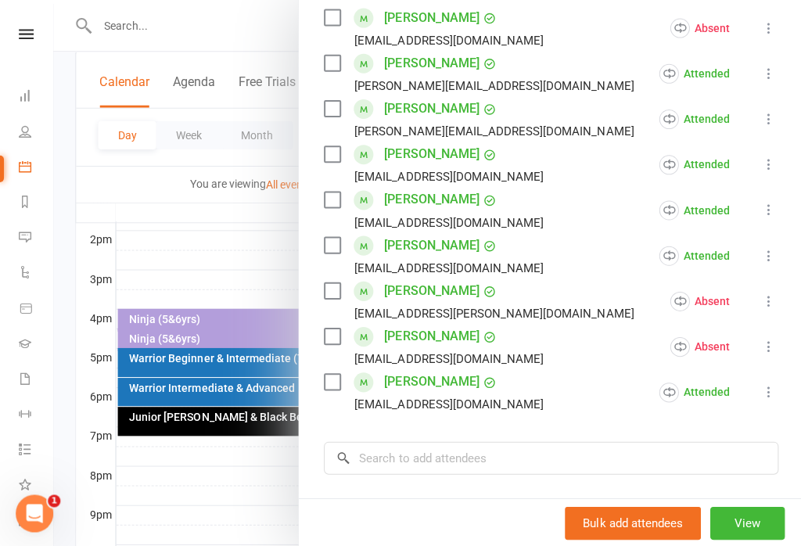
click at [225, 248] on div at bounding box center [427, 273] width 748 height 546
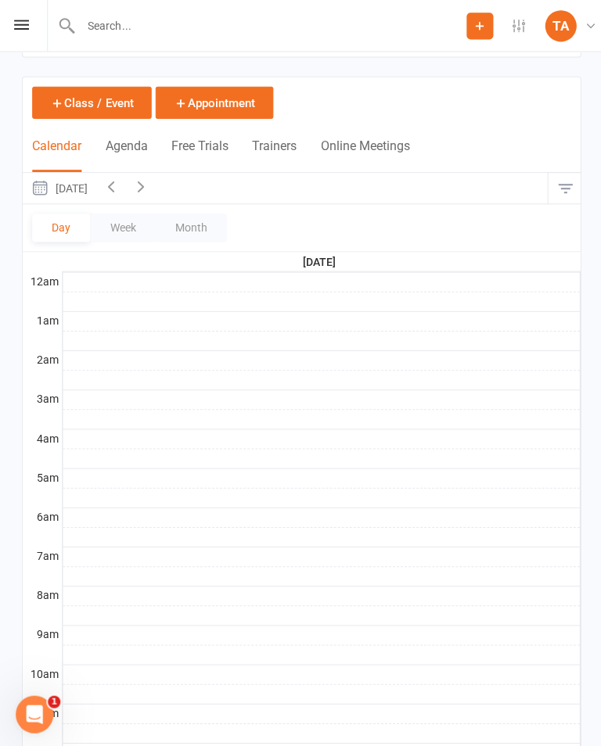
scroll to position [0, 0]
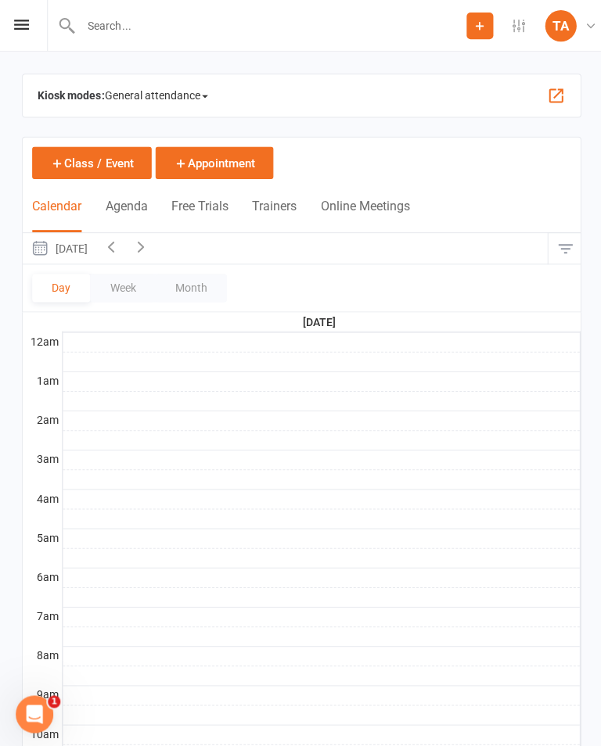
click at [9, 24] on div "Prospect Member Non-attending contact Class / event Appointment Grading event T…" at bounding box center [300, 26] width 601 height 52
click at [19, 36] on div "Prospect Member Non-attending contact Class / event Appointment Grading event T…" at bounding box center [300, 26] width 601 height 52
click at [23, 22] on icon at bounding box center [21, 25] width 15 height 10
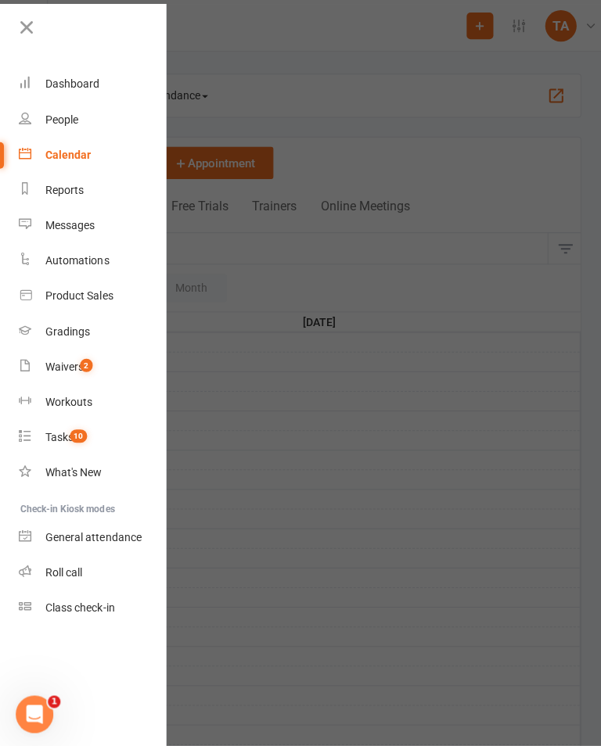
click at [46, 545] on div "Roll call" at bounding box center [63, 570] width 37 height 13
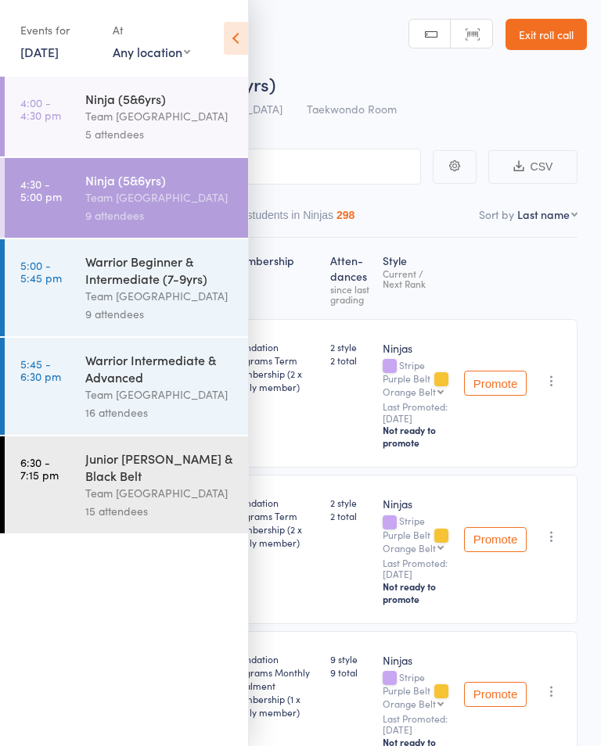
click at [29, 44] on link "15 Aug, 2025" at bounding box center [39, 51] width 38 height 17
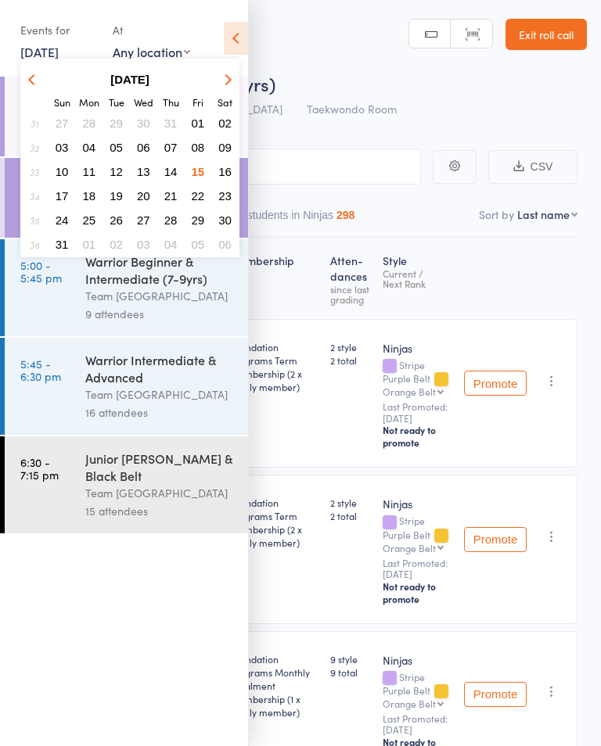
click at [446, 80] on div "Roll Call for Ninja (5&6yrs)" at bounding box center [321, 83] width 532 height 26
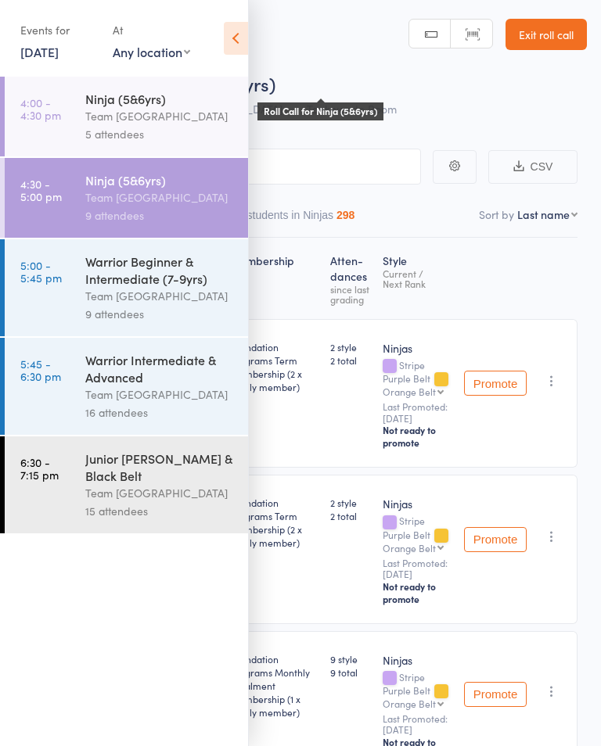
click at [227, 40] on icon at bounding box center [236, 38] width 24 height 33
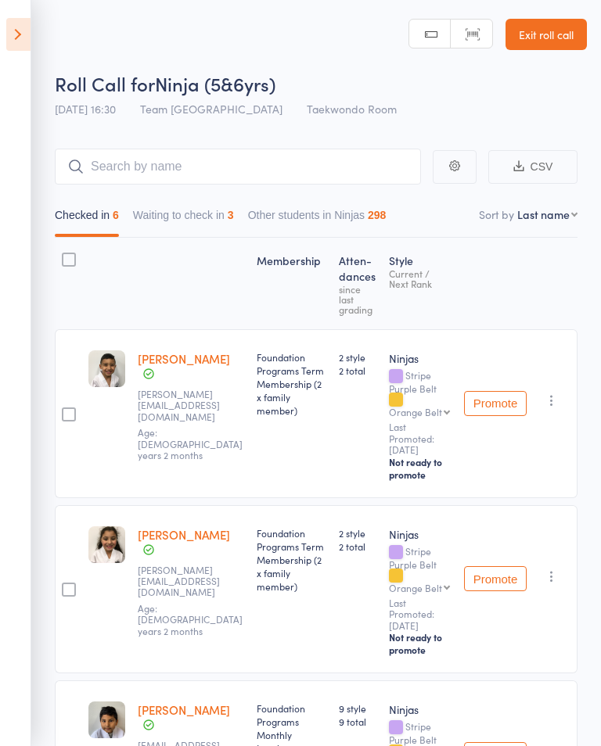
click at [6, 38] on icon at bounding box center [18, 34] width 24 height 33
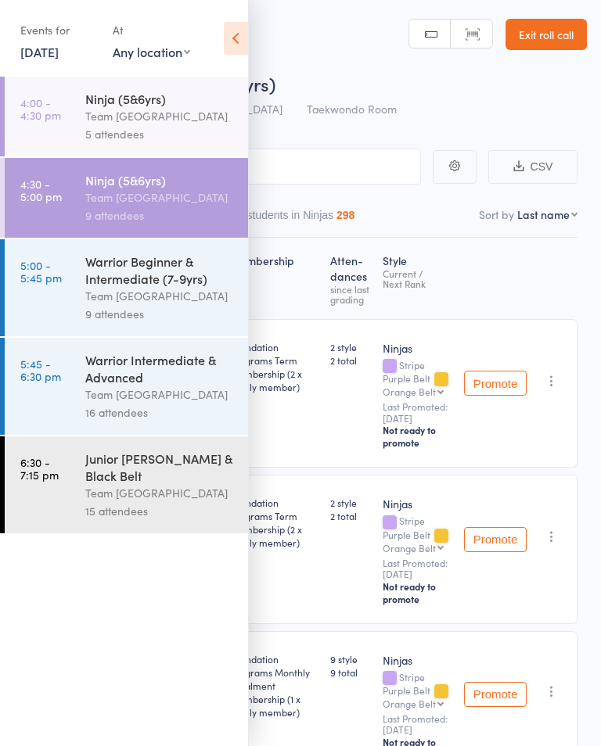
click at [245, 29] on icon at bounding box center [236, 38] width 24 height 33
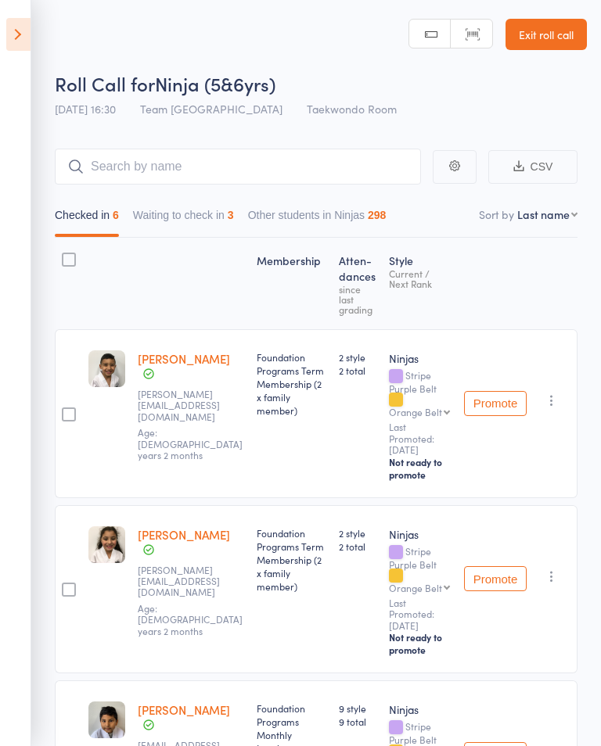
click at [182, 210] on button "Waiting to check in 3" at bounding box center [183, 219] width 101 height 36
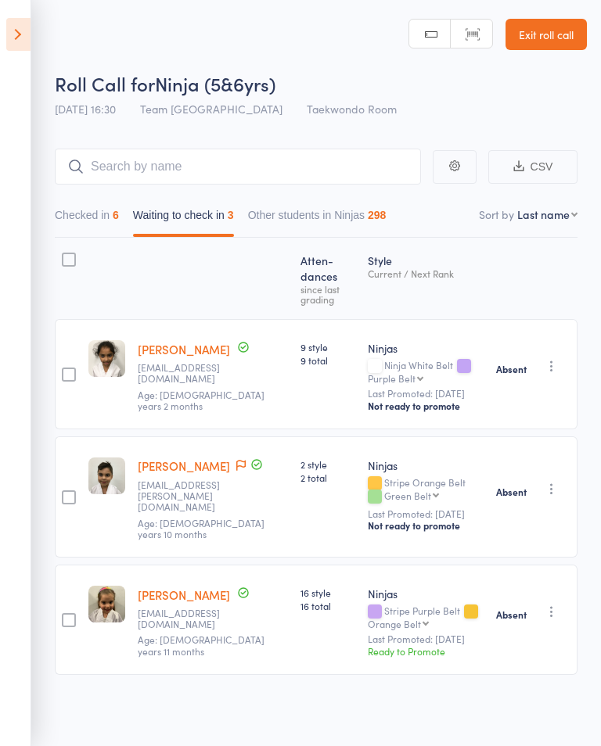
click at [14, 27] on icon at bounding box center [18, 34] width 24 height 33
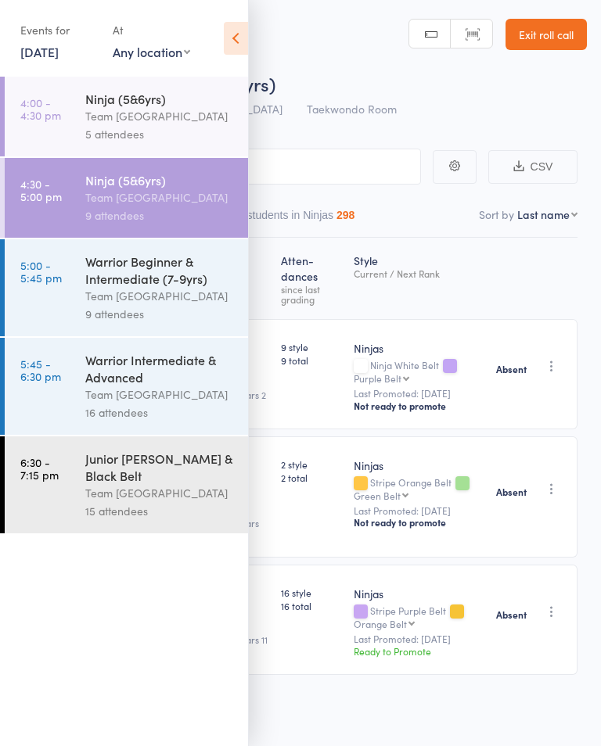
click at [72, 296] on link "5:00 - 5:45 pm Warrior Beginner & Intermediate (7-9yrs) Team Carlo Airport West…" at bounding box center [126, 287] width 243 height 97
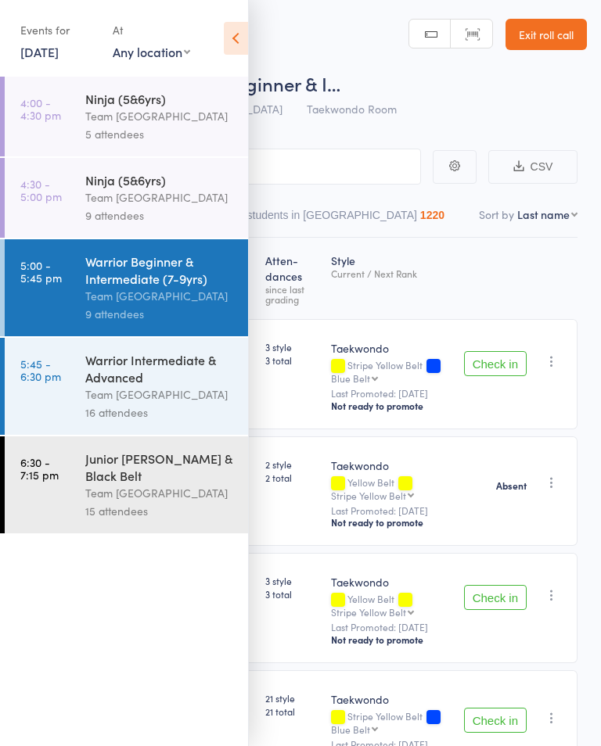
click at [236, 39] on icon at bounding box center [236, 38] width 24 height 33
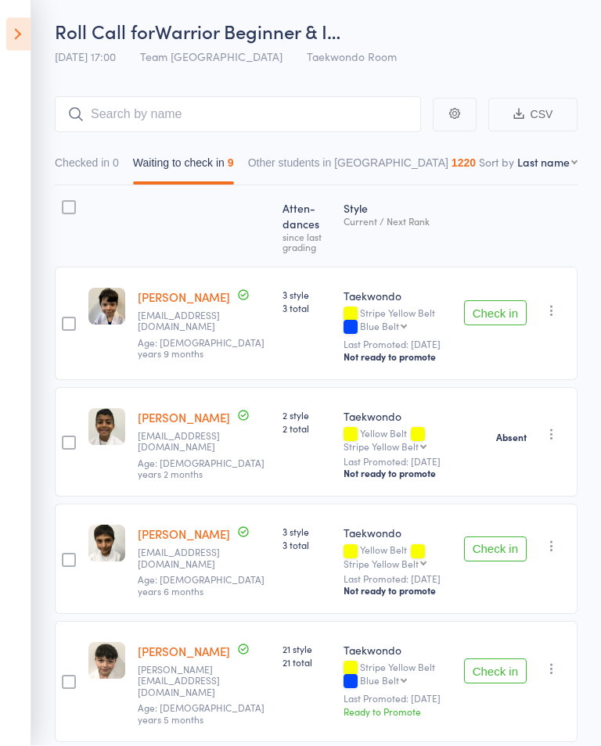
click at [30, 29] on icon at bounding box center [18, 34] width 24 height 33
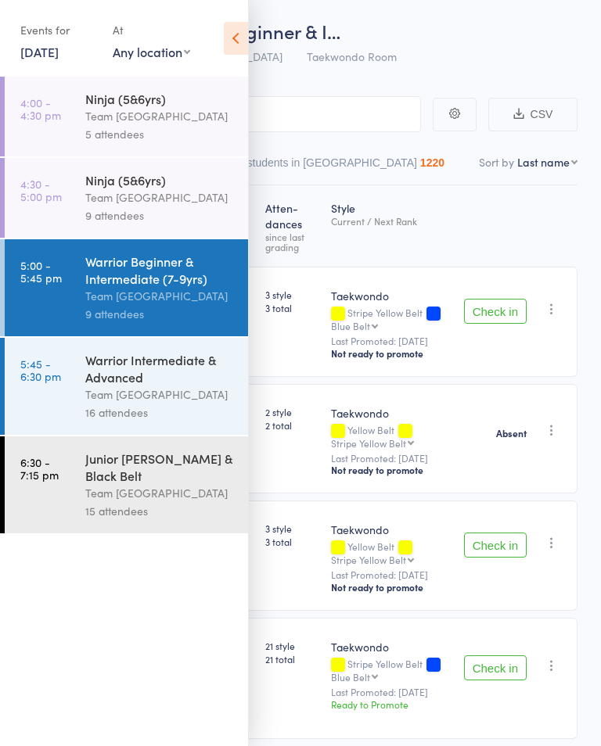
click at [239, 34] on icon at bounding box center [236, 38] width 24 height 33
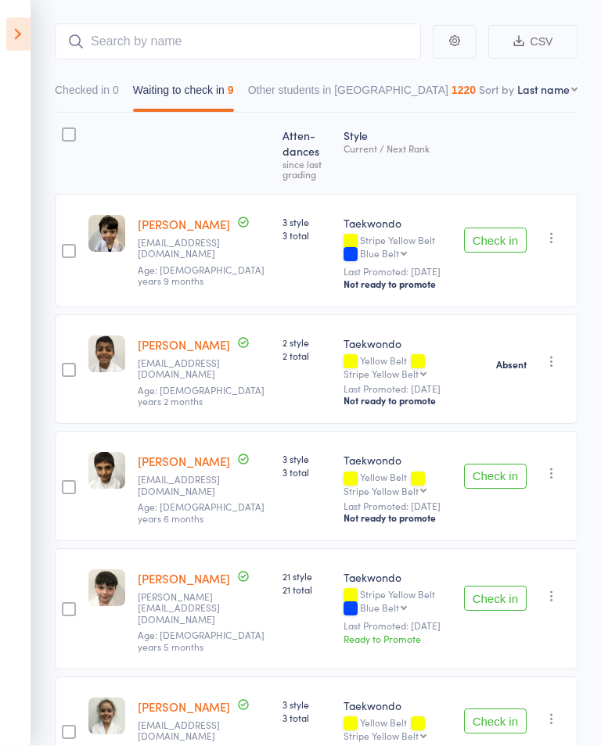
scroll to position [125, 0]
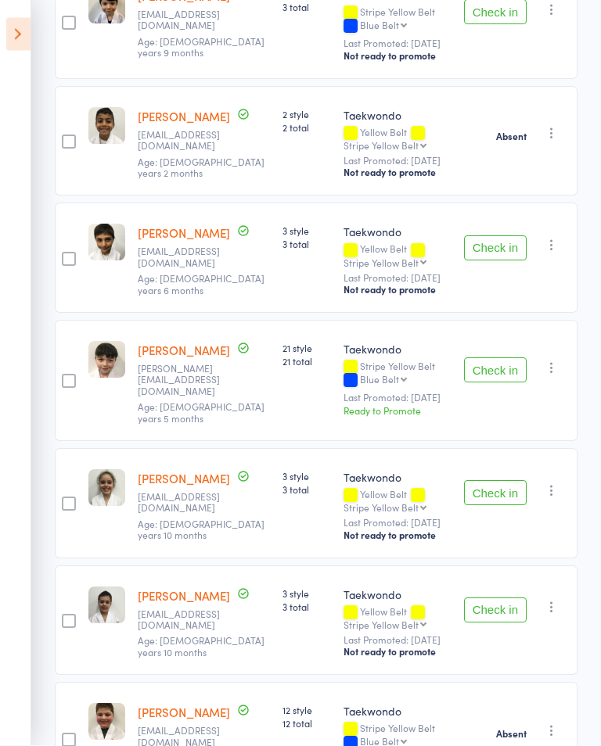
click at [496, 487] on button "Check in" at bounding box center [495, 493] width 63 height 25
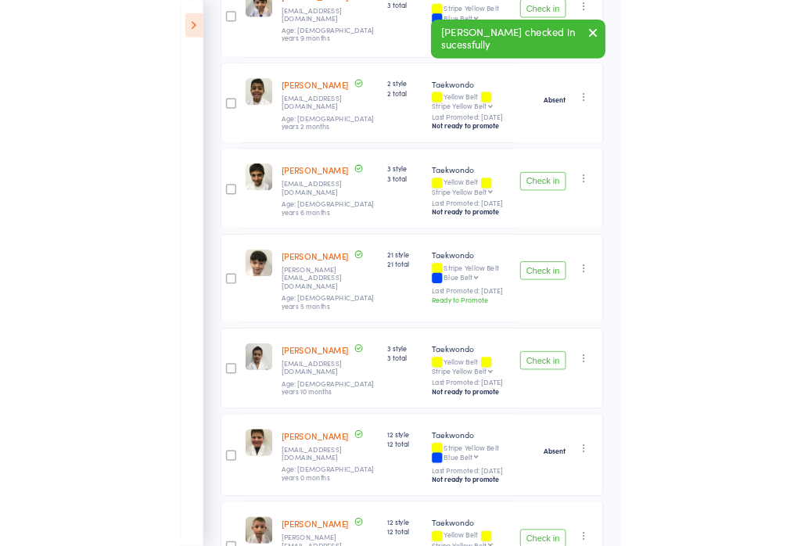
scroll to position [391, 0]
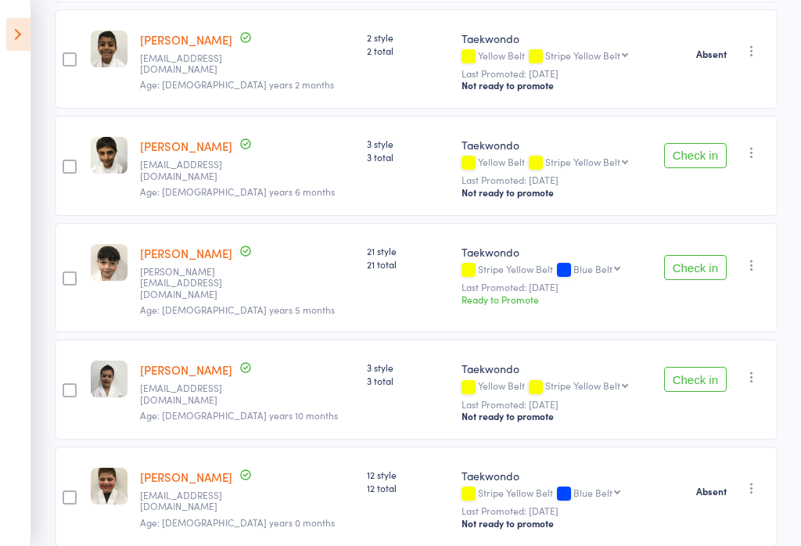
click at [600, 249] on div "Check in Check in Promote Send message Add Note Add Task Add Flag Remove Mark a…" at bounding box center [713, 278] width 129 height 110
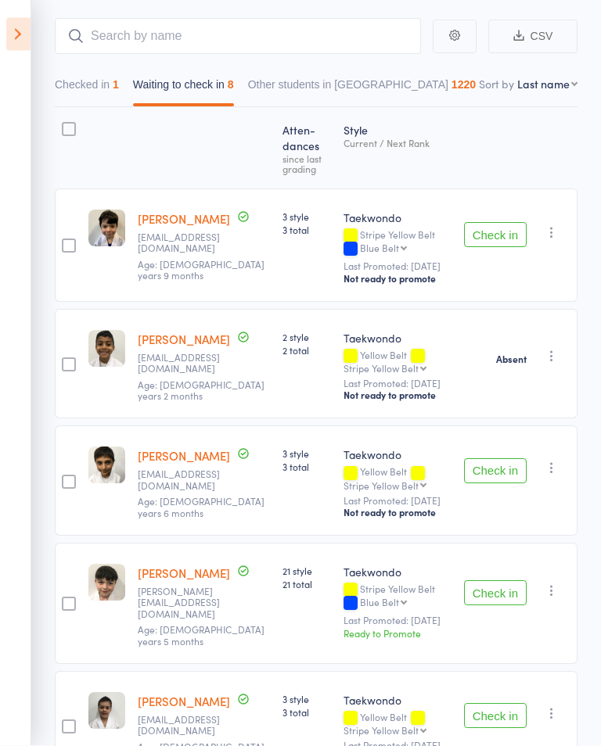
scroll to position [131, 0]
click at [507, 469] on button "Check in" at bounding box center [495, 471] width 63 height 25
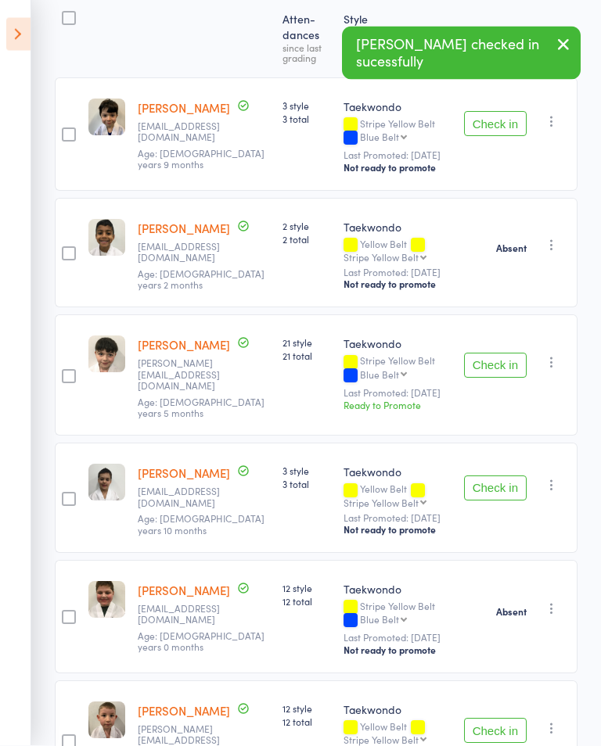
click at [509, 489] on button "Check in" at bounding box center [495, 489] width 63 height 25
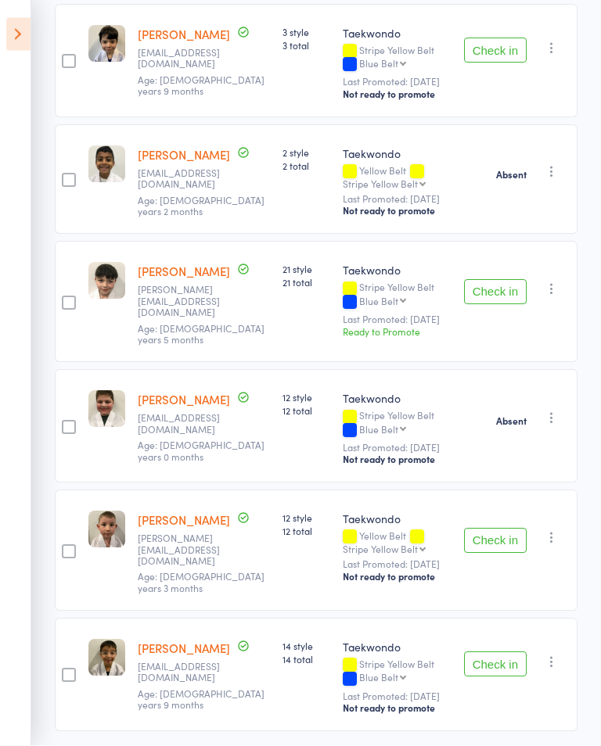
scroll to position [318, 0]
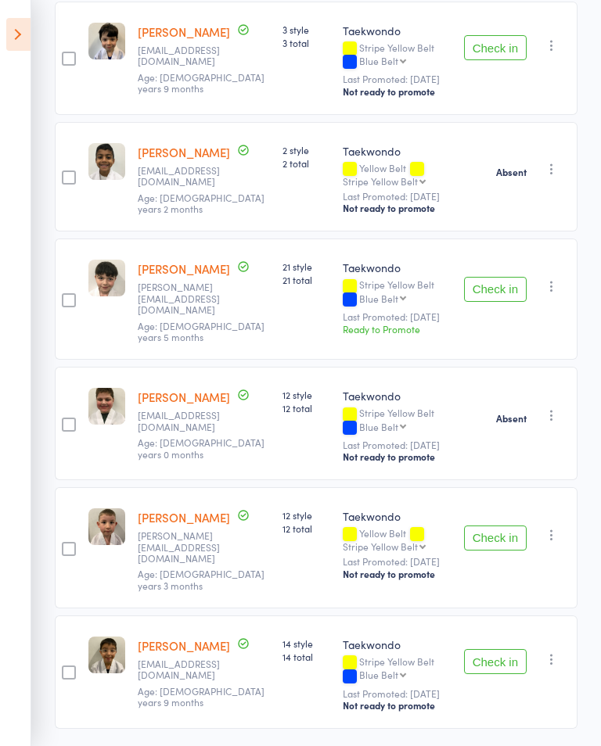
click at [501, 526] on button "Check in" at bounding box center [495, 538] width 63 height 25
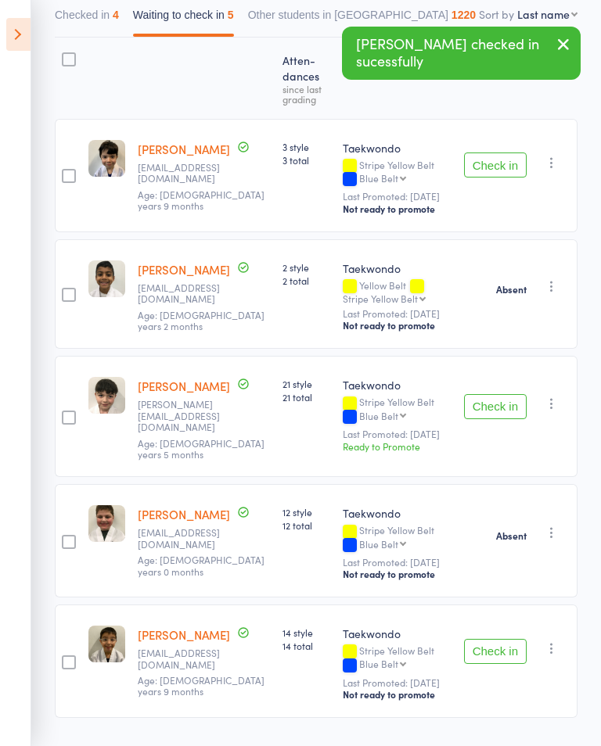
click at [509, 639] on button "Check in" at bounding box center [495, 651] width 63 height 25
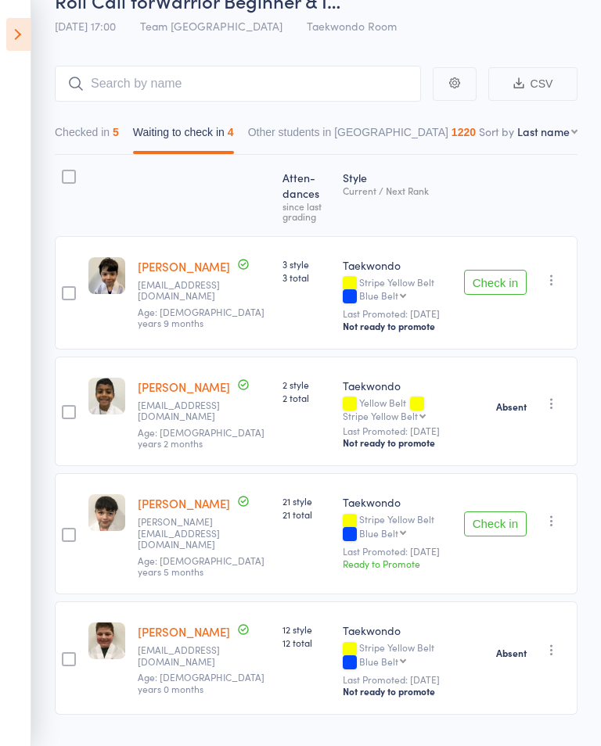
click at [103, 136] on button "Checked in 5" at bounding box center [87, 136] width 64 height 36
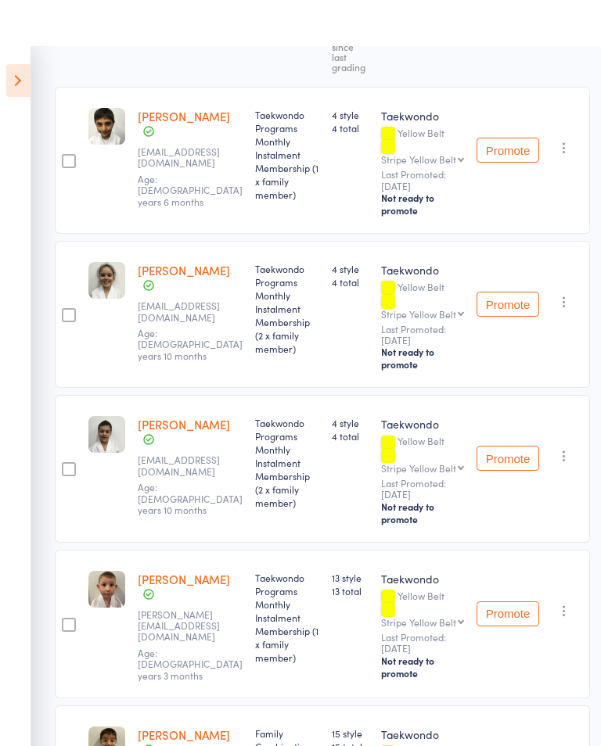
scroll to position [0, 0]
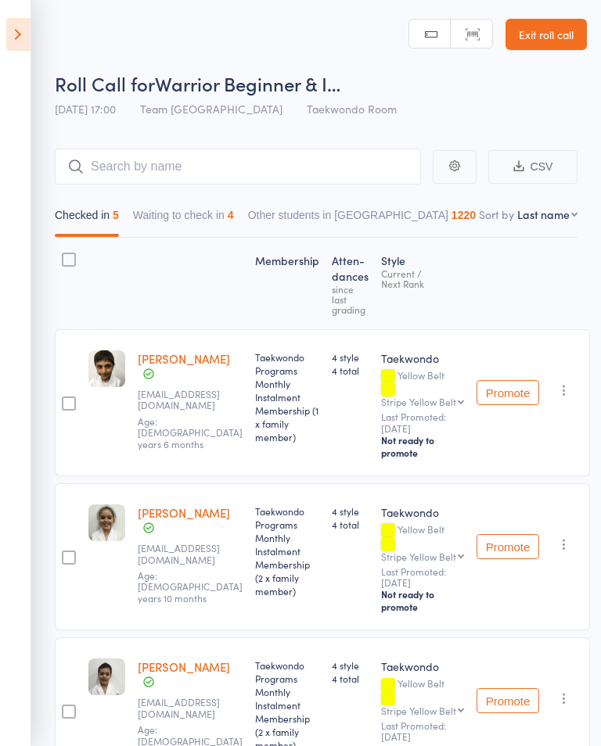
click at [233, 220] on button "Waiting to check in 4" at bounding box center [183, 219] width 101 height 36
